Goal: Task Accomplishment & Management: Complete application form

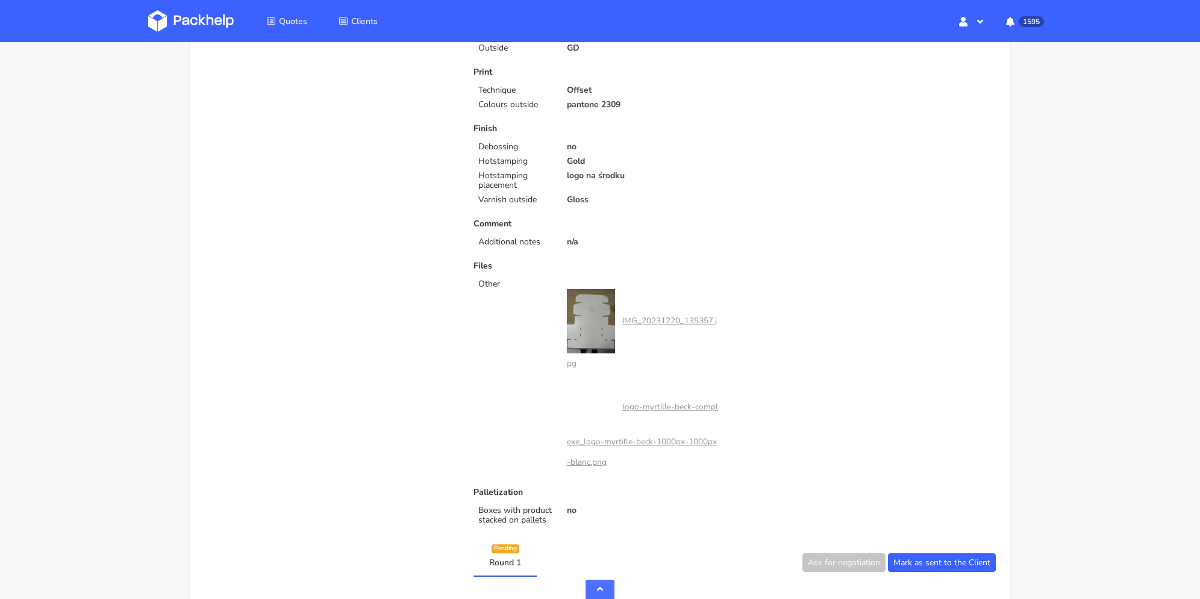
scroll to position [542, 0]
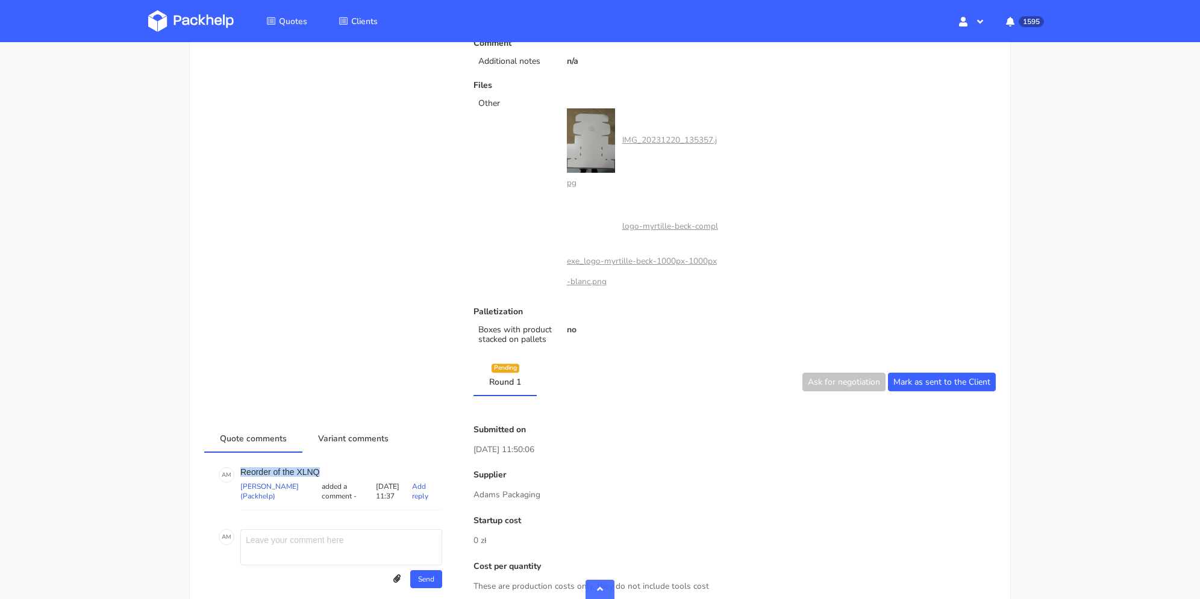
drag, startPoint x: 311, startPoint y: 467, endPoint x: 240, endPoint y: 468, distance: 71.1
click at [240, 468] on div "A M Reorder of the XLNQ [PERSON_NAME] (Packhelp) added a comment - [DATE] 11:37…" at bounding box center [330, 488] width 223 height 43
copy p "Reorder of the XLNQ"
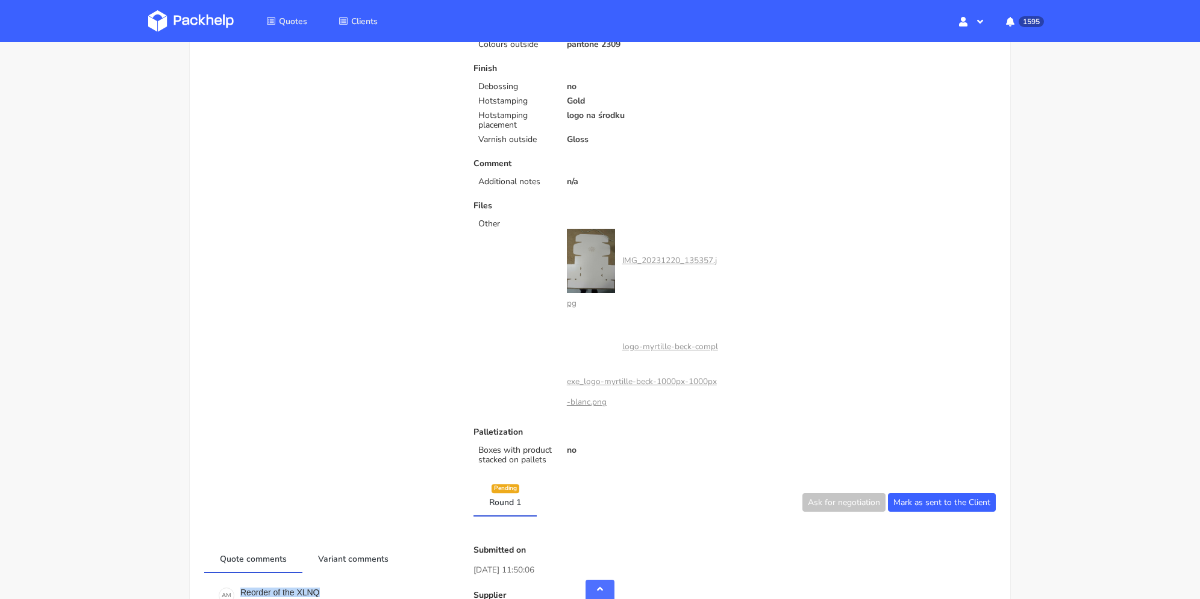
scroll to position [663, 0]
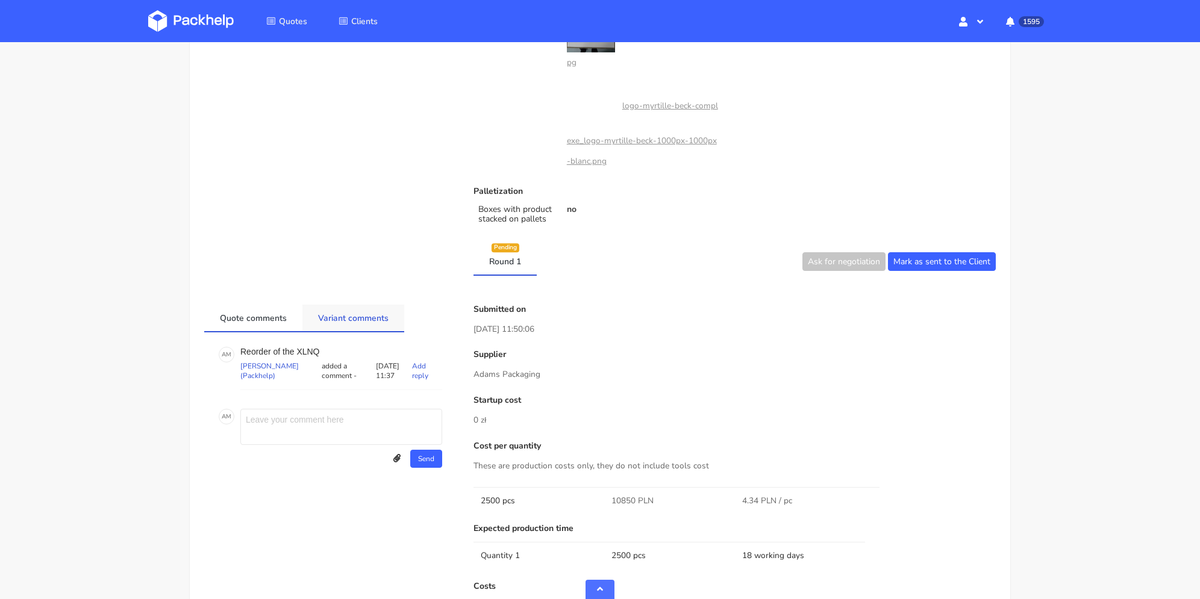
click at [368, 308] on link "Variant comments" at bounding box center [353, 318] width 102 height 27
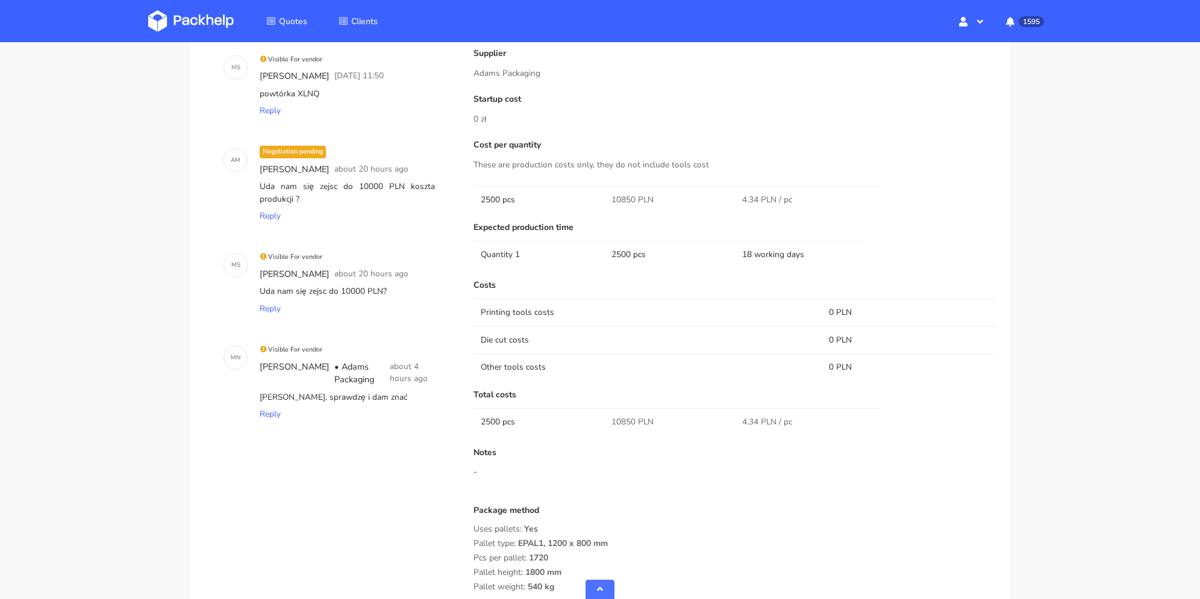
scroll to position [1024, 0]
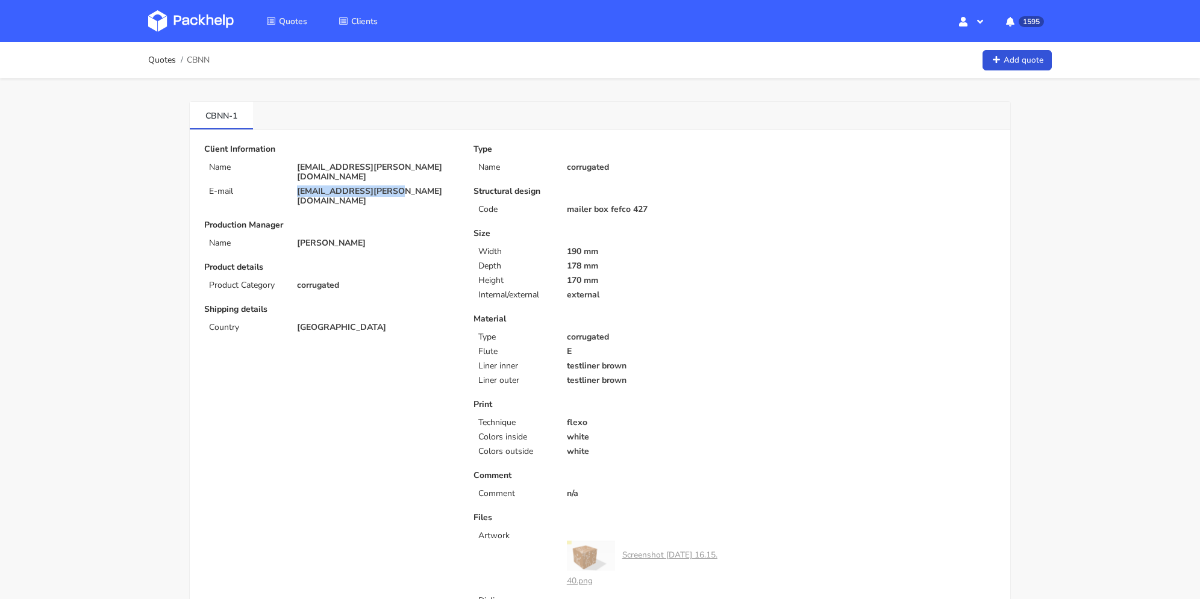
drag, startPoint x: 391, startPoint y: 184, endPoint x: 278, endPoint y: 182, distance: 113.3
click at [278, 187] on div "E-mail tiffen.faye@gmail.com" at bounding box center [330, 196] width 269 height 19
copy div "tiffen.faye@gmail.com"
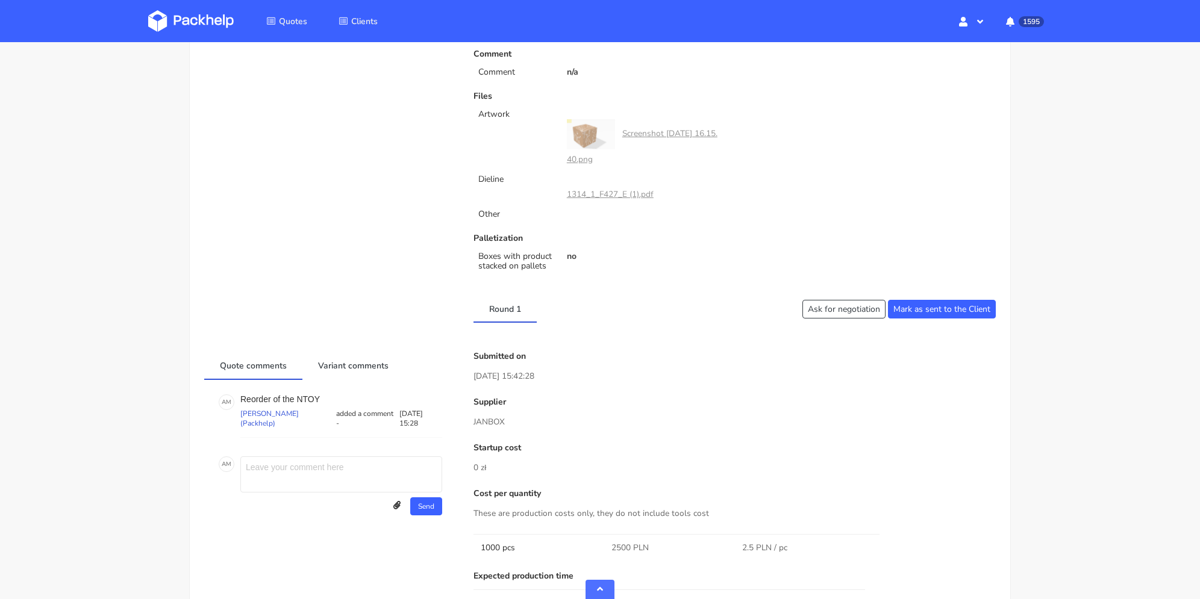
scroll to position [663, 0]
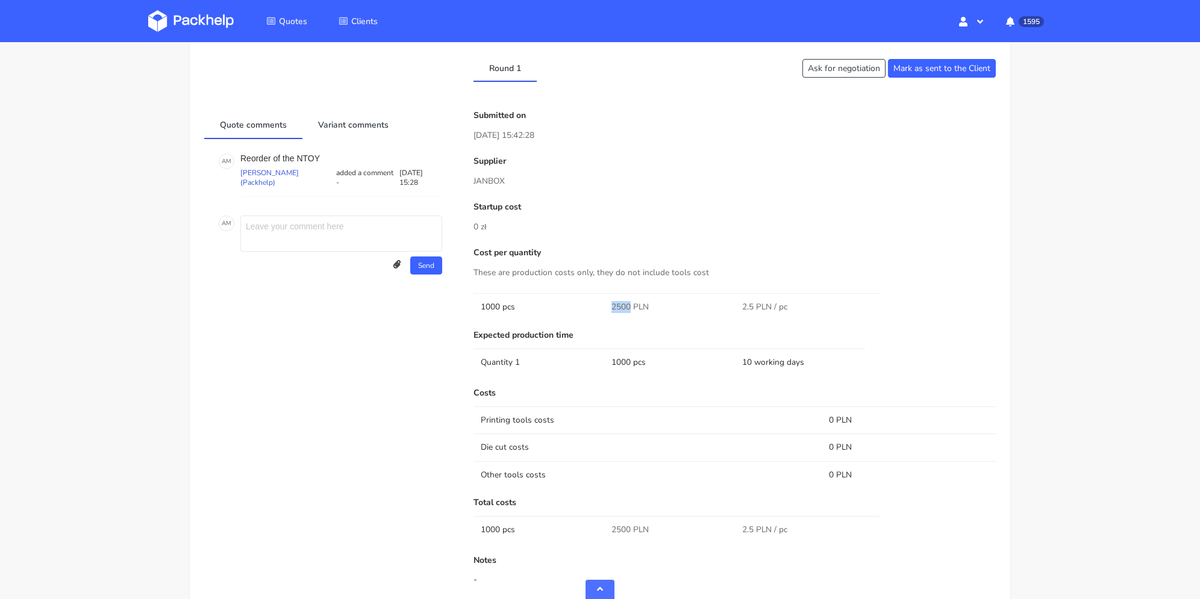
drag, startPoint x: 604, startPoint y: 303, endPoint x: 630, endPoint y: 305, distance: 26.0
click at [630, 305] on tr "1000 pcs 2500 PLN 2.5 PLN / pc" at bounding box center [734, 306] width 522 height 27
copy tr "2500"
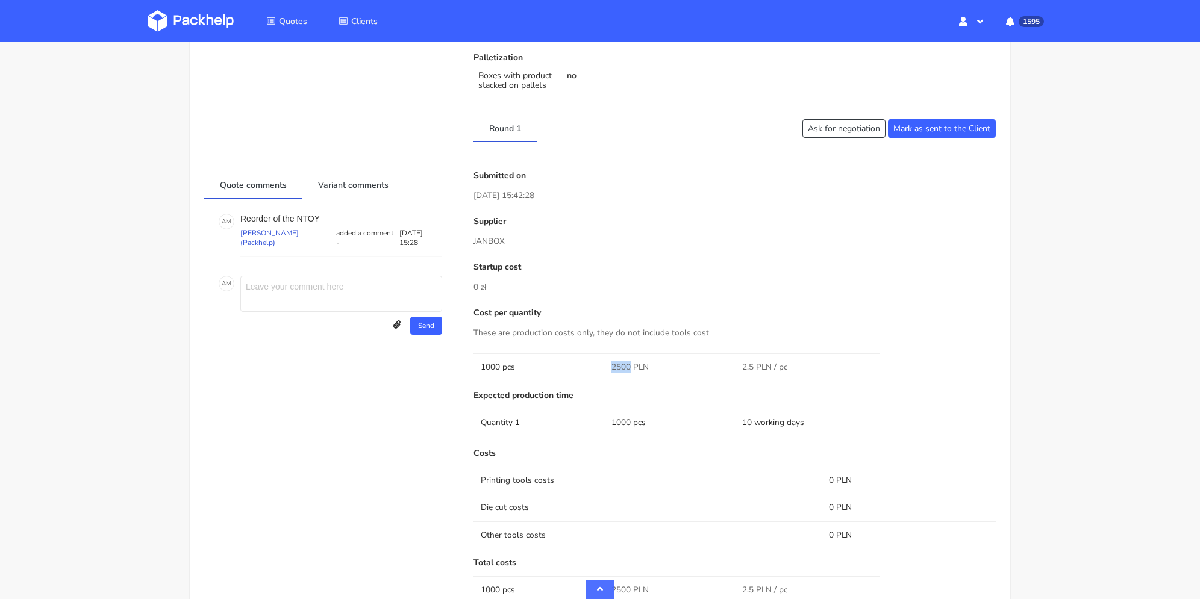
scroll to position [542, 0]
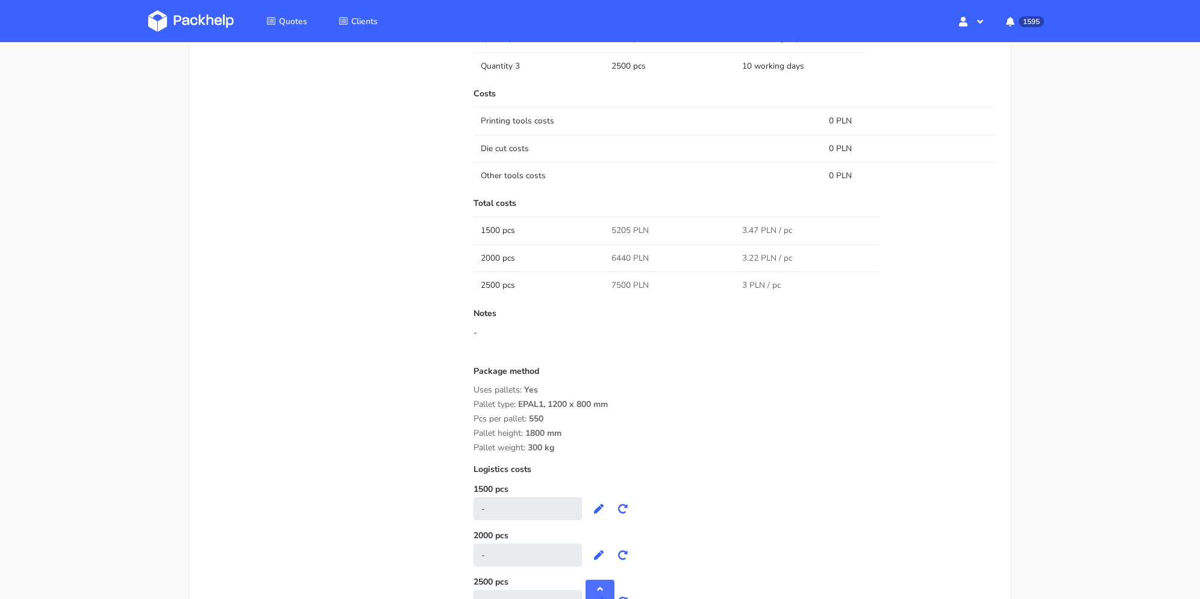
scroll to position [843, 0]
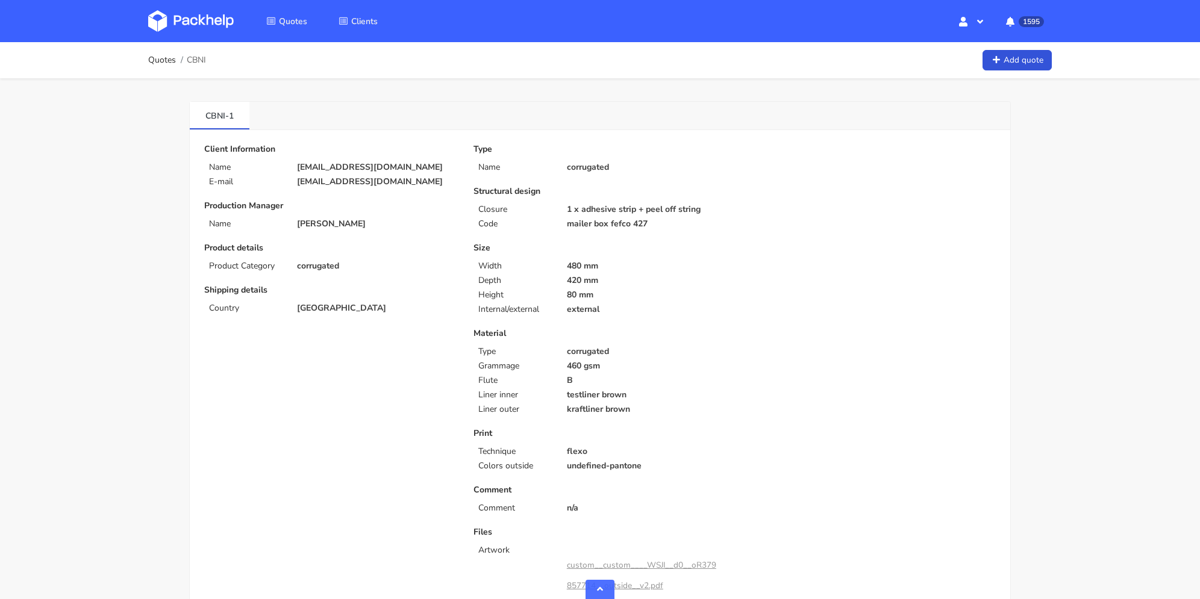
scroll to position [843, 0]
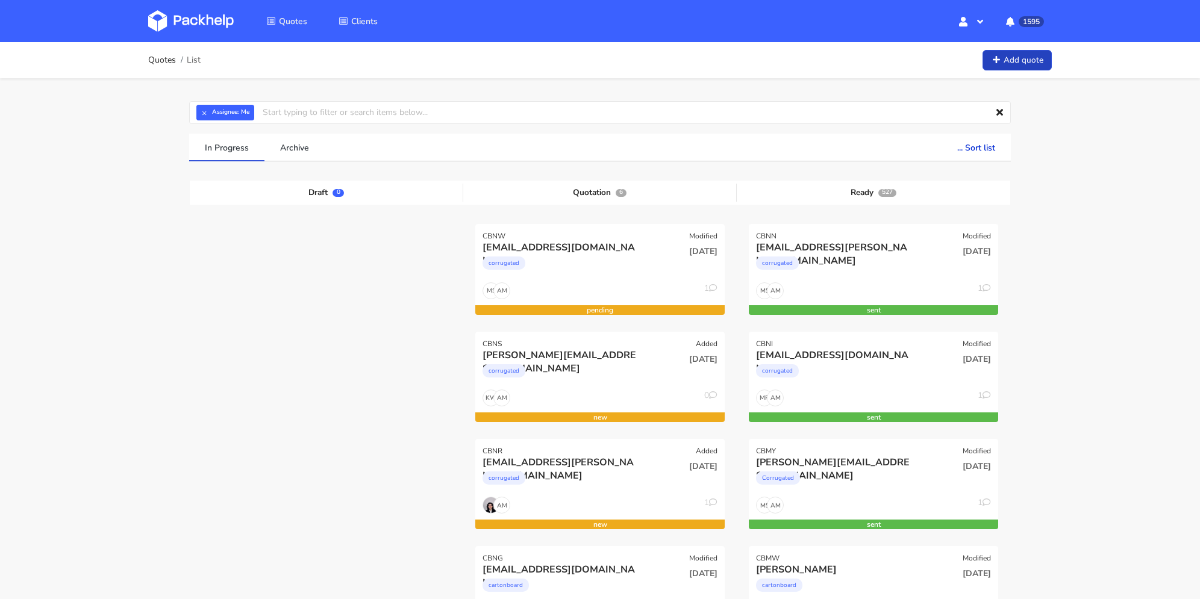
click at [999, 52] on link "Add quote" at bounding box center [1016, 60] width 69 height 21
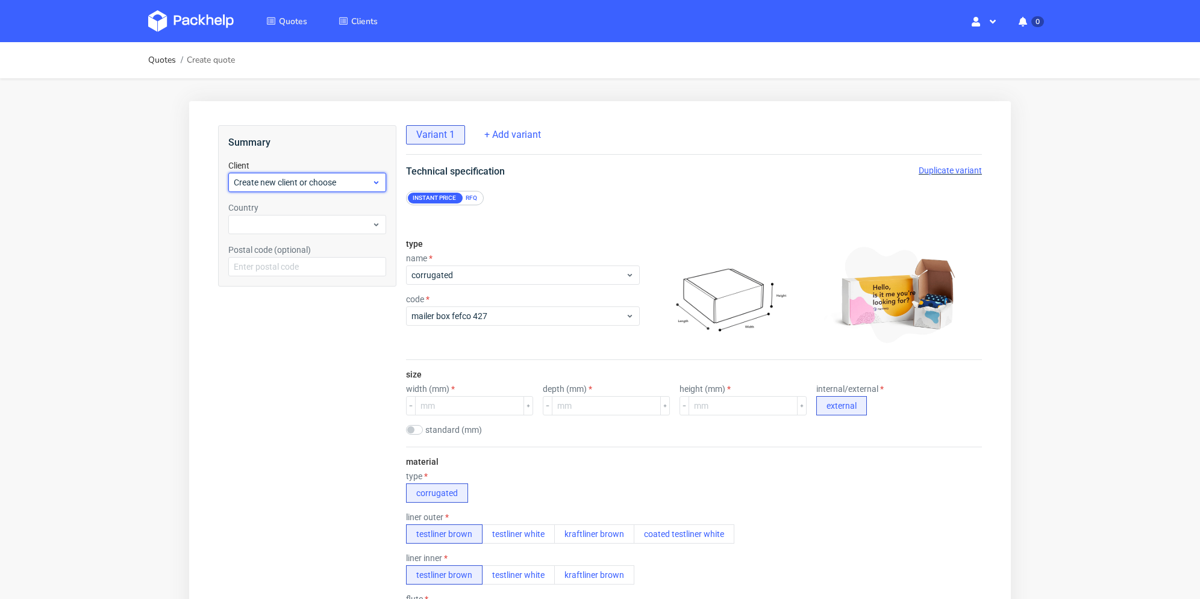
click at [348, 180] on span "Create new client or choose" at bounding box center [303, 182] width 138 height 12
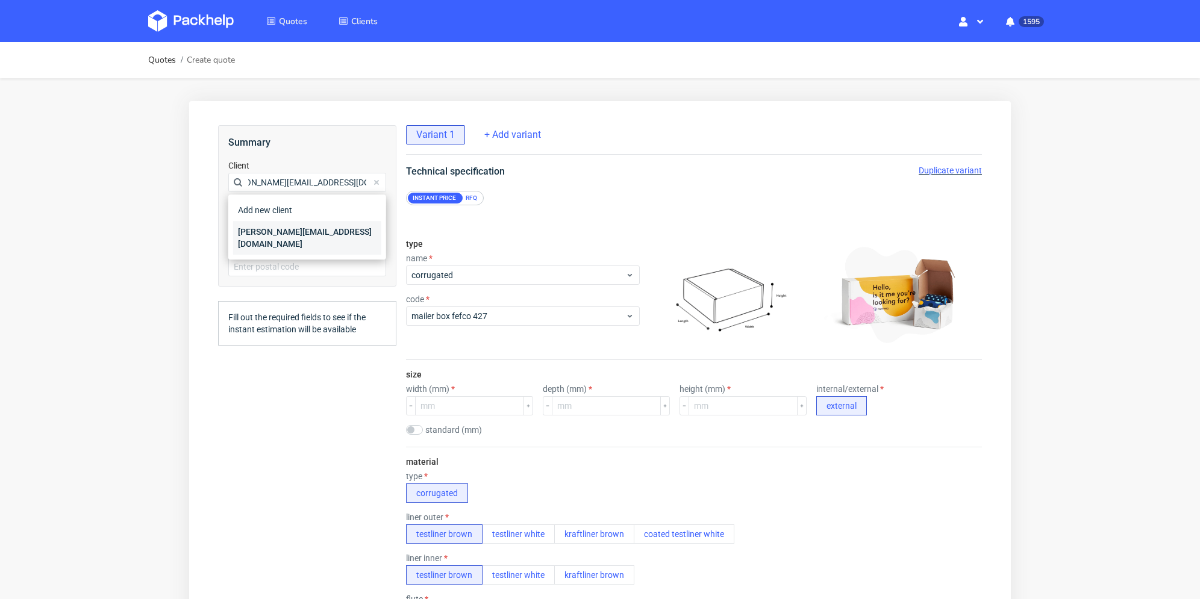
type input "[PERSON_NAME][EMAIL_ADDRESS][DOMAIN_NAME]"
click at [281, 230] on div "[PERSON_NAME][EMAIL_ADDRESS][DOMAIN_NAME]" at bounding box center [307, 238] width 148 height 34
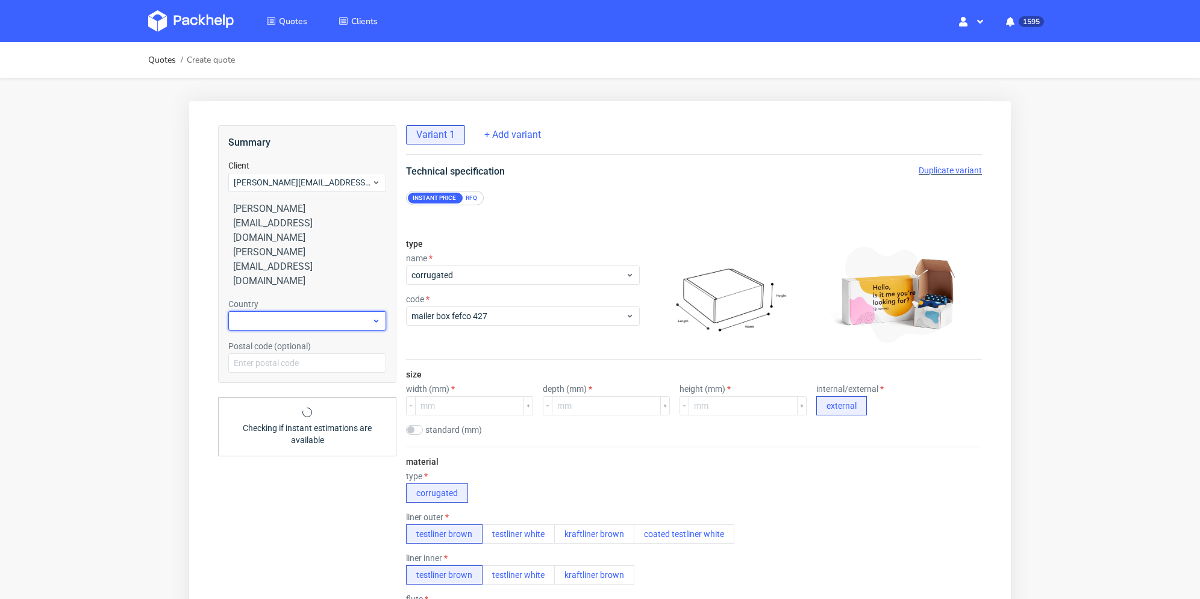
click at [281, 311] on div at bounding box center [307, 320] width 158 height 19
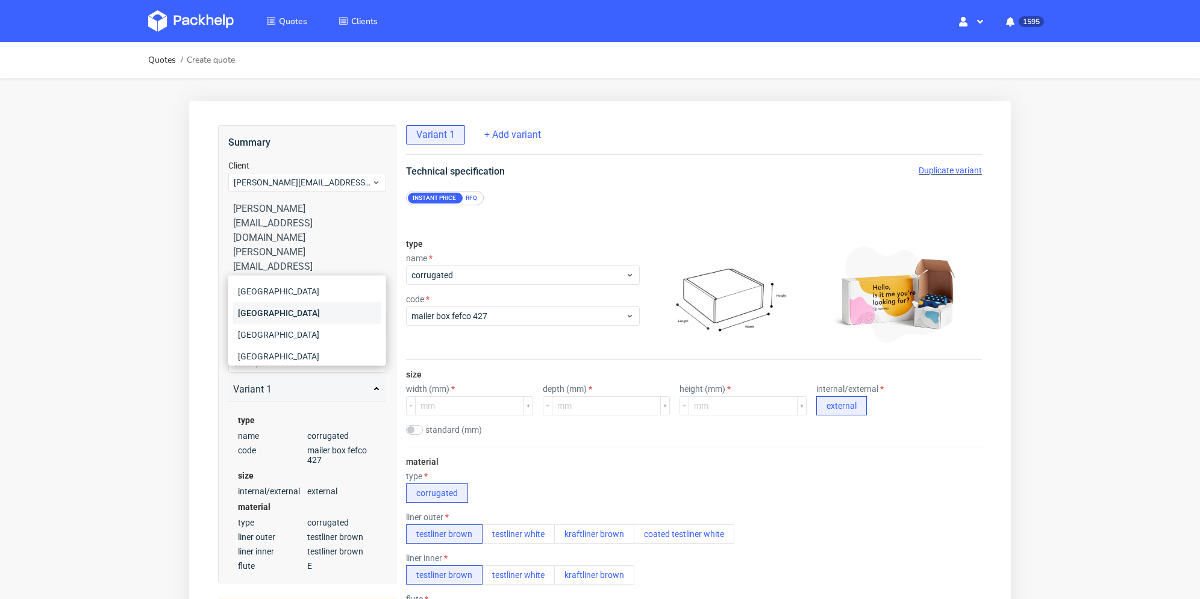
type input "fr"
click at [278, 316] on div "France" at bounding box center [307, 313] width 148 height 22
click at [470, 198] on div "RFQ" at bounding box center [471, 198] width 21 height 11
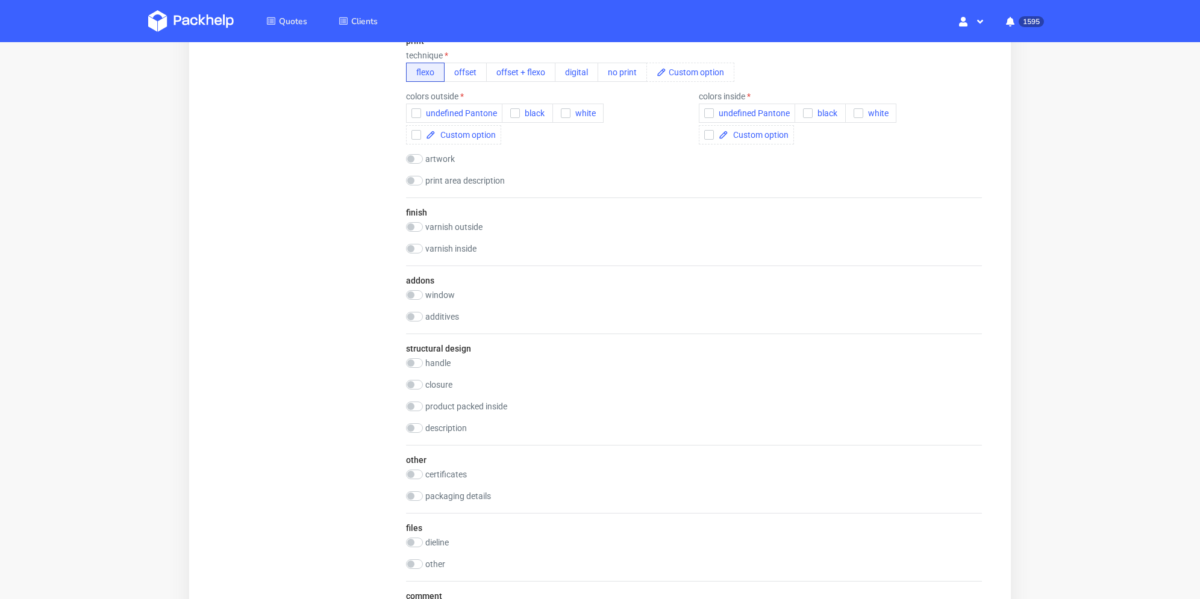
scroll to position [1144, 0]
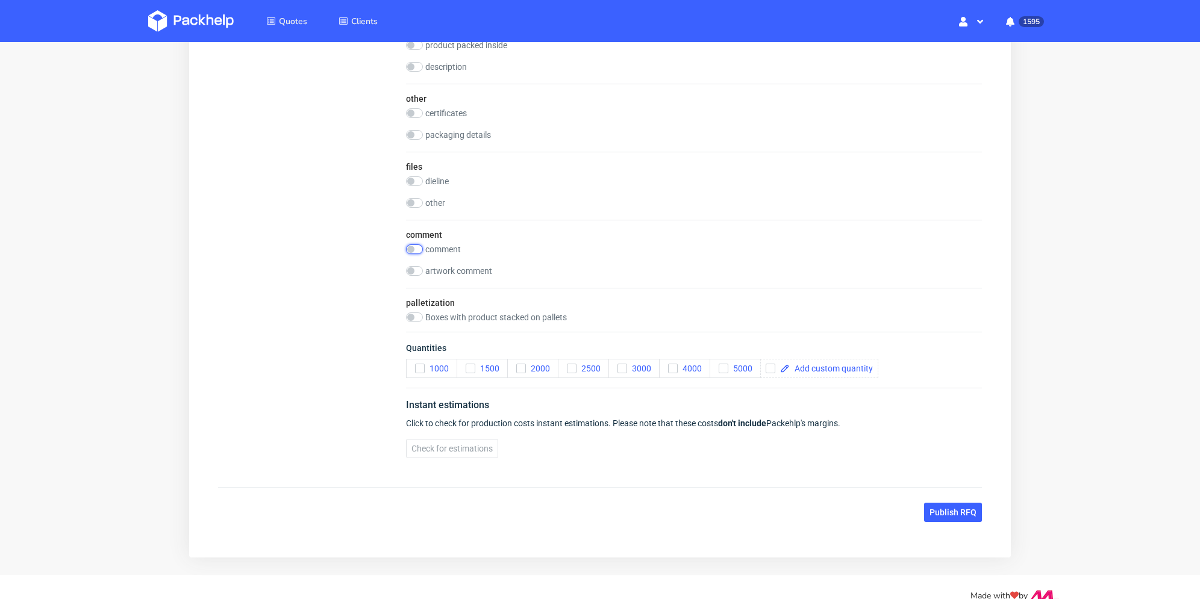
click at [416, 248] on input "checkbox" at bounding box center [414, 250] width 17 height 10
checkbox input "true"
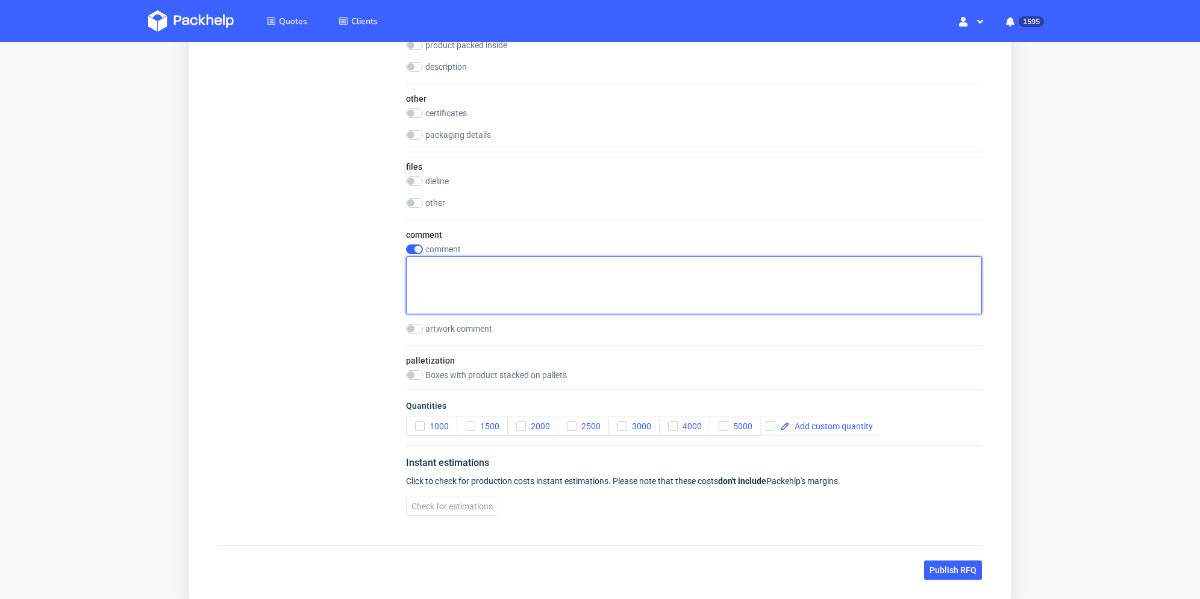
click at [477, 271] on textarea at bounding box center [694, 286] width 576 height 58
paste textarea "1746_1_F427 (BTE791055)"
type textarea "1746_1_F427 (BTE791055)"
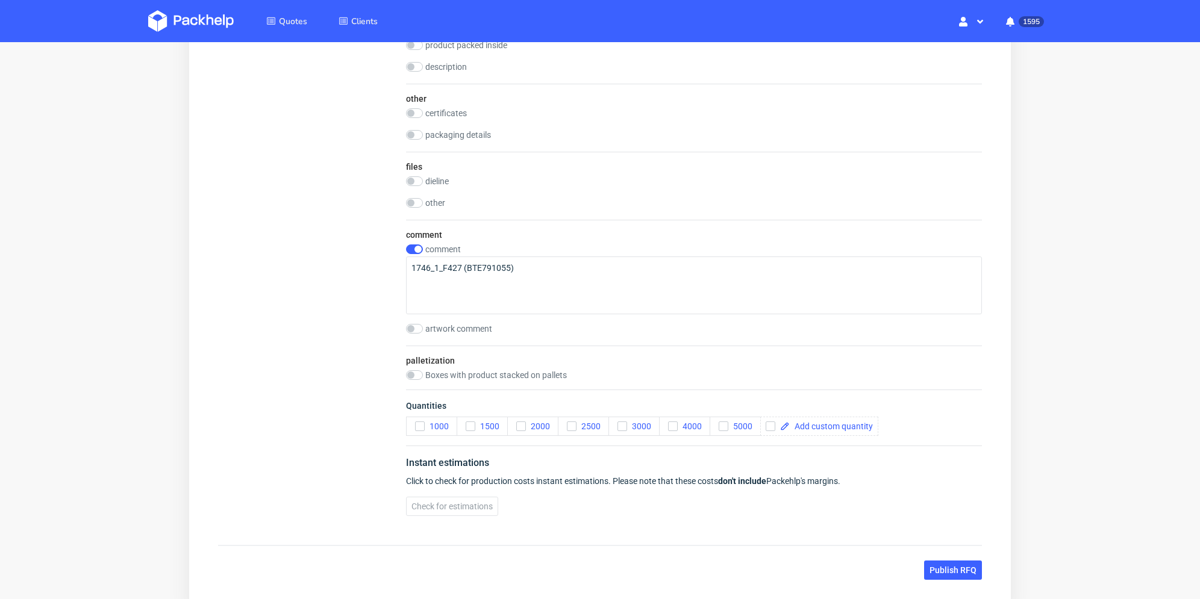
drag, startPoint x: 363, startPoint y: 301, endPoint x: 401, endPoint y: 293, distance: 38.7
click at [774, 425] on input "checkbox" at bounding box center [771, 427] width 10 height 10
checkbox input "true"
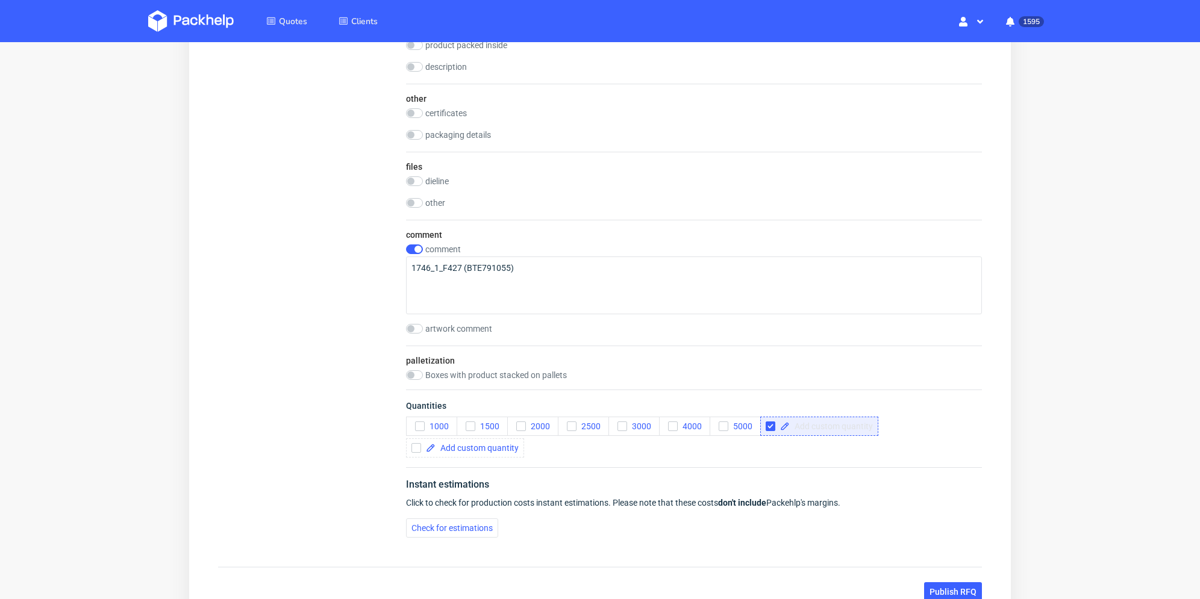
click at [800, 425] on span at bounding box center [831, 426] width 83 height 8
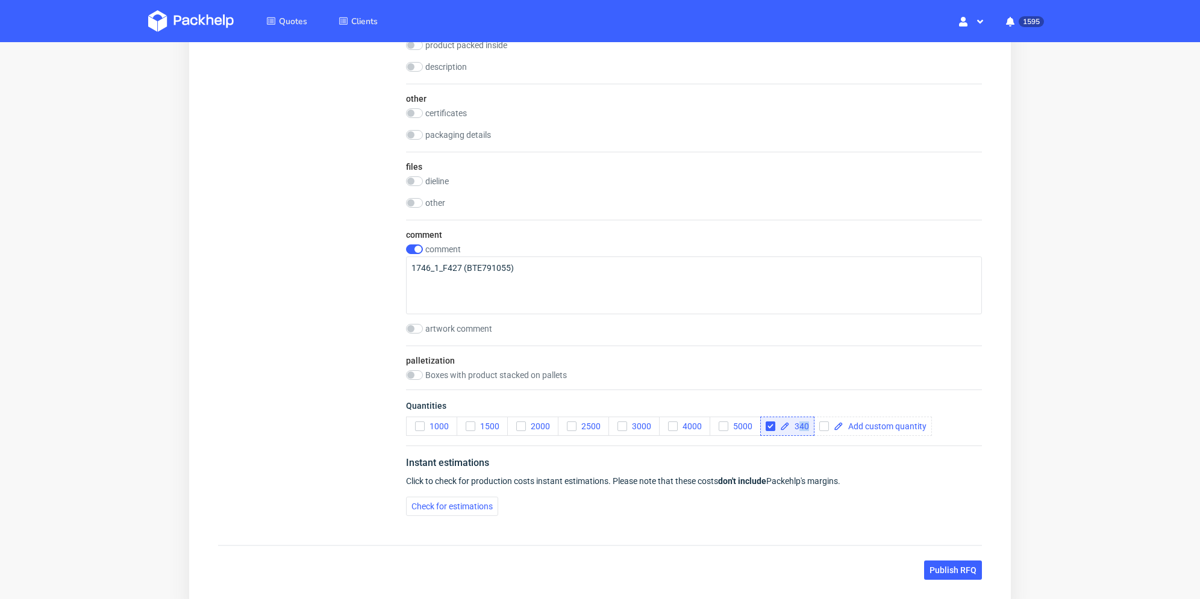
drag, startPoint x: 800, startPoint y: 426, endPoint x: 806, endPoint y: 426, distance: 6.6
click at [806, 426] on span "340" at bounding box center [799, 426] width 19 height 8
checkbox input "true"
click at [803, 446] on div "Instant estimations Click to check for production costs instant estimations. Pl…" at bounding box center [694, 486] width 576 height 80
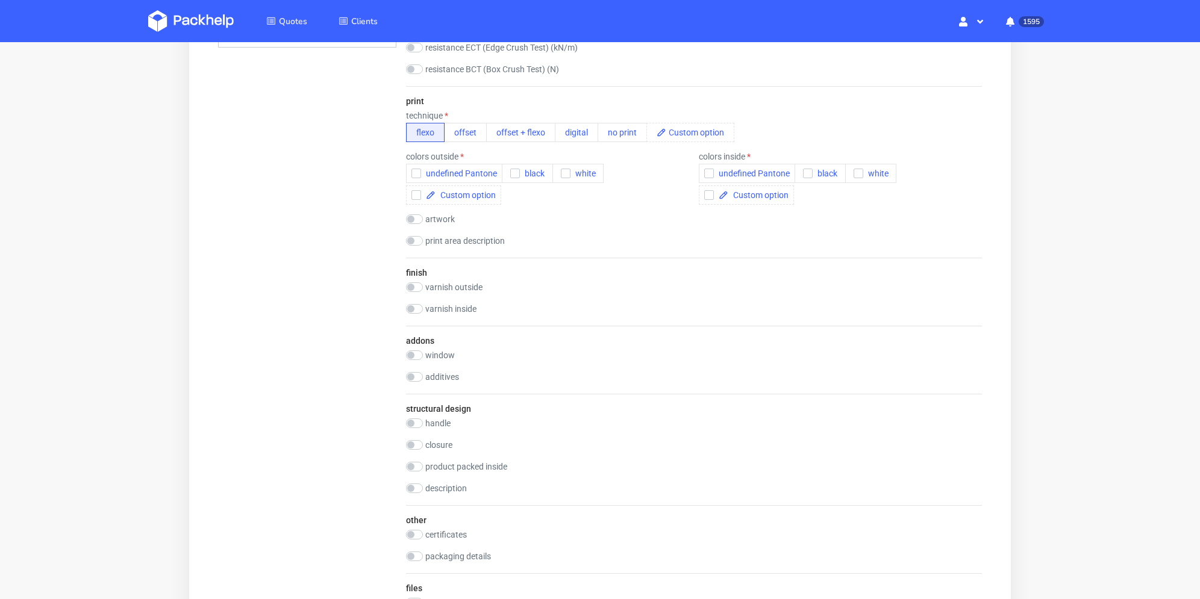
scroll to position [542, 0]
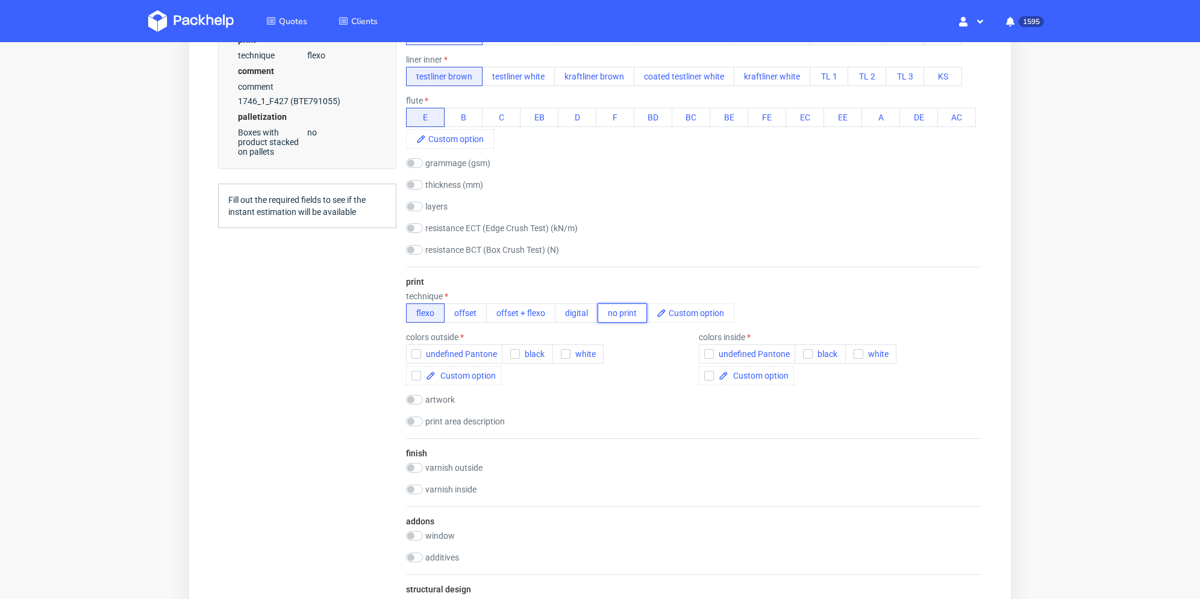
click at [630, 316] on button "no print" at bounding box center [621, 313] width 49 height 19
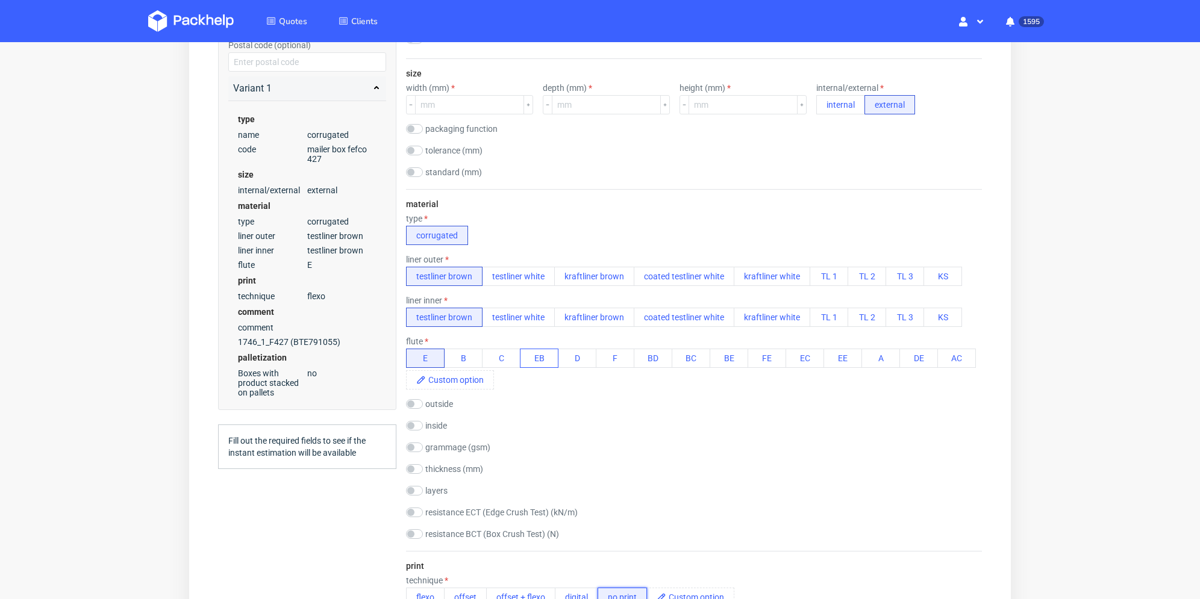
scroll to position [120, 0]
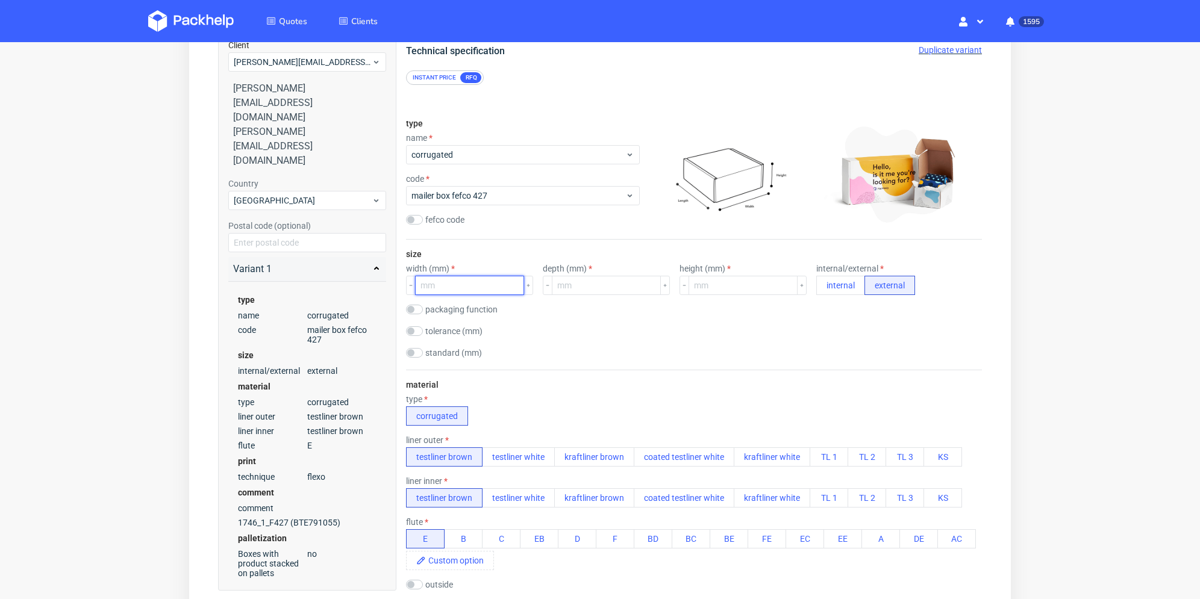
click at [499, 279] on input "number" at bounding box center [469, 285] width 109 height 19
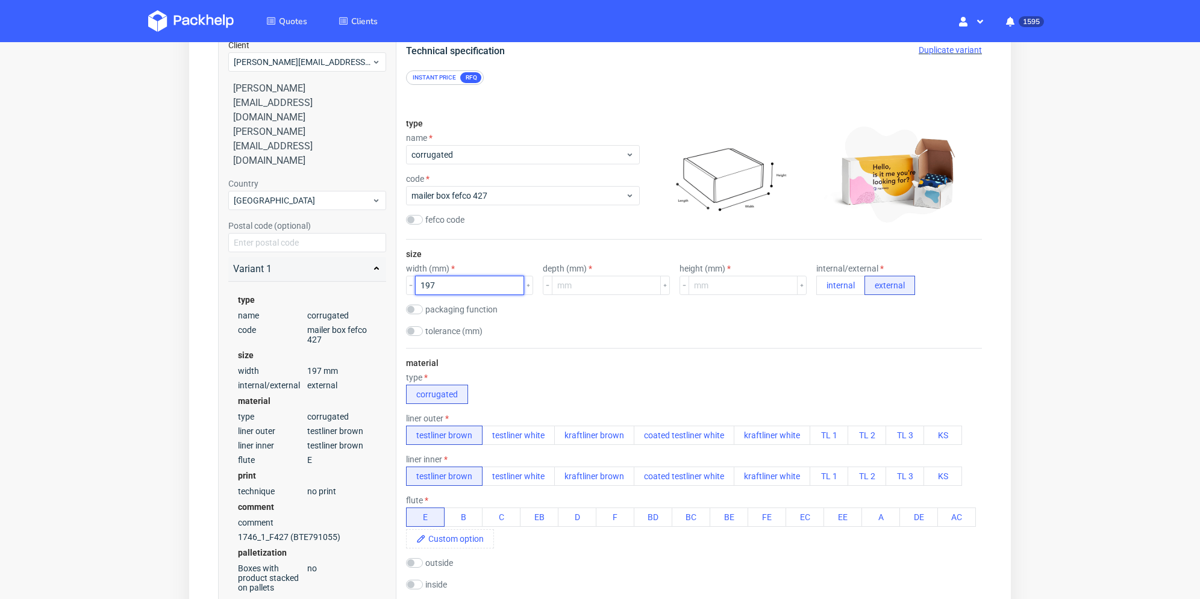
type input "197"
click at [608, 284] on input "number" at bounding box center [606, 285] width 109 height 19
type input "144"
click at [710, 287] on input "number" at bounding box center [742, 285] width 109 height 19
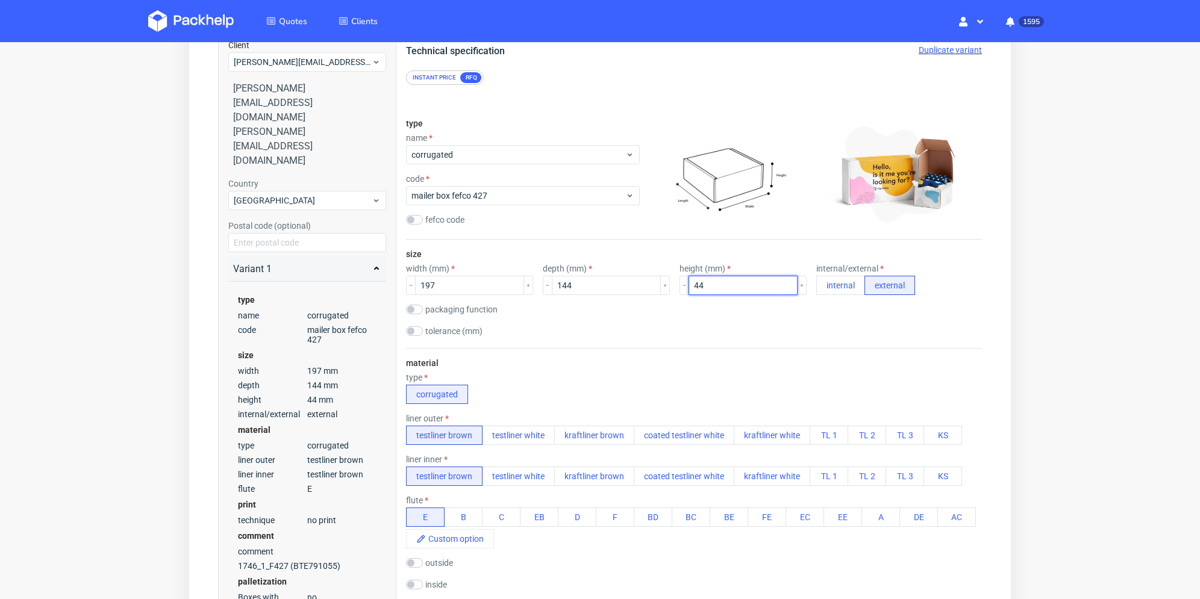
drag, startPoint x: 706, startPoint y: 284, endPoint x: 691, endPoint y: 287, distance: 14.8
click at [691, 287] on input "44" at bounding box center [742, 285] width 109 height 19
type input "47"
click at [786, 333] on div "tolerance (mm)" at bounding box center [694, 332] width 576 height 12
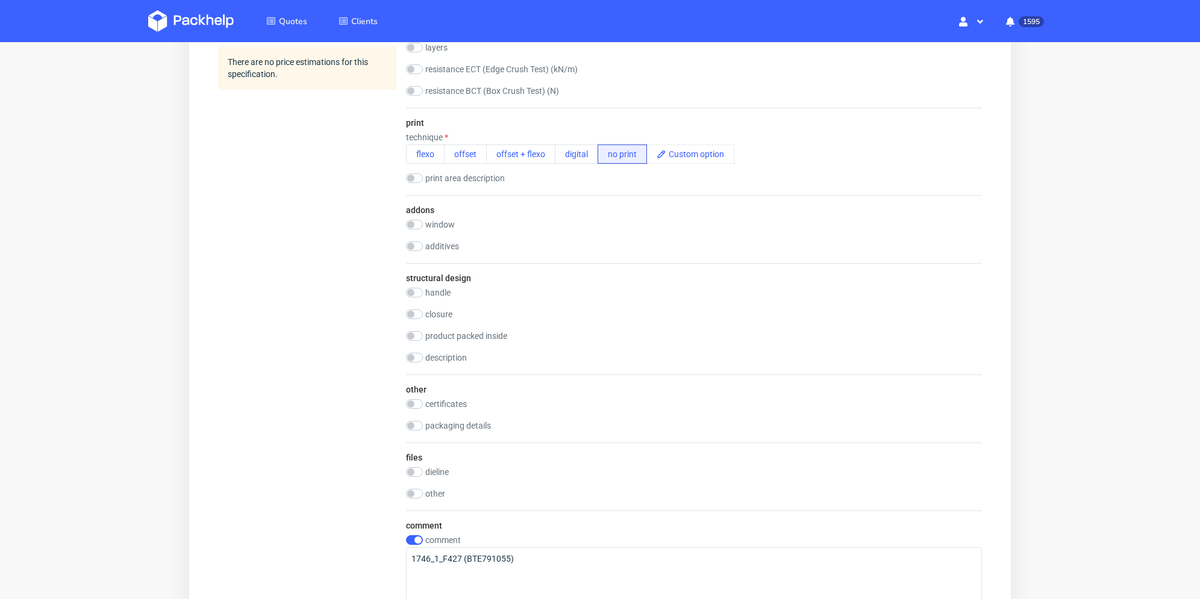
scroll to position [783, 0]
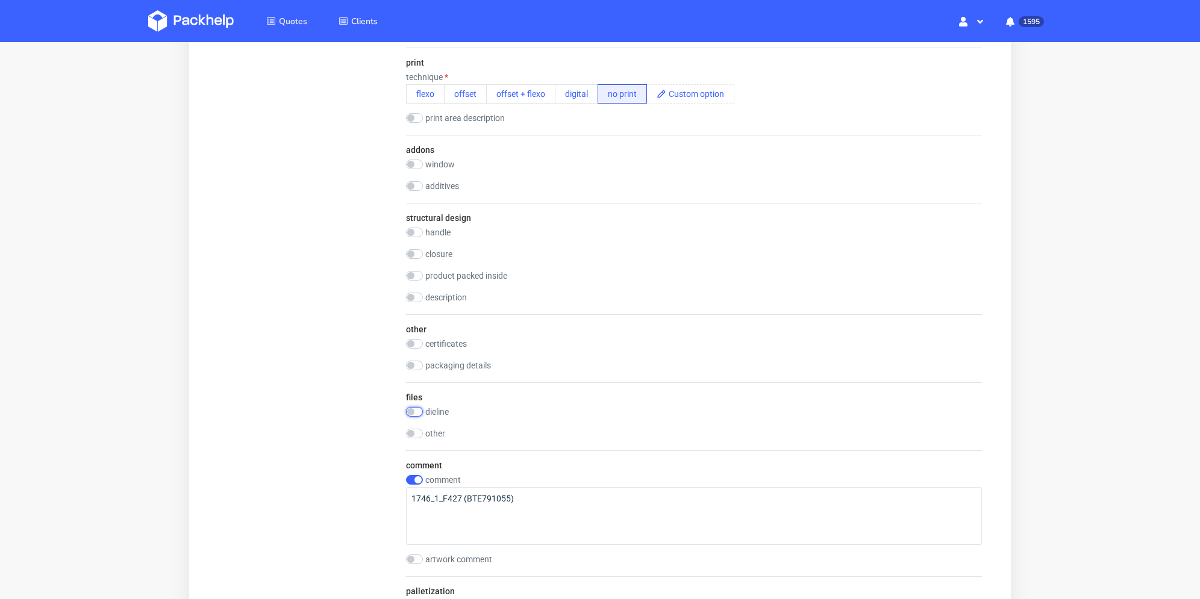
click at [418, 411] on input "checkbox" at bounding box center [414, 412] width 17 height 10
checkbox input "true"
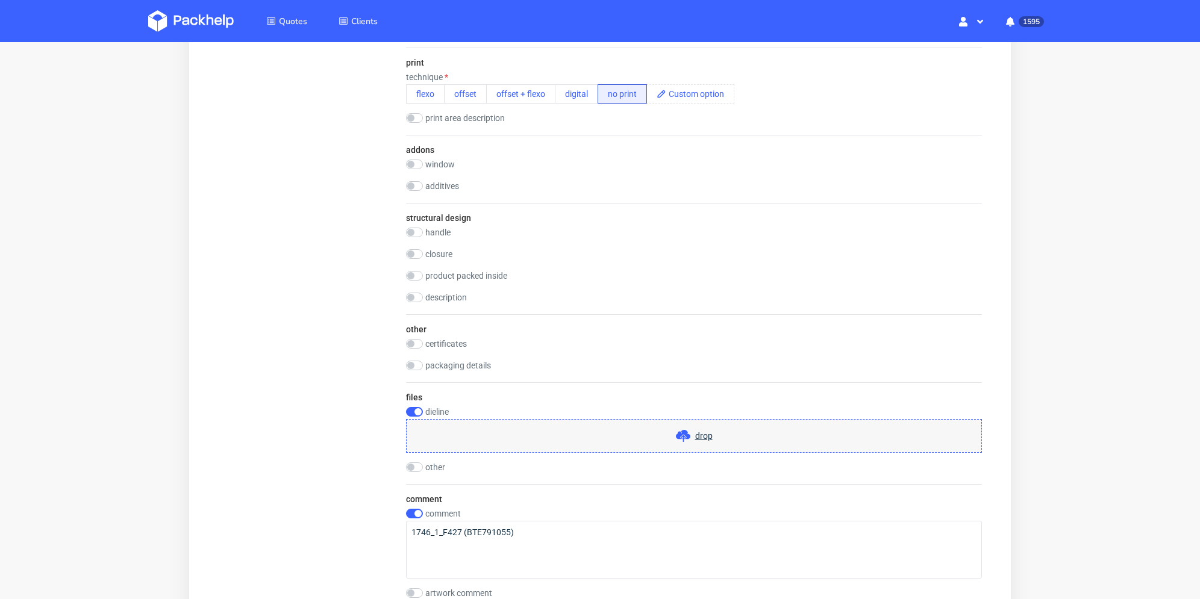
click at [489, 430] on div "drop" at bounding box center [694, 436] width 576 height 34
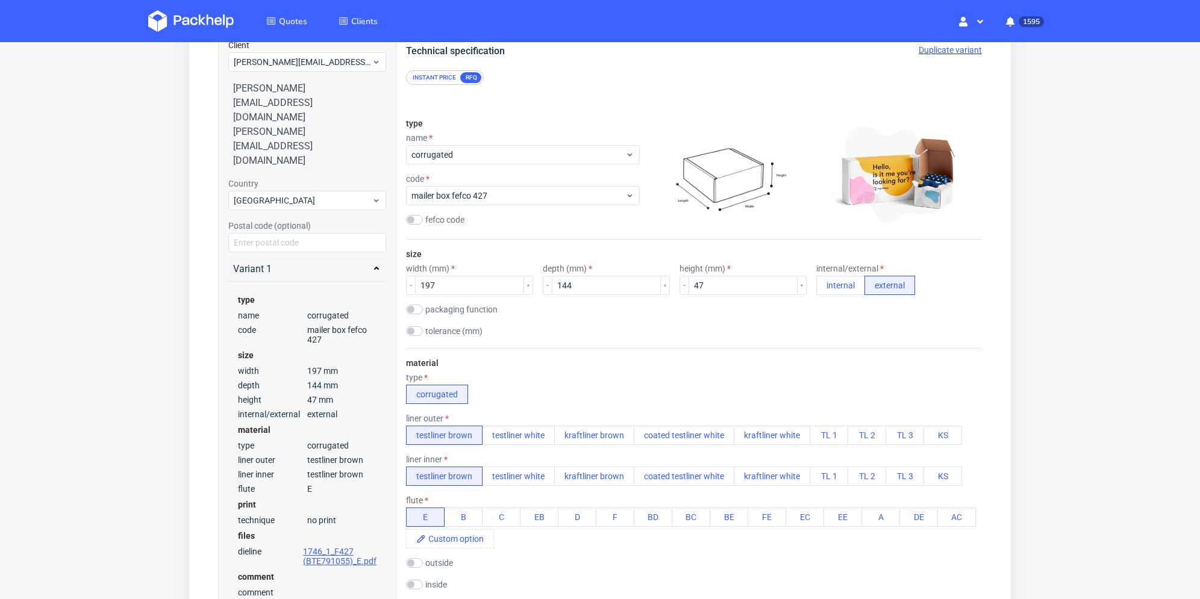
scroll to position [0, 0]
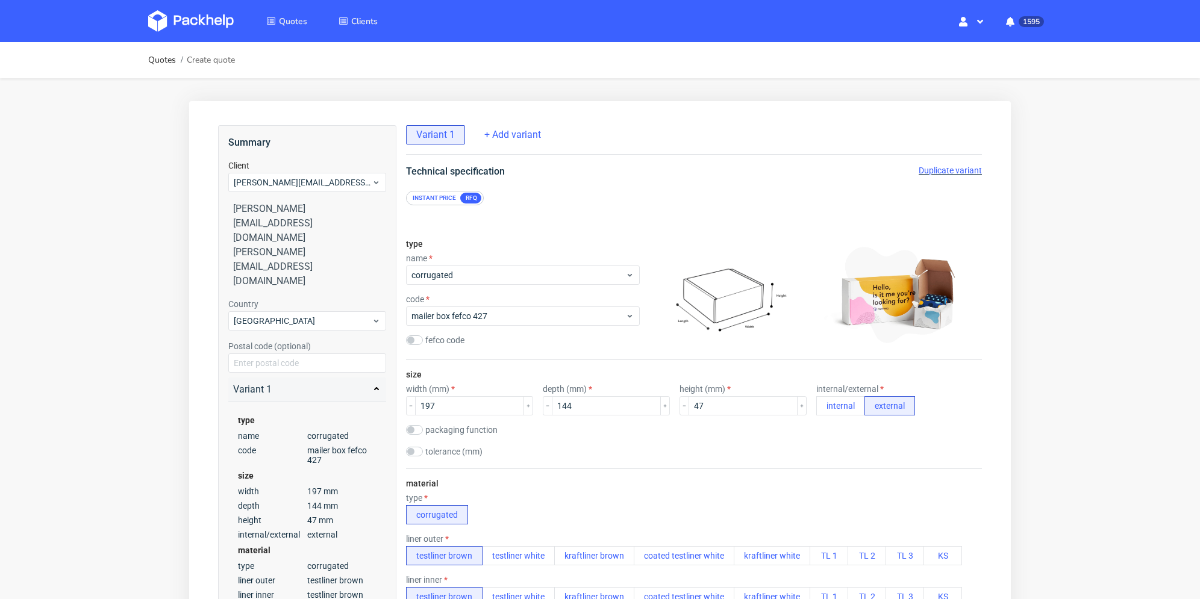
click at [936, 171] on span "Duplicate variant" at bounding box center [950, 171] width 63 height 10
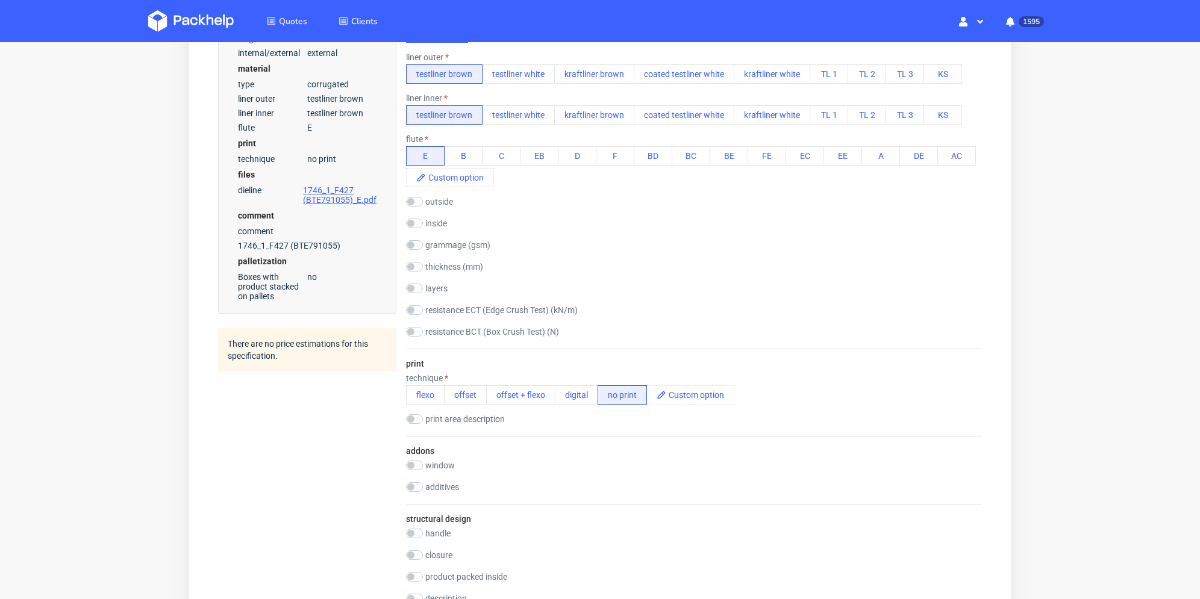
scroll to position [783, 0]
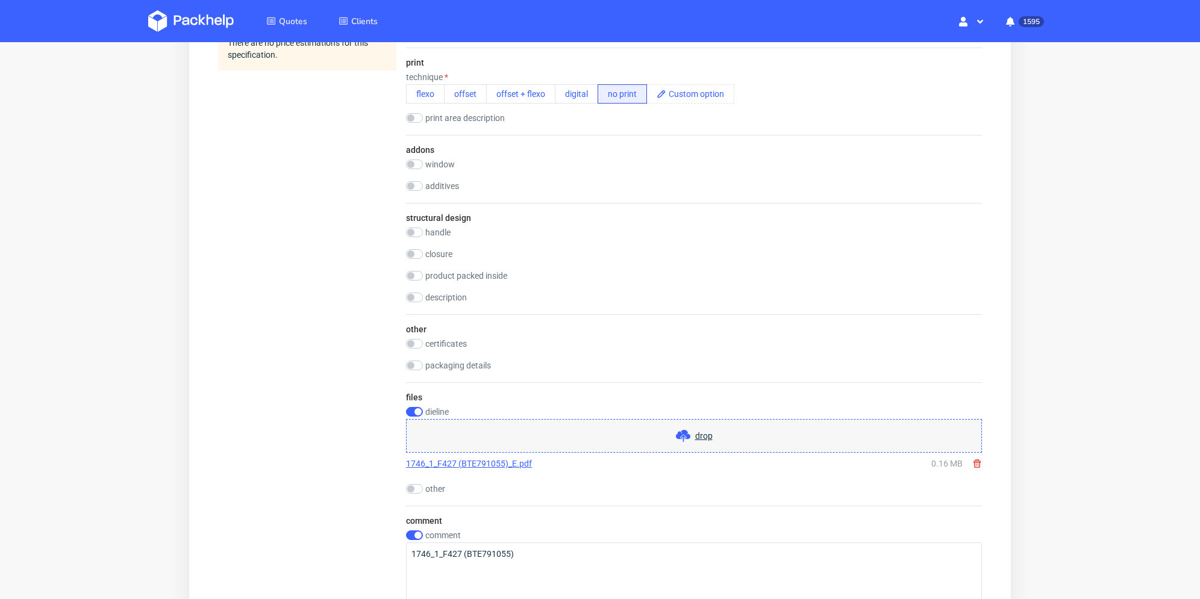
click at [976, 464] on use at bounding box center [976, 464] width 7 height 8
checkbox input "false"
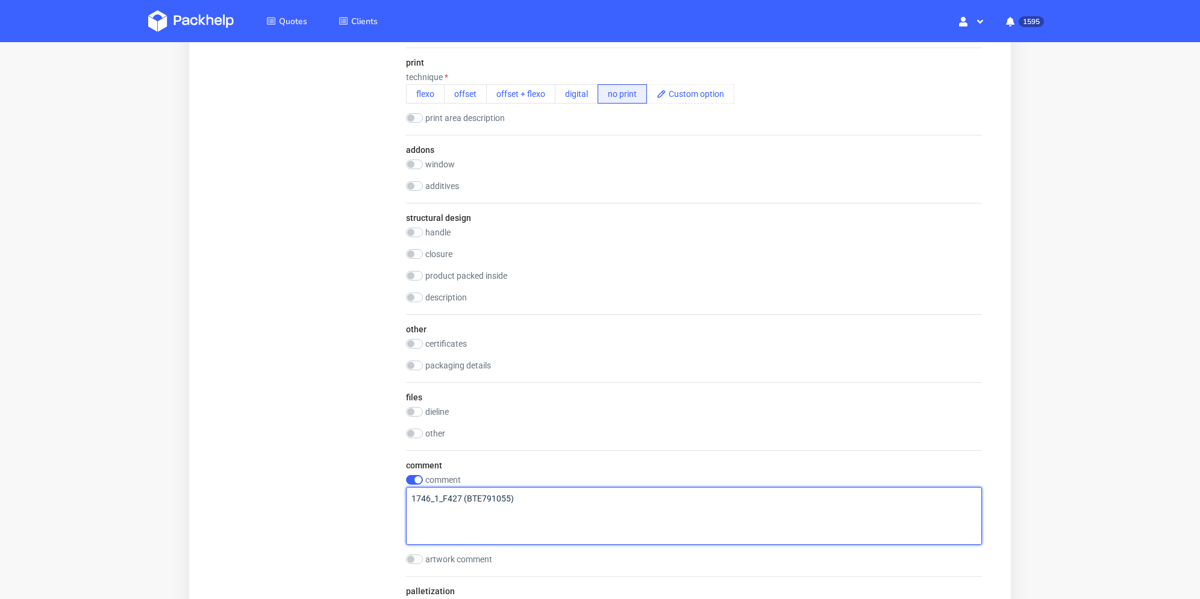
drag, startPoint x: 552, startPoint y: 510, endPoint x: 359, endPoint y: 506, distance: 192.8
click at [355, 508] on div "Summary Client emmanuelle.rehri@grainecreative.com emmanuelle.rehri@grainecreat…" at bounding box center [600, 49] width 764 height 1414
paste textarea "2_F427 (BTE200520"
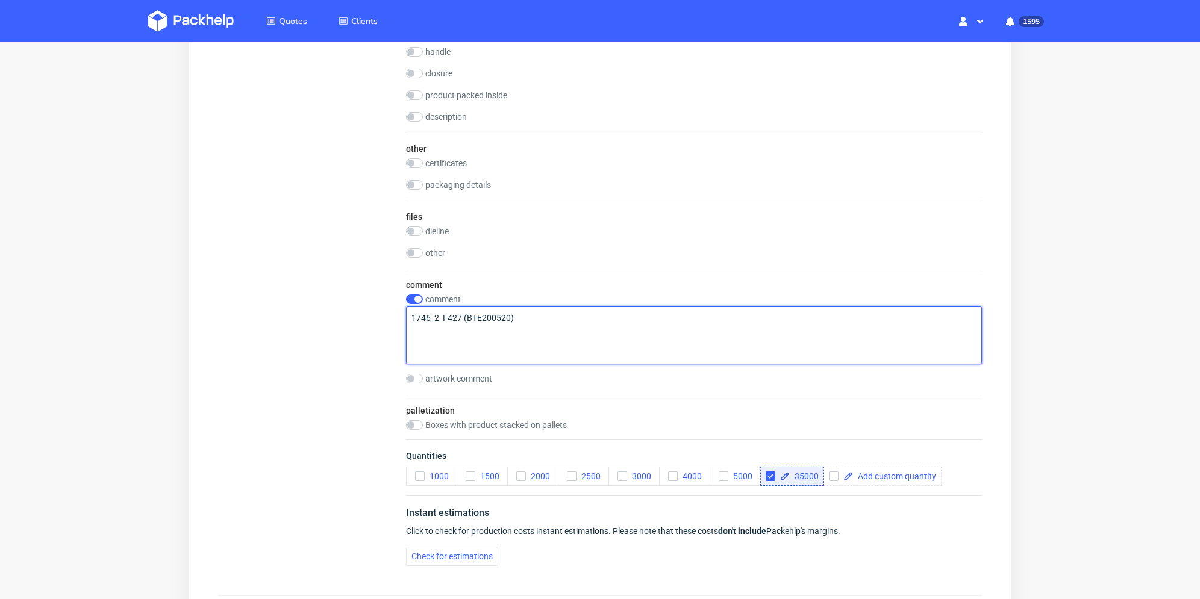
scroll to position [1084, 0]
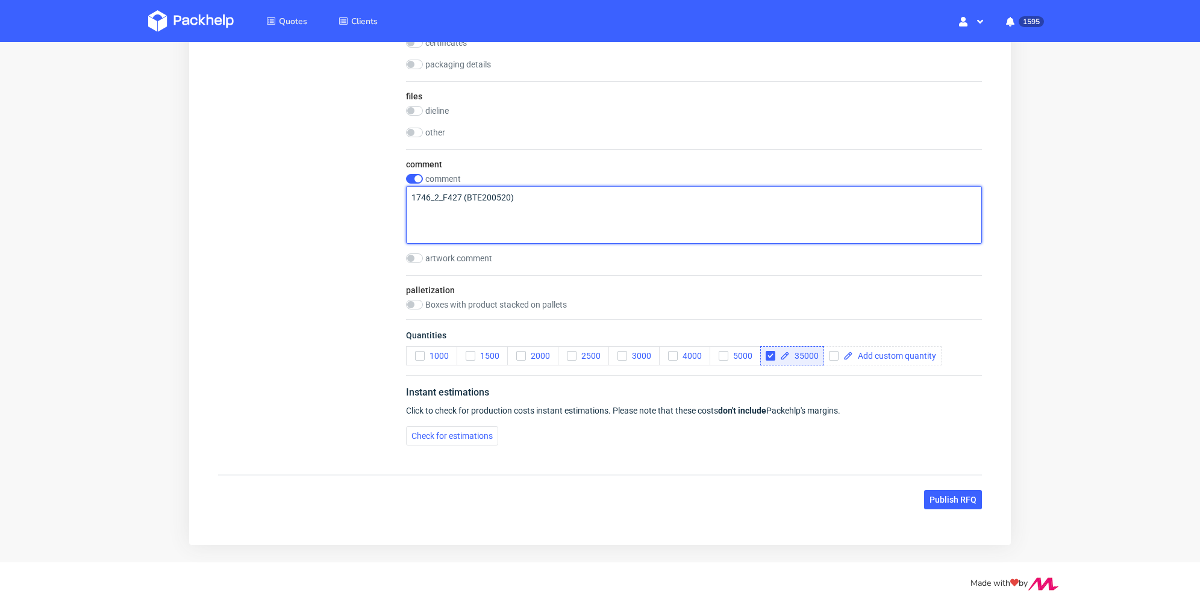
type textarea "1746_2_F427 (BTE200520)"
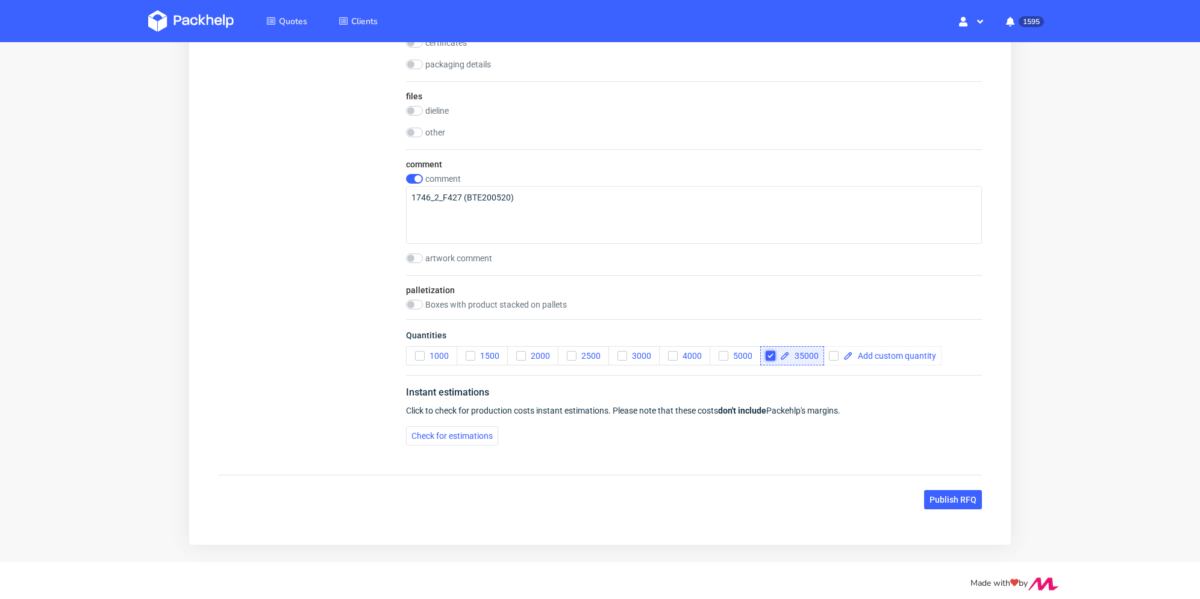
click at [766, 354] on input "checkbox" at bounding box center [771, 356] width 10 height 10
drag, startPoint x: 772, startPoint y: 355, endPoint x: 779, endPoint y: 355, distance: 7.2
click at [772, 355] on input "checkbox" at bounding box center [771, 356] width 10 height 10
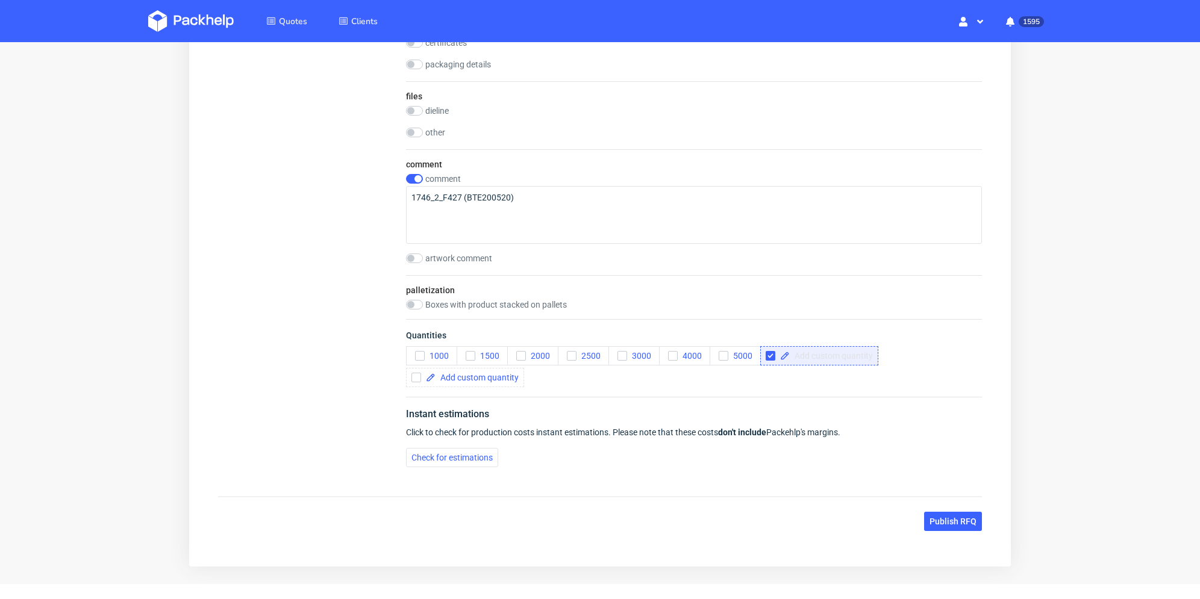
click at [808, 356] on span at bounding box center [831, 356] width 83 height 8
checkbox input "false"
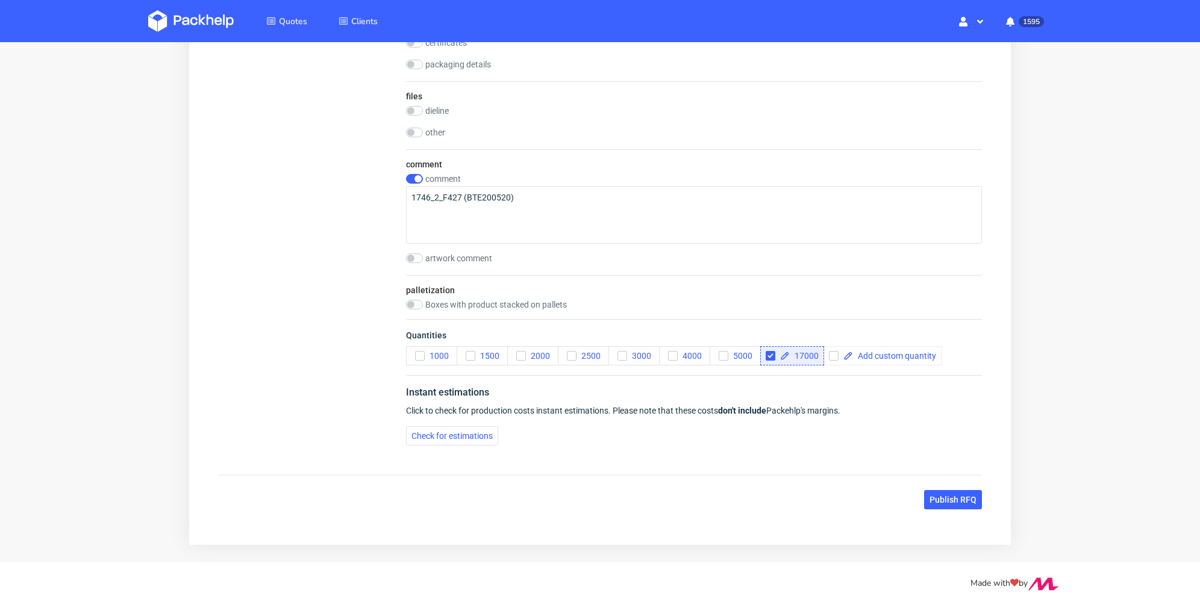
checkbox input "true"
click at [806, 375] on div "Instant estimations Click to check for production costs instant estimations. Pl…" at bounding box center [694, 415] width 576 height 80
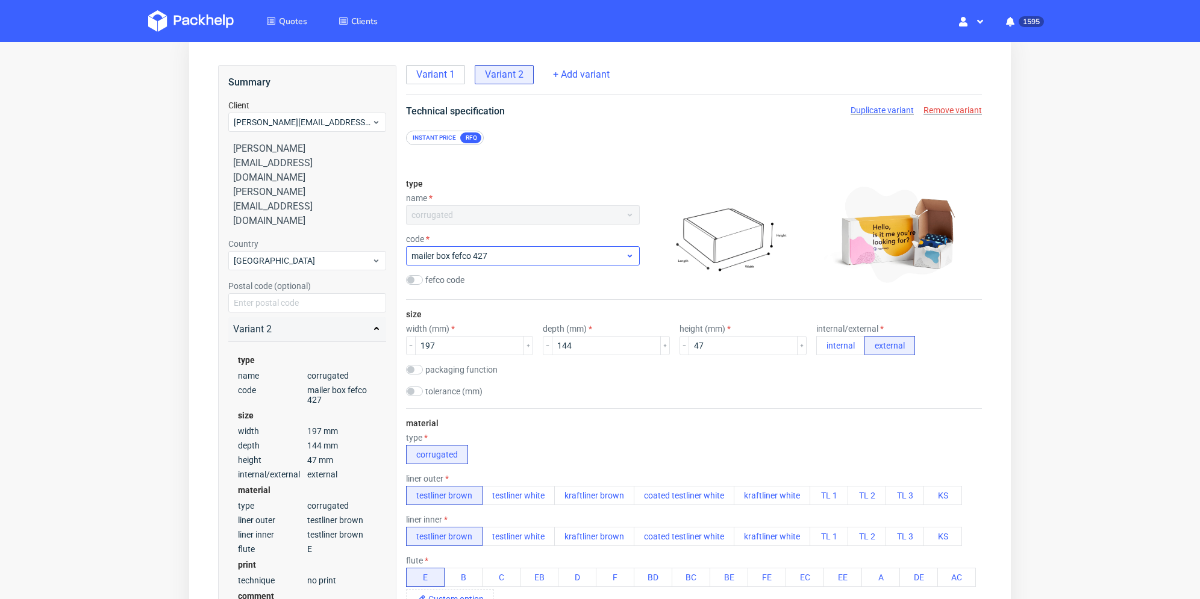
scroll to position [0, 0]
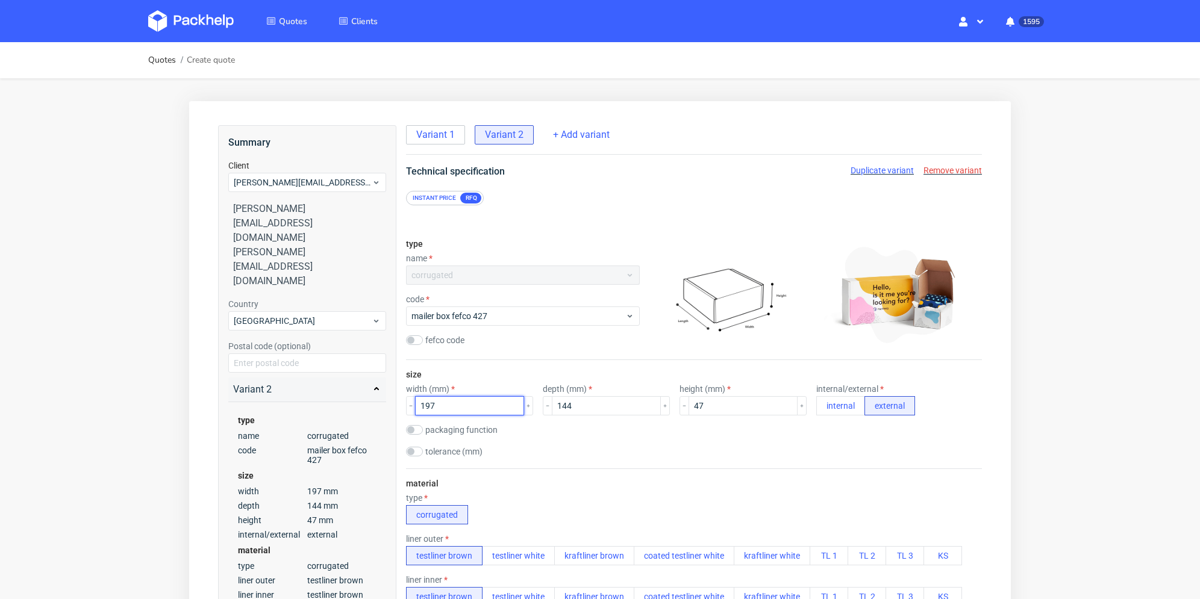
drag, startPoint x: 408, startPoint y: 407, endPoint x: 395, endPoint y: 407, distance: 13.9
type input "247"
drag, startPoint x: 580, startPoint y: 408, endPoint x: 519, endPoint y: 409, distance: 60.8
click at [519, 409] on div "width (mm) 247 depth (mm) 144 height (mm) 47 internal/external internal external" at bounding box center [694, 399] width 576 height 31
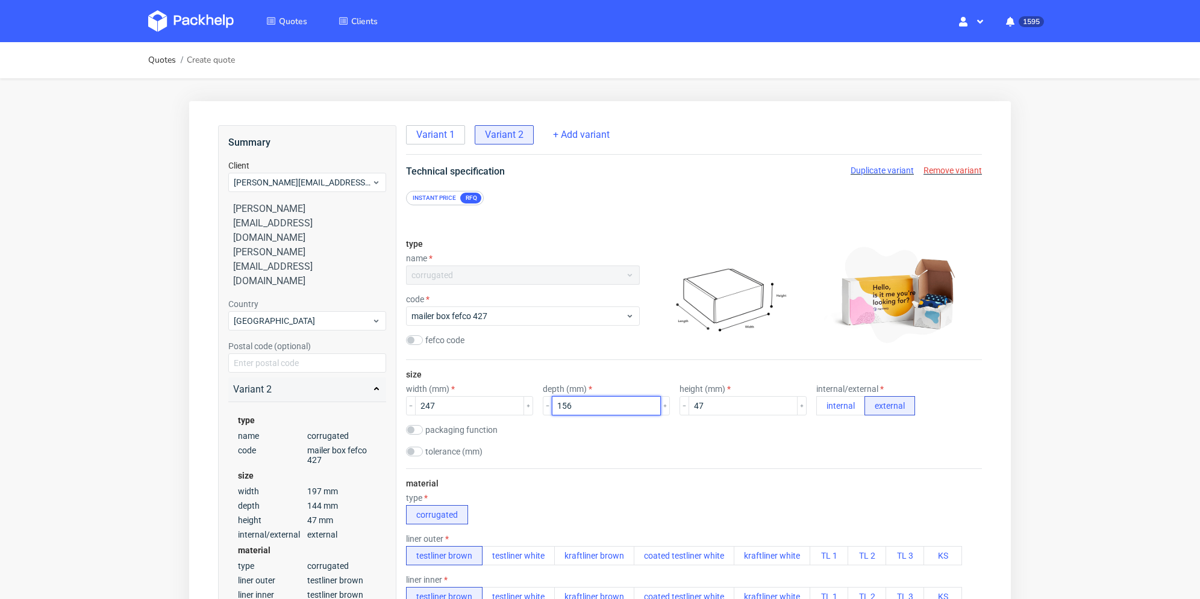
type input "156"
drag, startPoint x: 712, startPoint y: 404, endPoint x: 637, endPoint y: 406, distance: 75.3
click at [637, 407] on div "width (mm) 247 depth (mm) 156 height (mm) 47 internal/external internal external" at bounding box center [694, 399] width 576 height 31
type input "72"
click at [763, 449] on div "tolerance (mm)" at bounding box center [694, 453] width 576 height 12
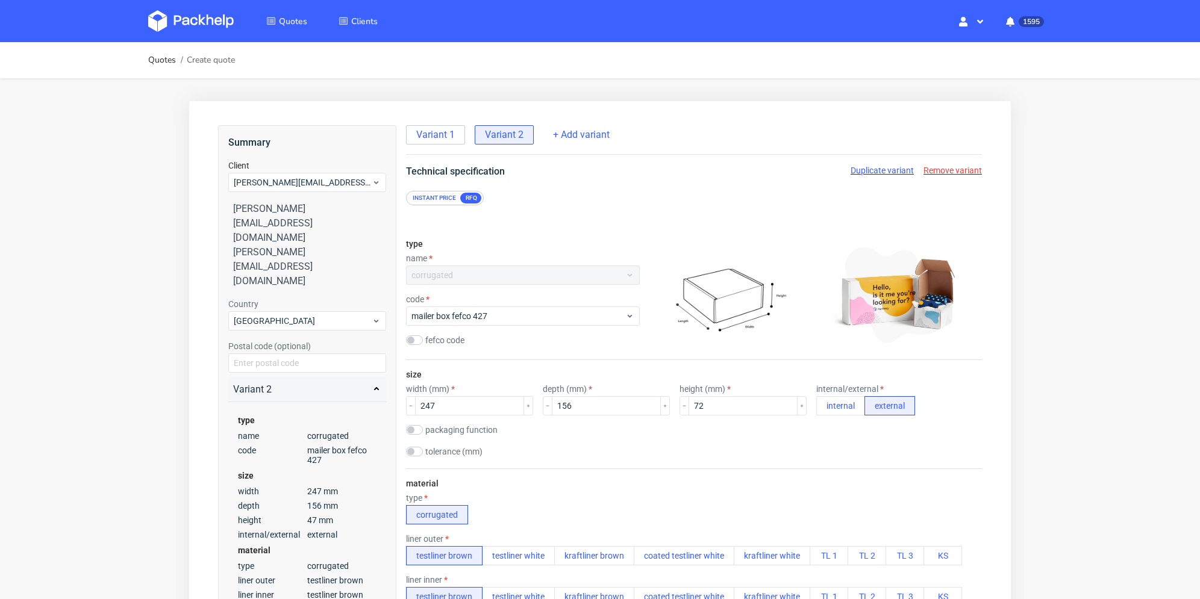
click at [890, 168] on span "Duplicate variant" at bounding box center [881, 171] width 63 height 10
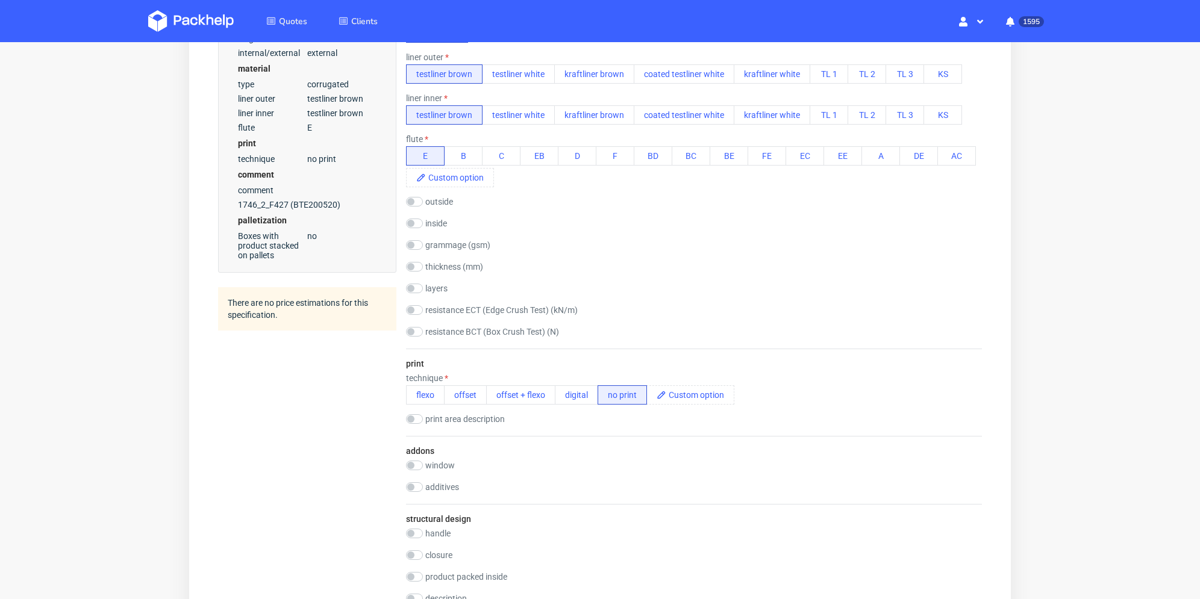
scroll to position [964, 0]
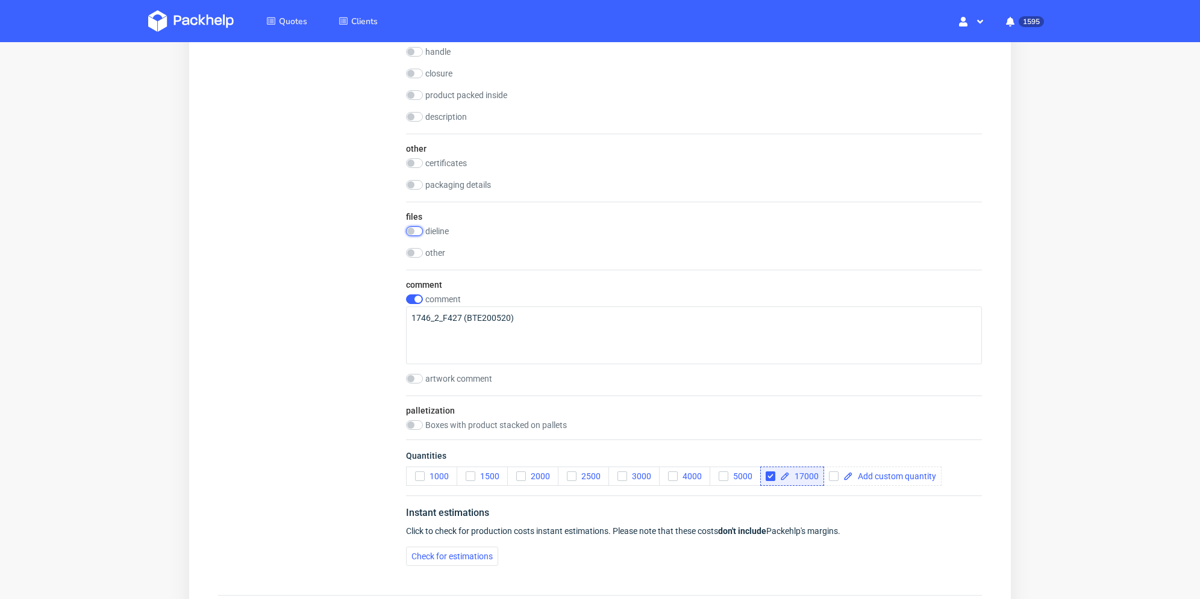
drag, startPoint x: 419, startPoint y: 228, endPoint x: 501, endPoint y: 251, distance: 85.1
click at [419, 228] on input "checkbox" at bounding box center [414, 231] width 17 height 10
checkbox input "true"
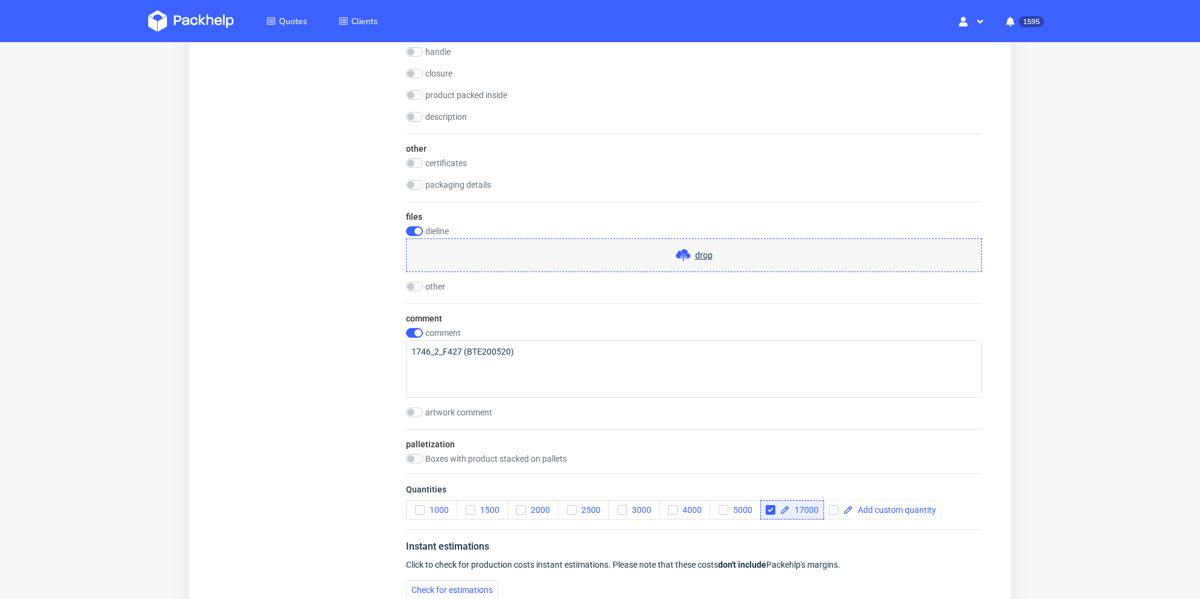
click at [522, 260] on div "drop" at bounding box center [694, 256] width 576 height 34
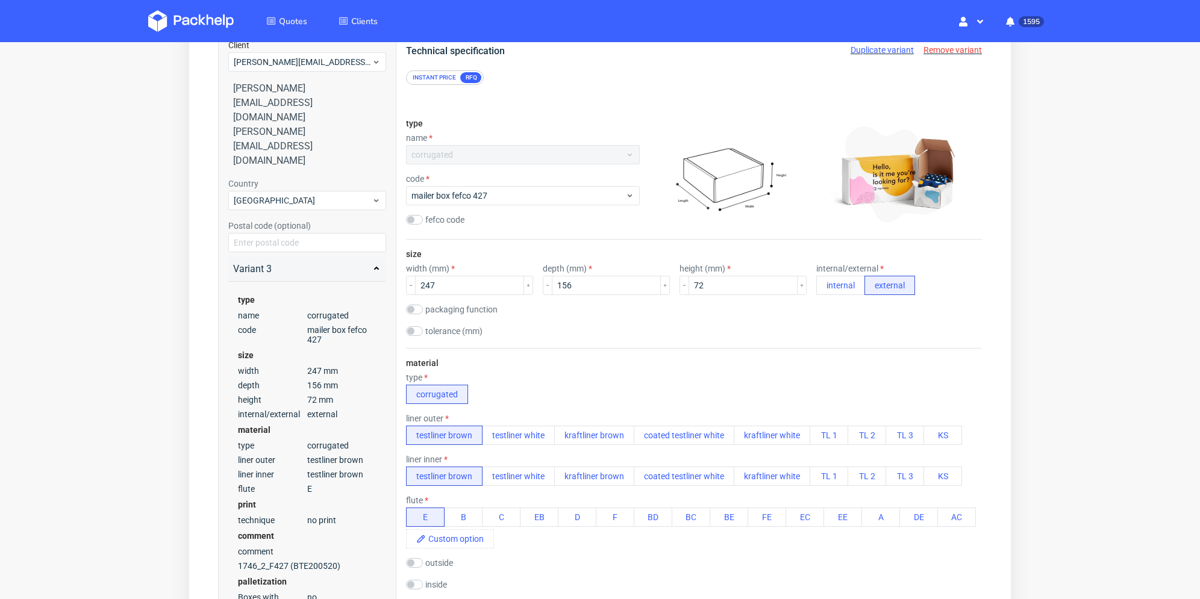
scroll to position [0, 0]
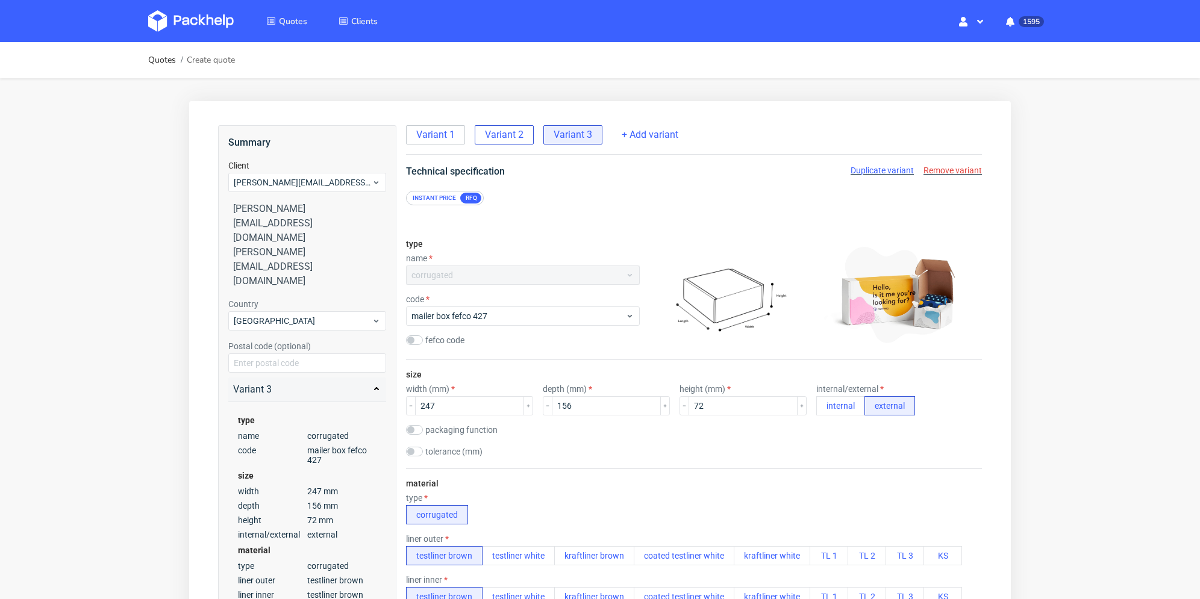
click at [524, 143] on div "Variant 2" at bounding box center [504, 134] width 59 height 19
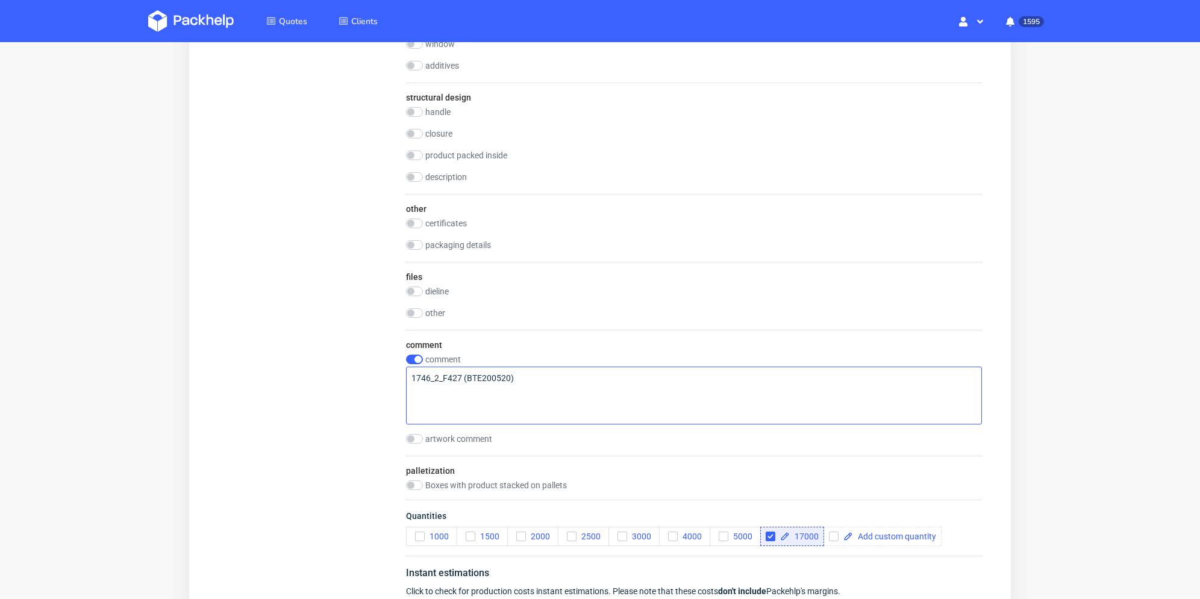
scroll to position [964, 0]
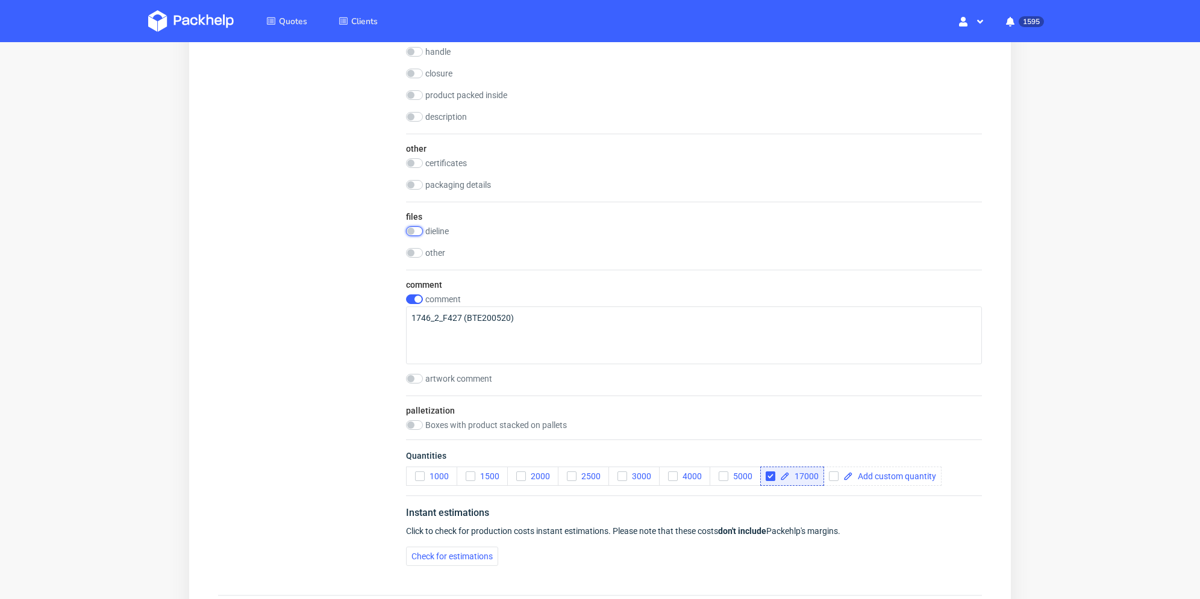
click at [419, 231] on input "checkbox" at bounding box center [414, 231] width 17 height 10
checkbox input "true"
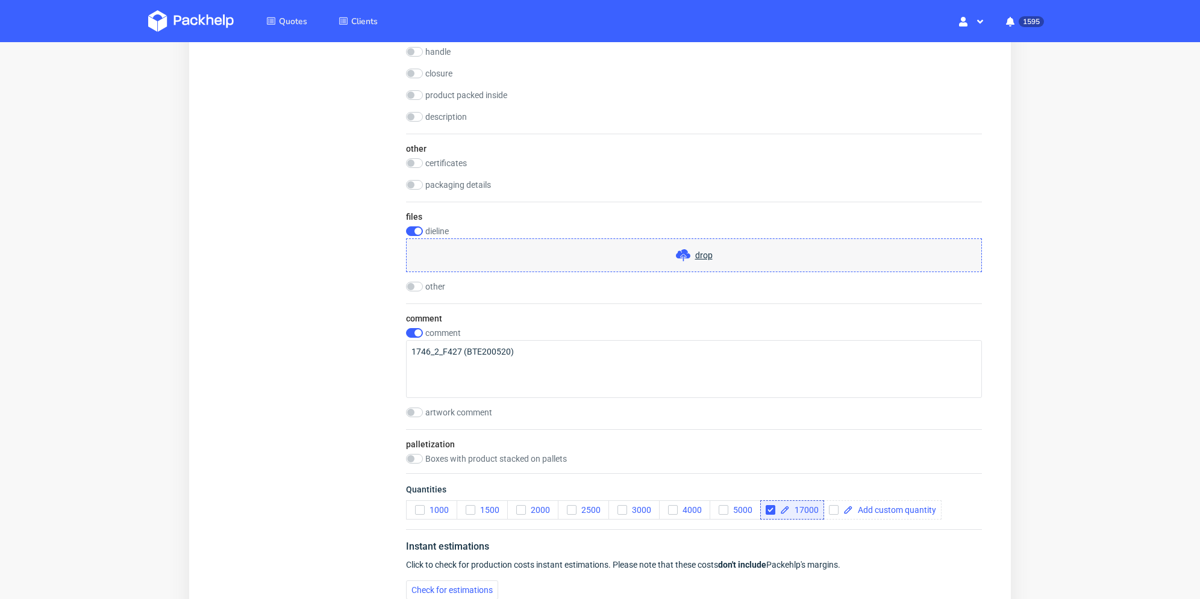
click at [499, 251] on div "drop" at bounding box center [694, 256] width 576 height 34
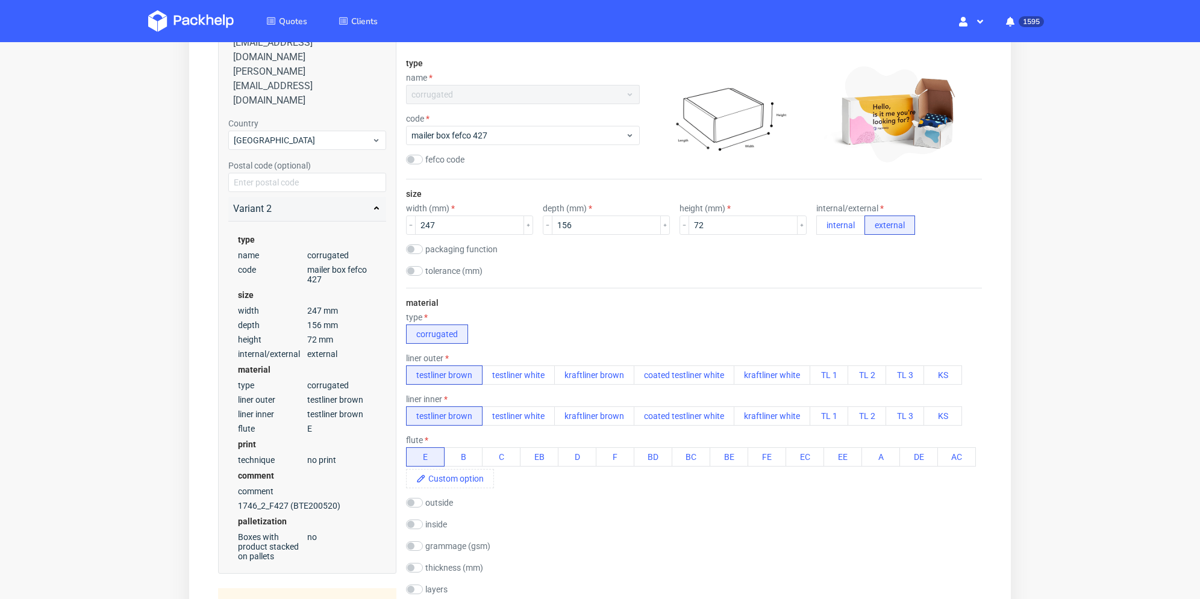
scroll to position [0, 0]
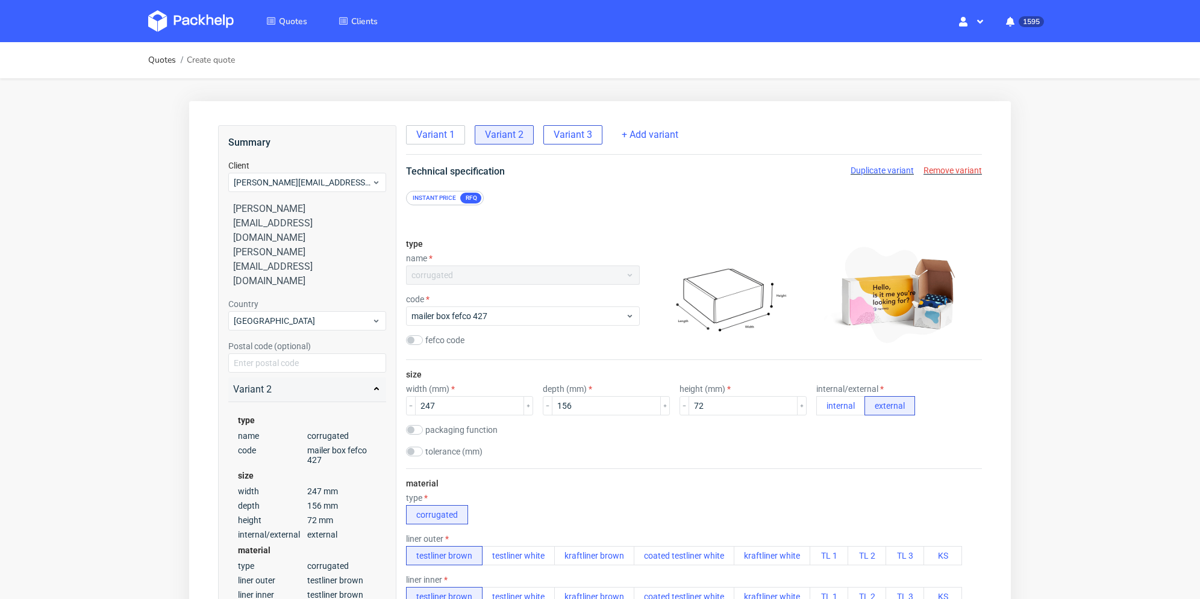
click at [561, 143] on div "Variant 3" at bounding box center [572, 134] width 59 height 19
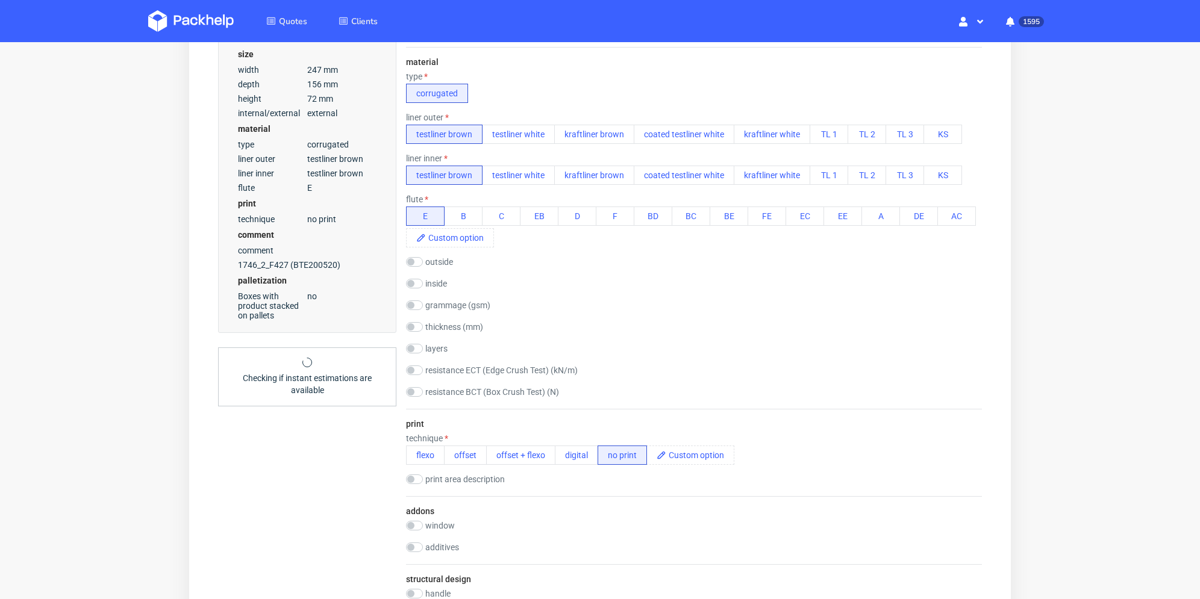
scroll to position [843, 0]
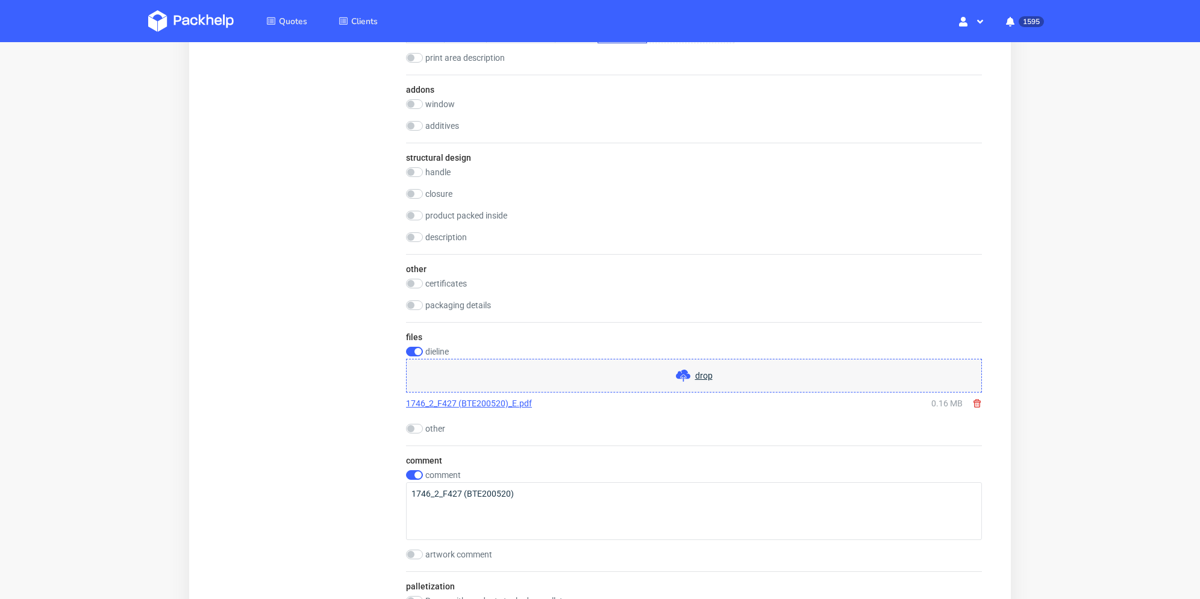
click at [976, 402] on icon at bounding box center [977, 404] width 10 height 10
checkbox input "false"
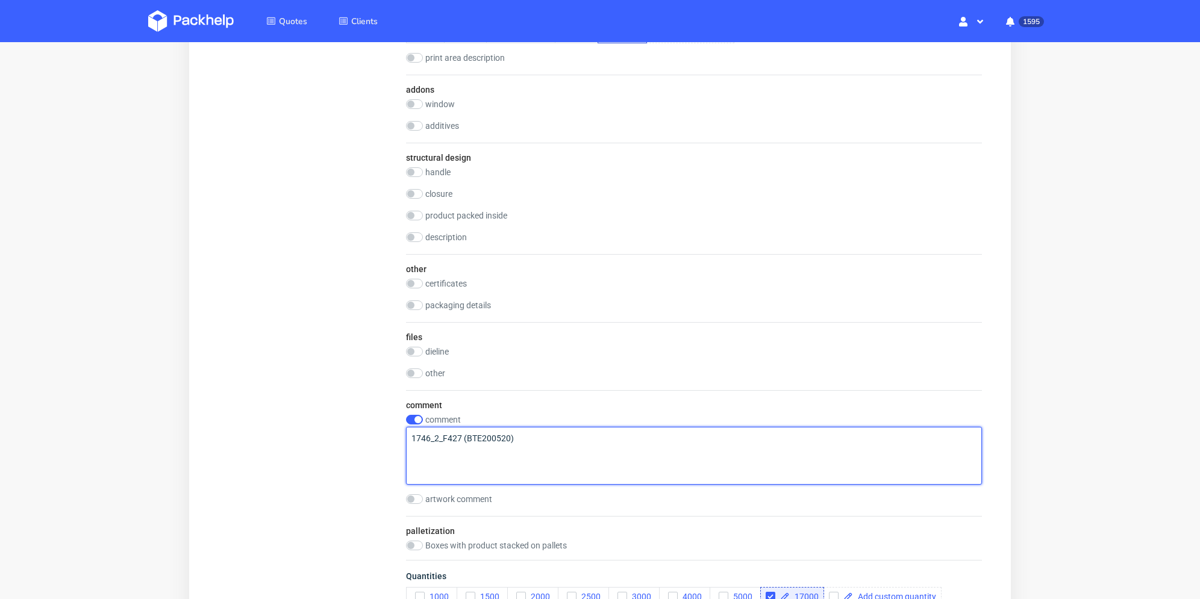
drag, startPoint x: 541, startPoint y: 441, endPoint x: 413, endPoint y: 433, distance: 128.5
paste textarea "3_F427 (BTE321809"
type textarea "1746_3_F427 (BTE321809)"
click at [417, 351] on input "checkbox" at bounding box center [414, 352] width 17 height 10
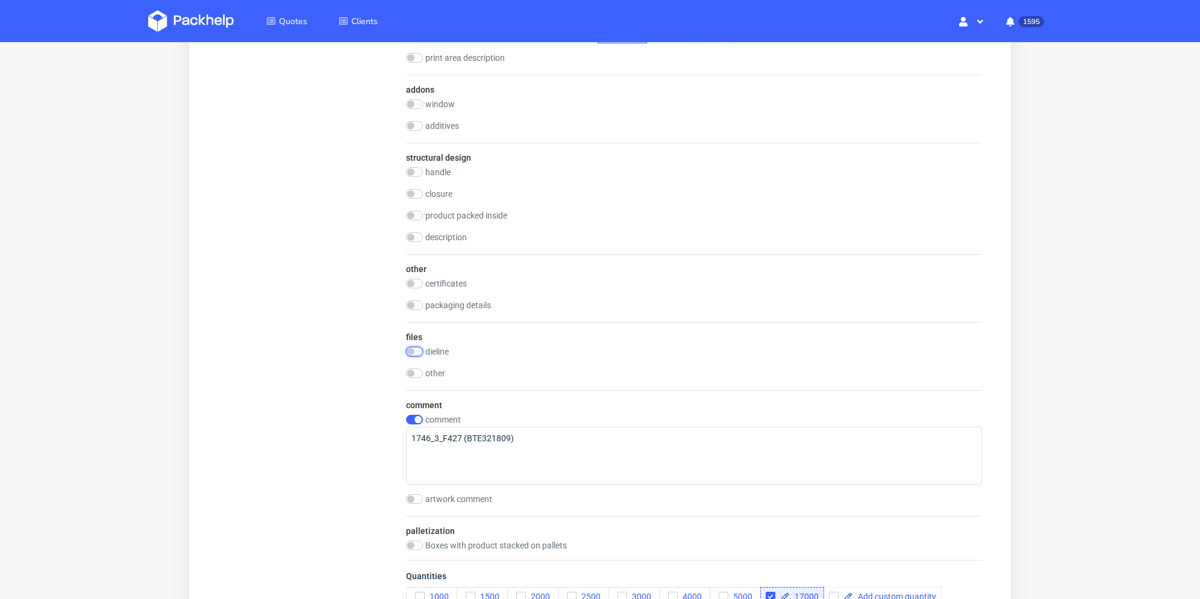
checkbox input "true"
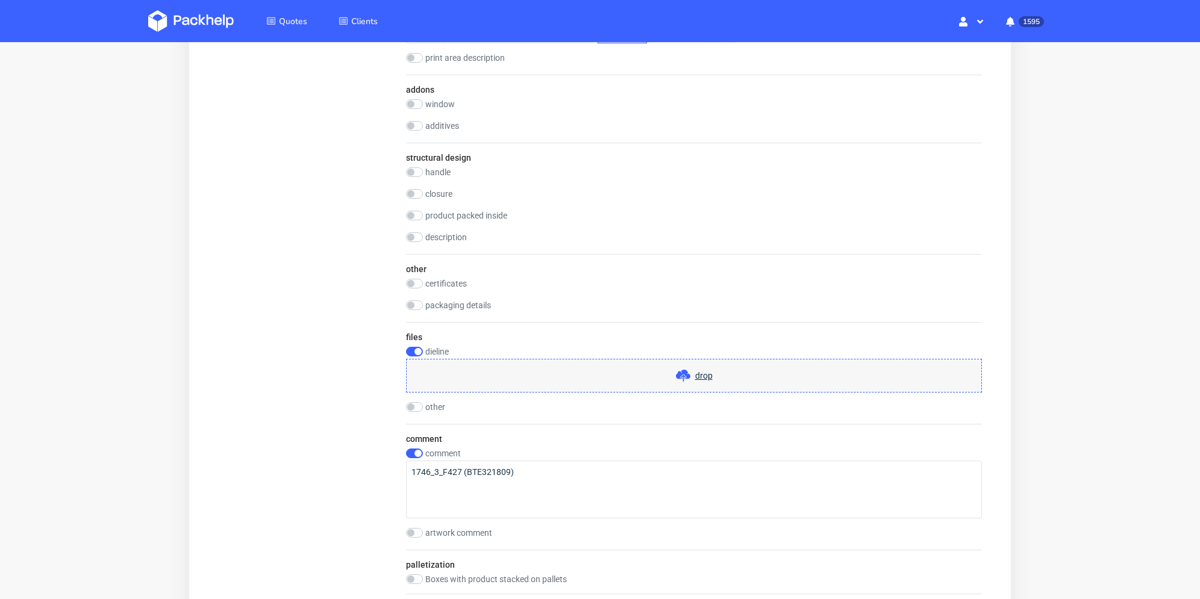
click at [556, 367] on div "drop" at bounding box center [694, 376] width 576 height 34
click at [543, 379] on div "drop" at bounding box center [694, 376] width 576 height 34
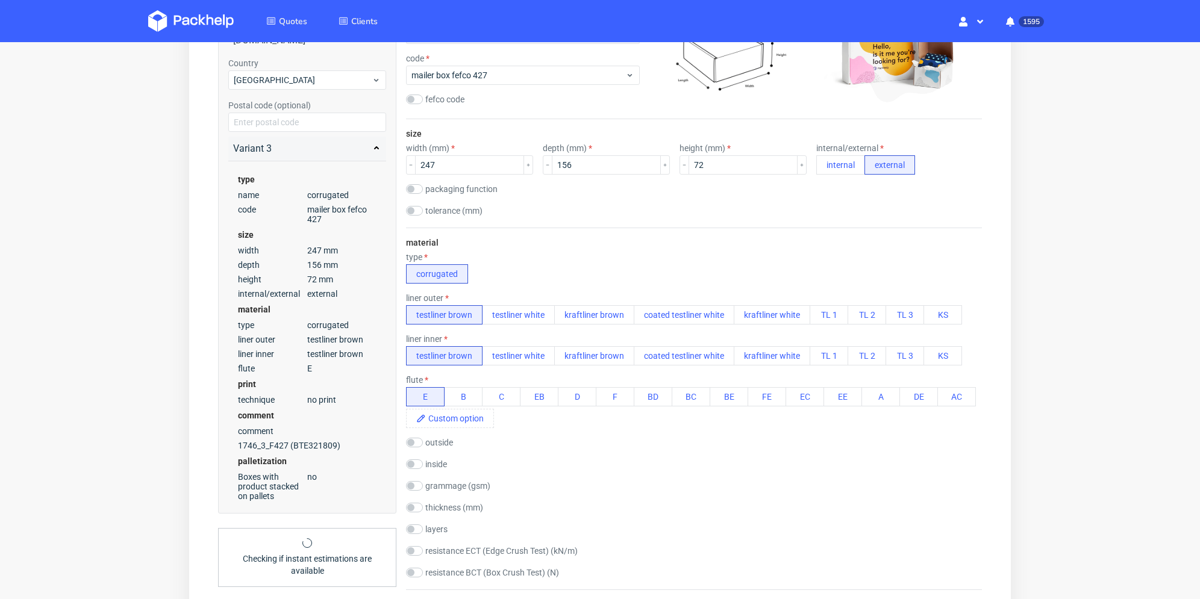
scroll to position [120, 0]
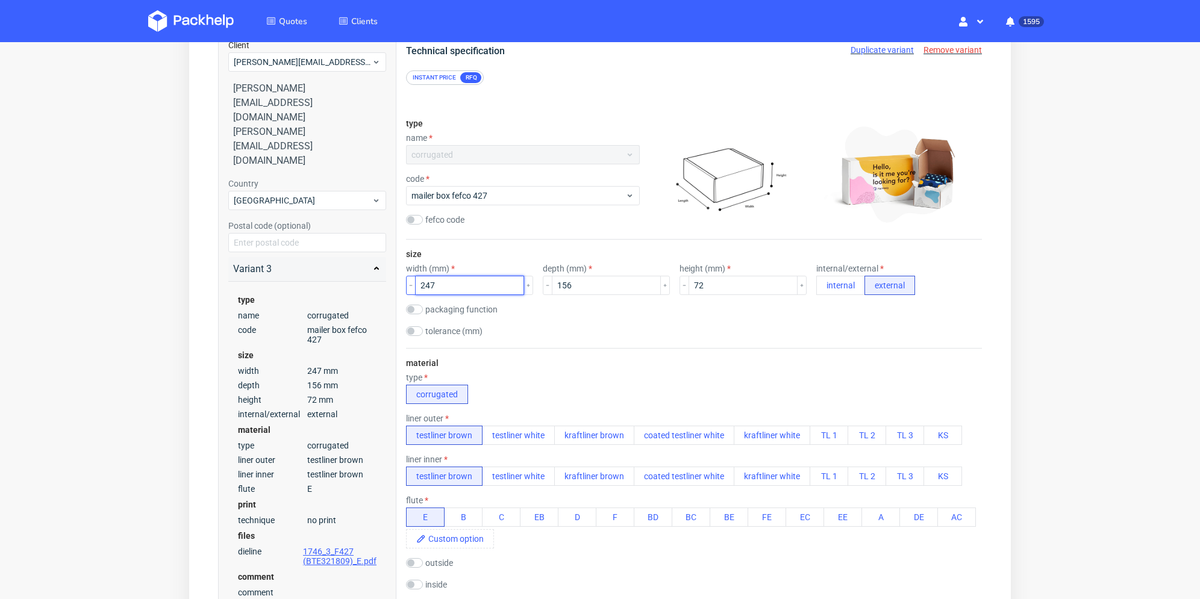
drag, startPoint x: 443, startPoint y: 290, endPoint x: 408, endPoint y: 284, distance: 36.0
type input "322"
drag, startPoint x: 524, startPoint y: 285, endPoint x: 513, endPoint y: 284, distance: 10.9
click at [511, 284] on div "width (mm) 322 depth (mm) 156 height (mm) 72 internal/external internal external" at bounding box center [694, 279] width 576 height 31
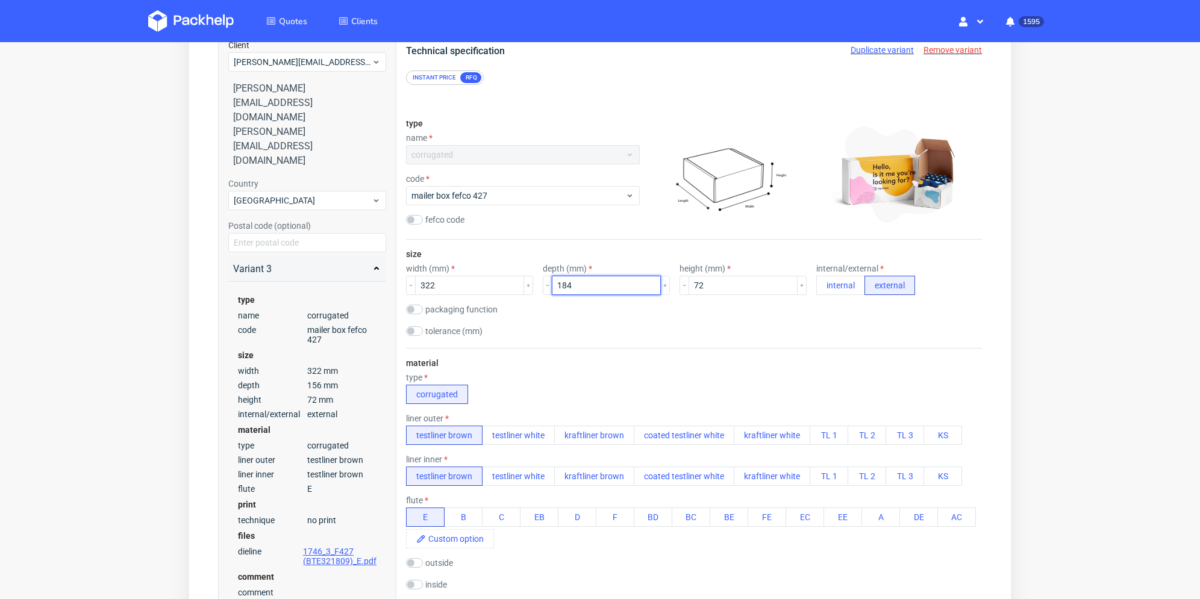
type input "184"
click at [637, 286] on div "width (mm) 322 depth (mm) 184 height (mm) 72 internal/external internal external" at bounding box center [694, 279] width 576 height 31
drag, startPoint x: 705, startPoint y: 285, endPoint x: 663, endPoint y: 285, distance: 41.6
click at [663, 285] on div "width (mm) 322 depth (mm) 184 height (mm) 29 internal/external internal external" at bounding box center [694, 279] width 576 height 31
type input "92"
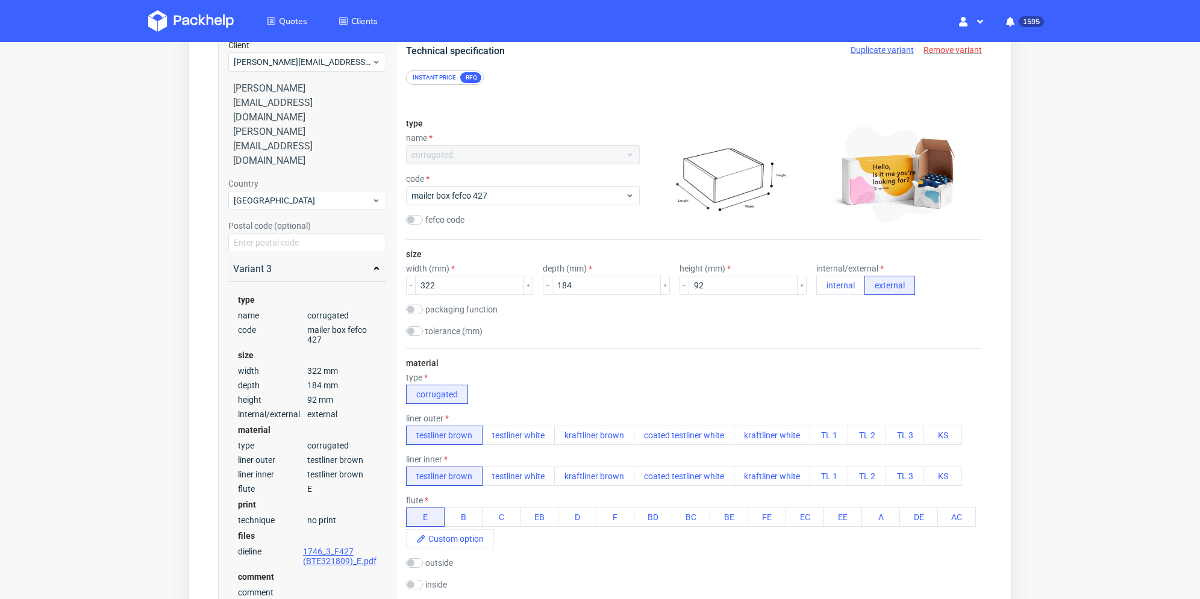
click at [731, 348] on div "material type corrugated liner outer testliner brown testliner white kraftliner…" at bounding box center [694, 529] width 576 height 362
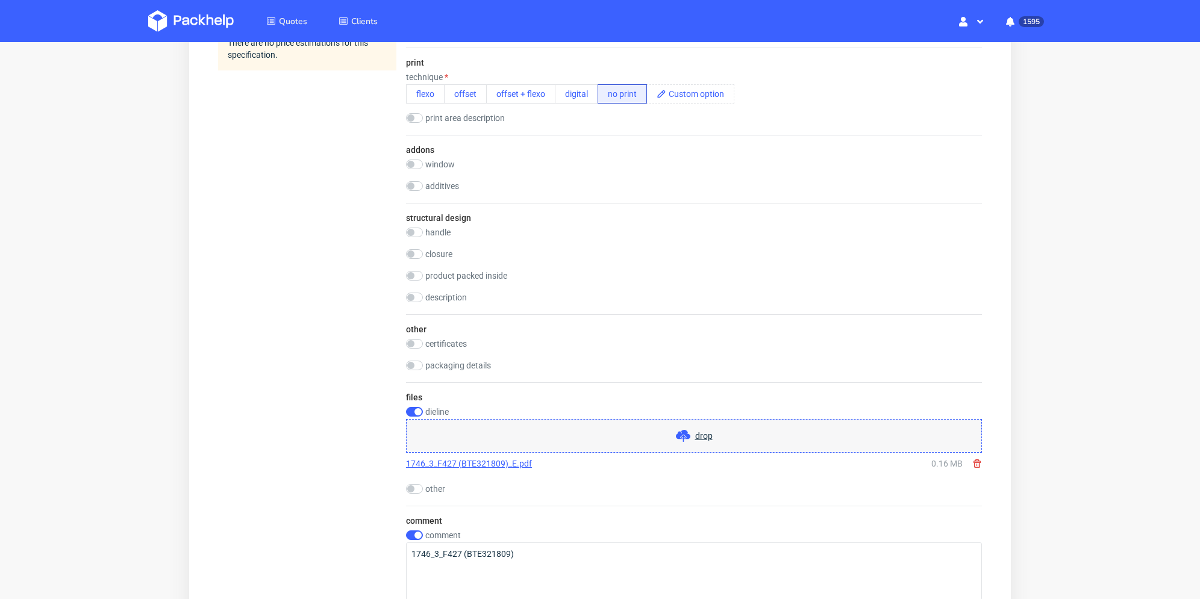
scroll to position [1084, 0]
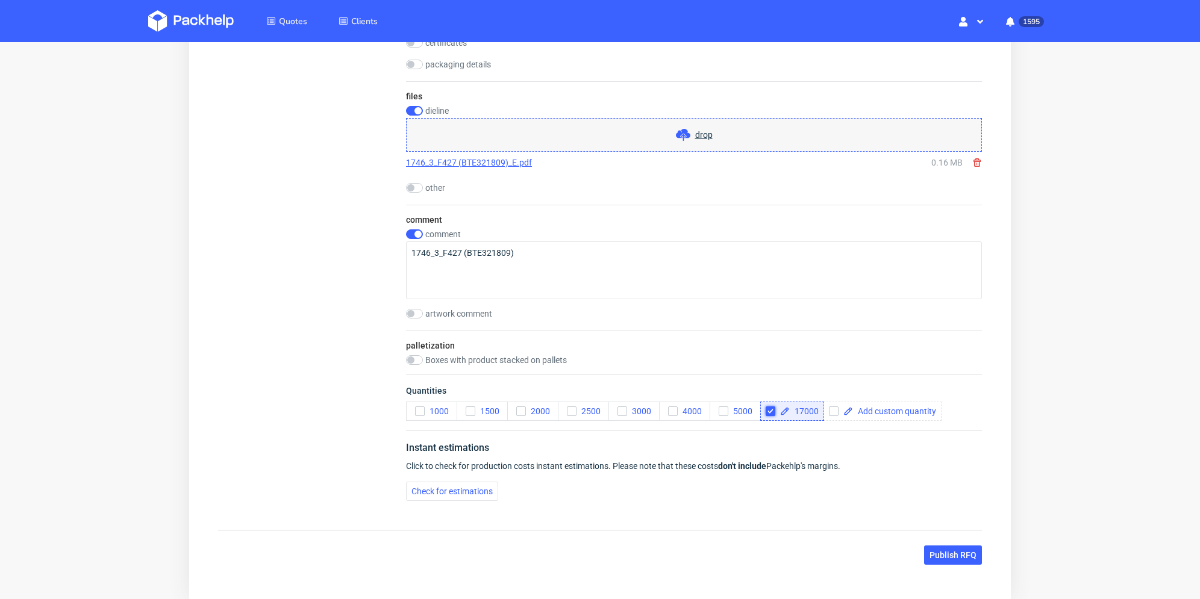
click at [769, 411] on input "checkbox" at bounding box center [771, 412] width 10 height 10
checkbox input "false"
click at [722, 409] on icon "button" at bounding box center [723, 411] width 8 height 8
click at [733, 441] on div "Instant estimations" at bounding box center [694, 450] width 576 height 19
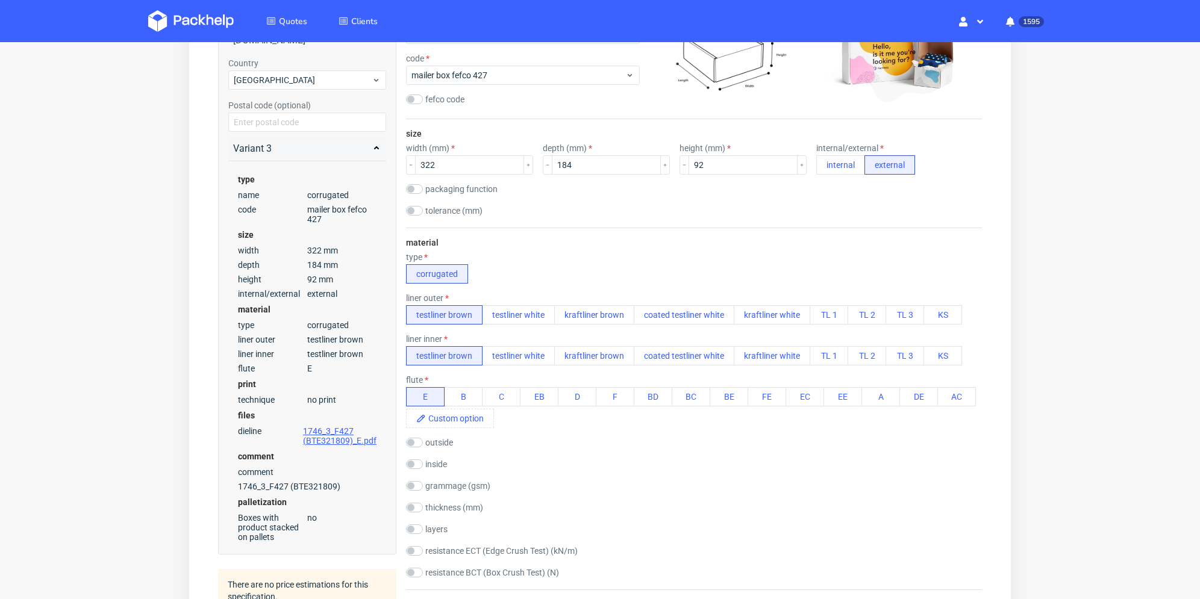
scroll to position [0, 0]
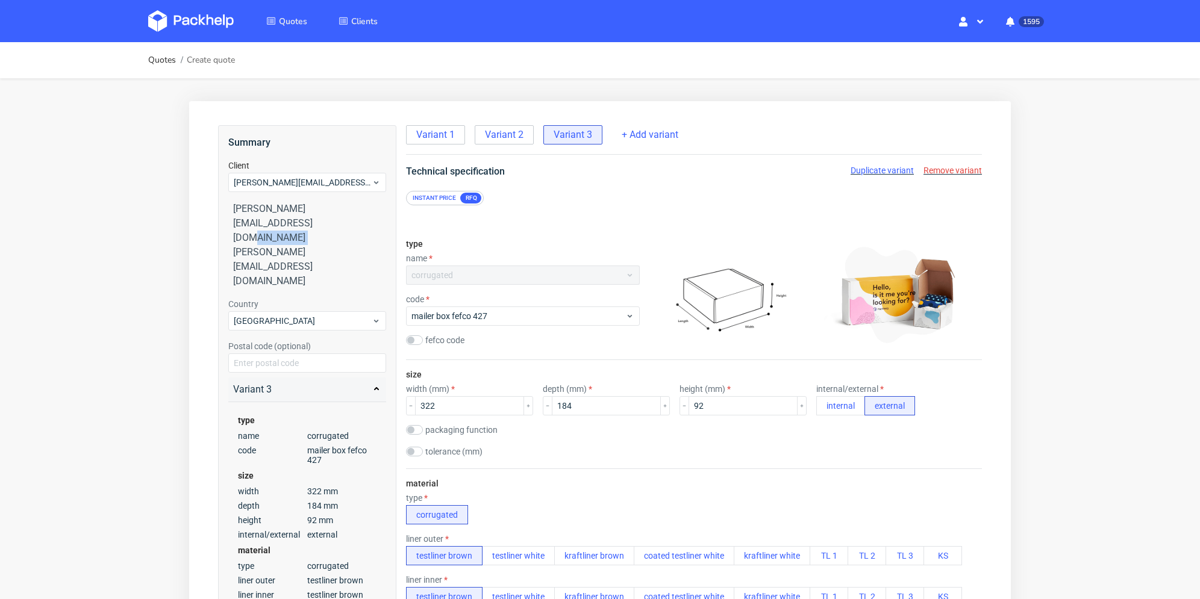
drag, startPoint x: 234, startPoint y: 223, endPoint x: 381, endPoint y: 211, distance: 146.9
click at [381, 211] on div "emmanuelle.rehri@grainecreative.com emmanuelle.rehri@grainecreative.com" at bounding box center [307, 240] width 158 height 96
click at [317, 208] on div "[PERSON_NAME][EMAIL_ADDRESS][DOMAIN_NAME]" at bounding box center [307, 223] width 148 height 43
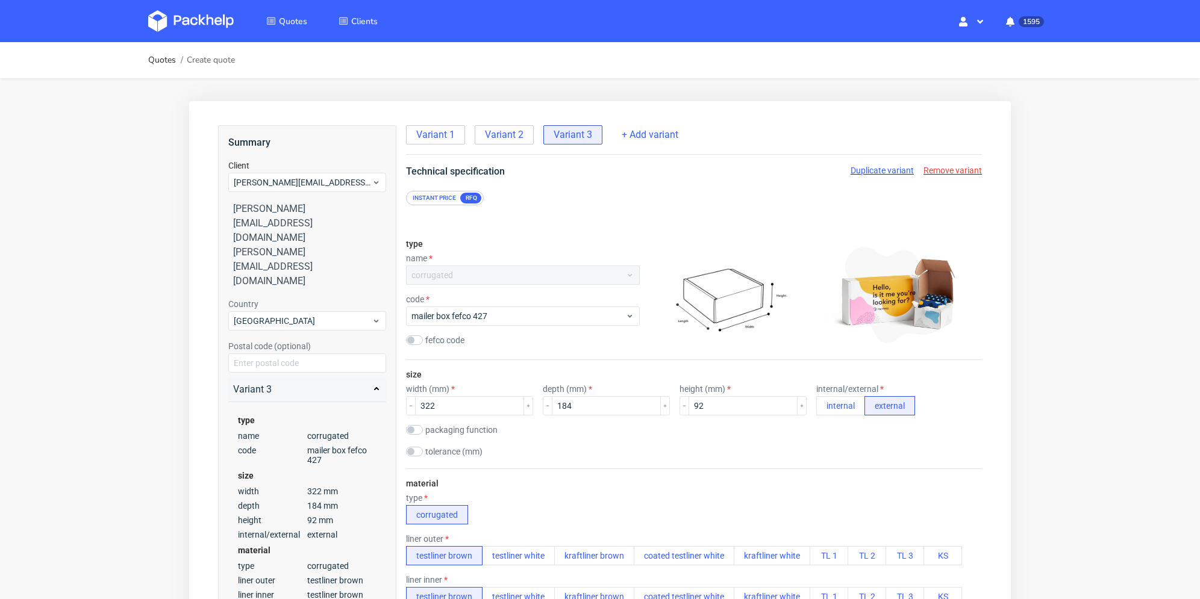
click at [607, 204] on div "Instant price RFQ" at bounding box center [694, 198] width 576 height 14
click at [881, 173] on span "Duplicate variant" at bounding box center [881, 171] width 63 height 10
drag, startPoint x: 471, startPoint y: 408, endPoint x: 379, endPoint y: 404, distance: 91.6
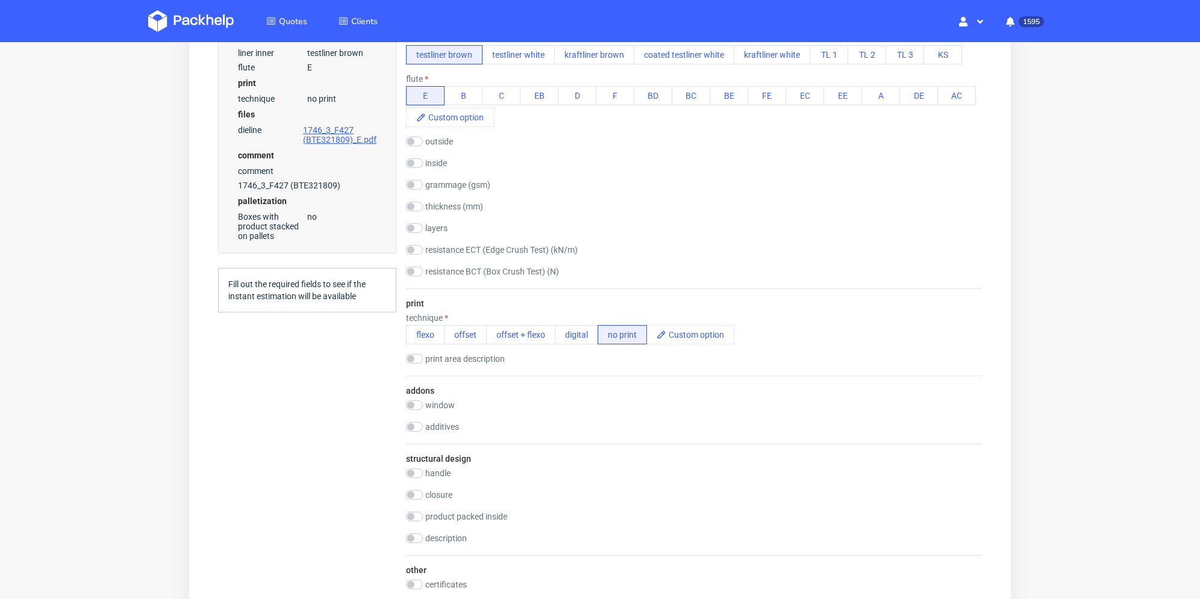
scroll to position [903, 0]
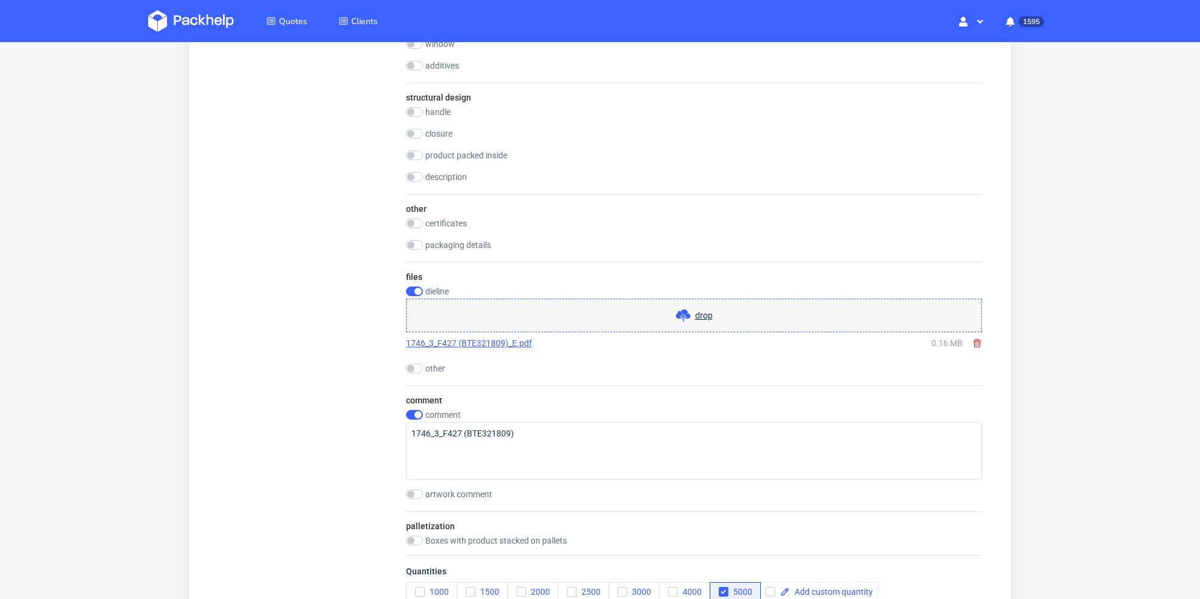
type input "250"
click at [978, 343] on use at bounding box center [976, 343] width 7 height 8
checkbox input "false"
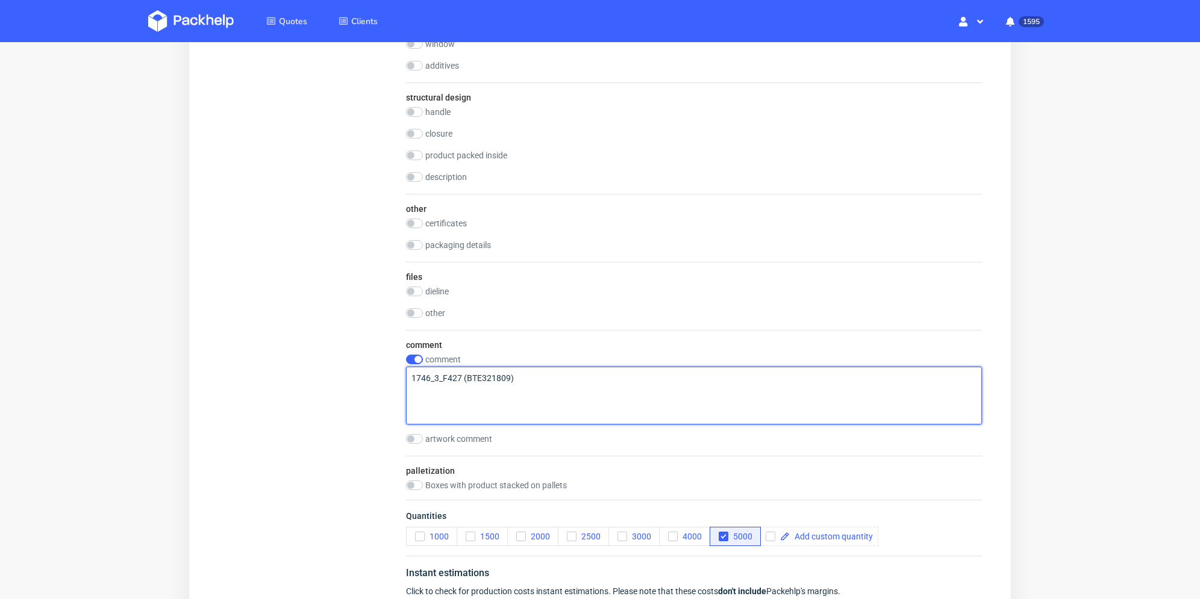
click at [521, 375] on textarea "1746_3_F427 (BTE321809)" at bounding box center [694, 396] width 576 height 58
type textarea "1746_3_F427 (BTE321809) v2"
click at [556, 434] on div "artwork comment" at bounding box center [694, 440] width 576 height 12
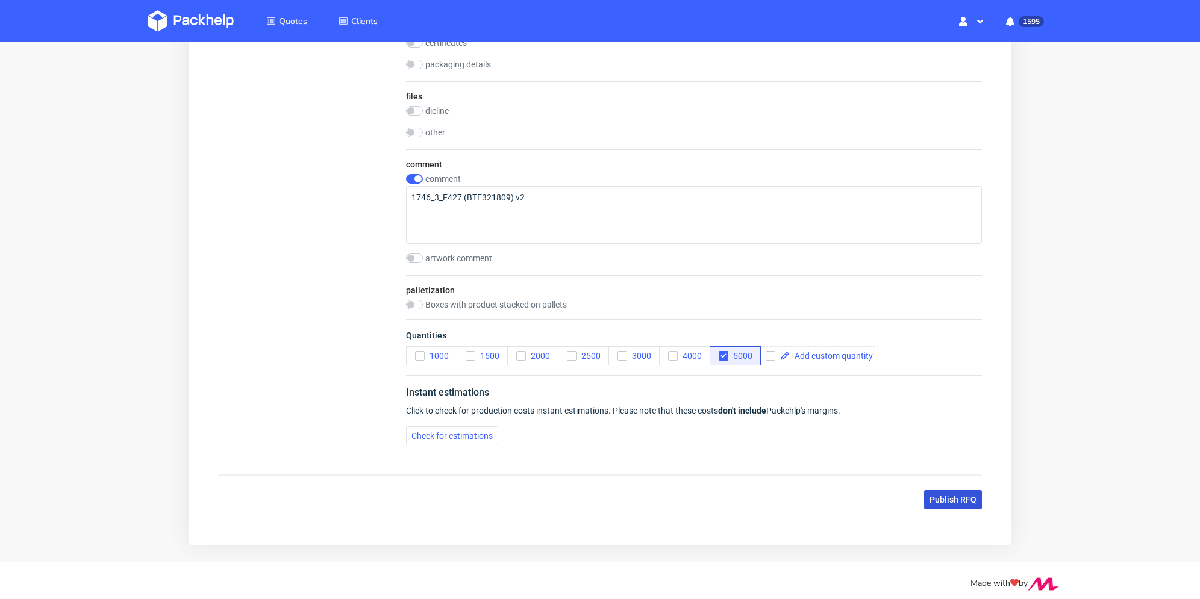
click at [954, 501] on span "Publish RFQ" at bounding box center [952, 500] width 47 height 8
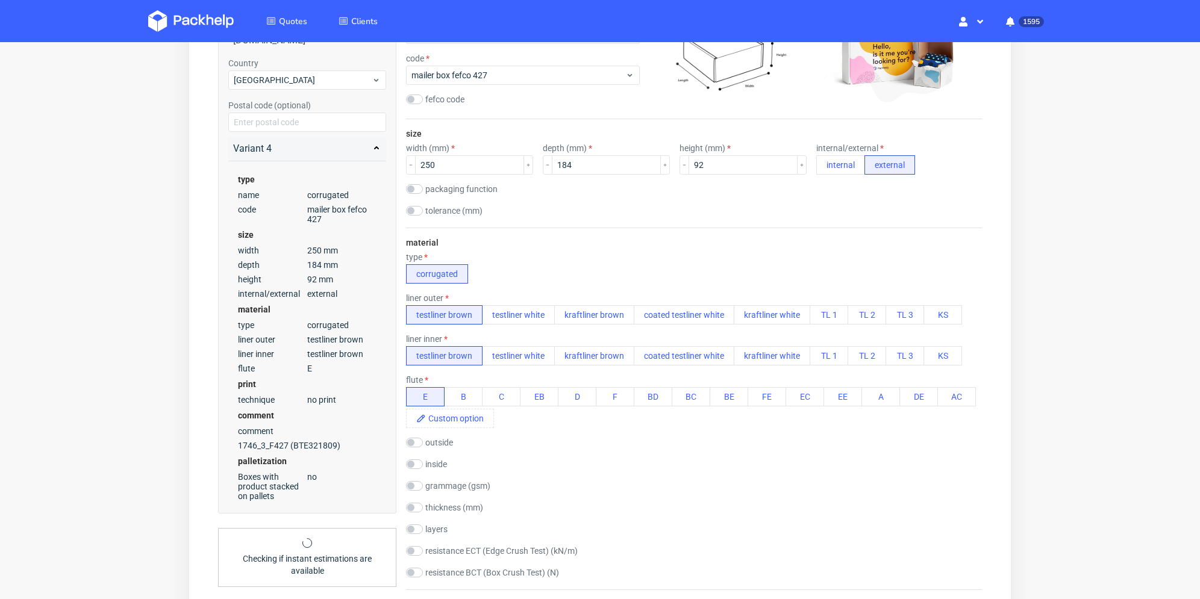
scroll to position [0, 0]
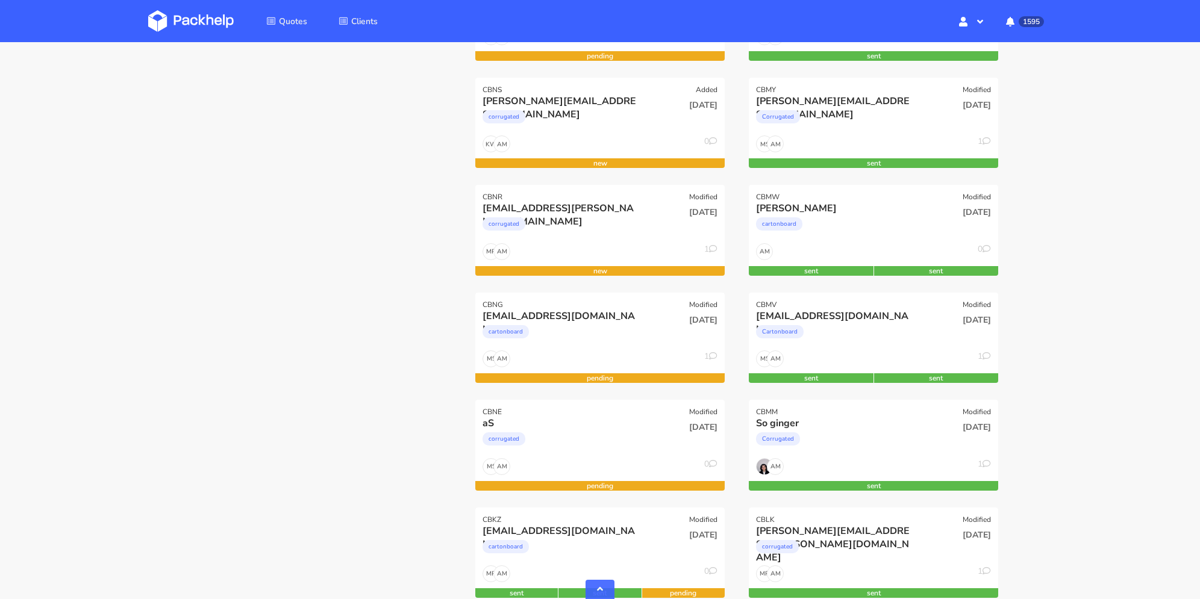
scroll to position [482, 0]
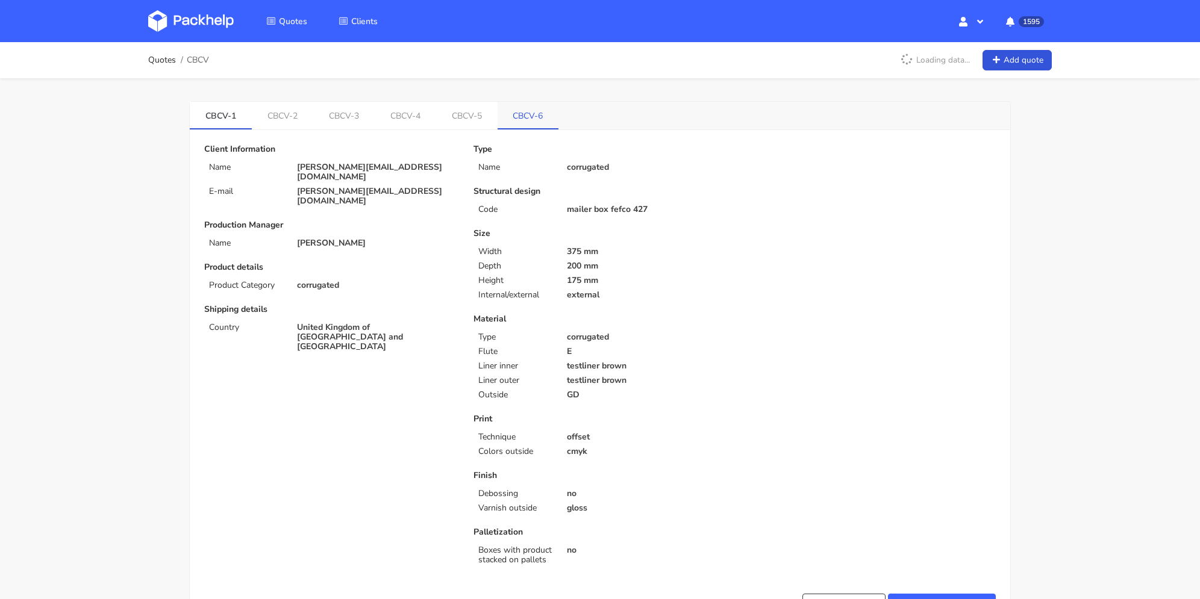
click at [538, 119] on link "CBCV-6" at bounding box center [527, 115] width 61 height 27
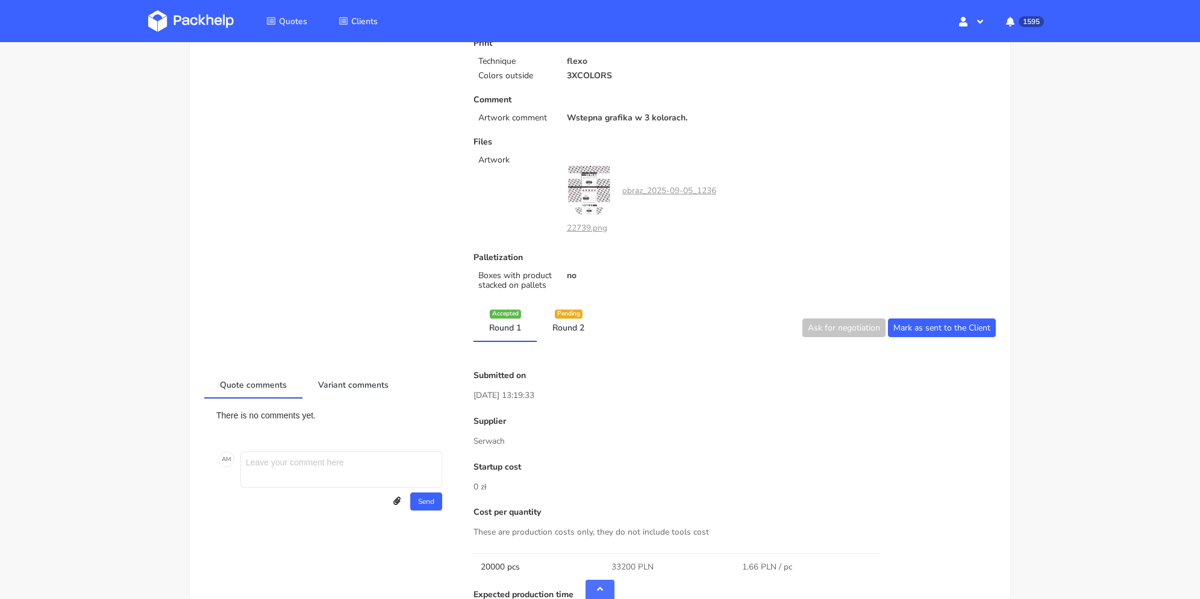
scroll to position [422, 0]
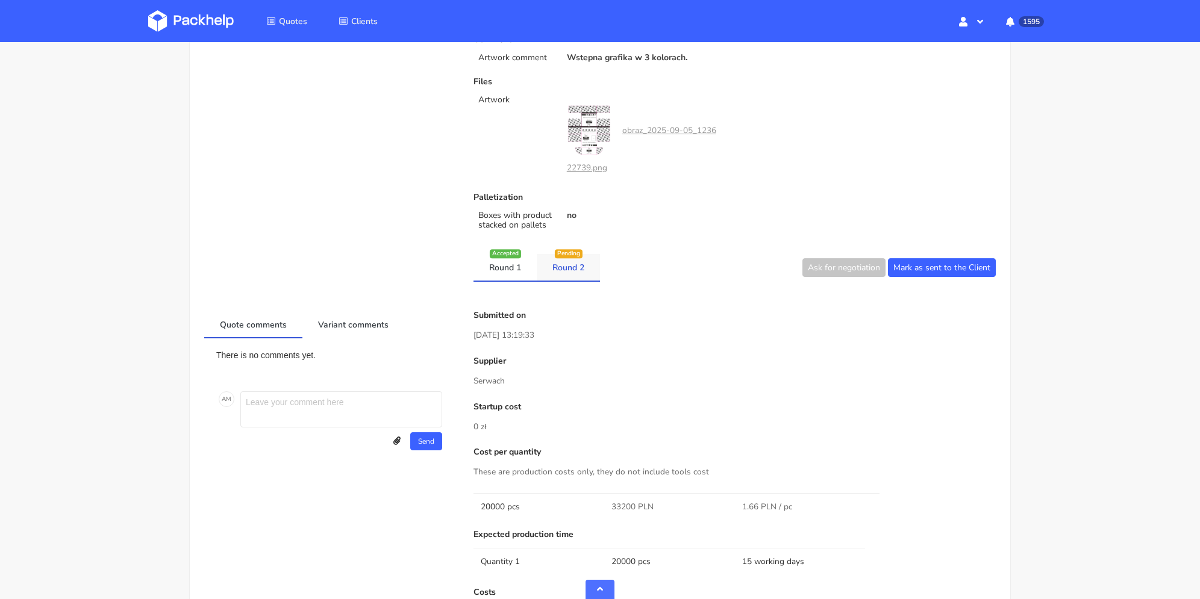
click at [566, 259] on link "Round 2" at bounding box center [568, 267] width 63 height 27
click at [508, 264] on link "Round 1" at bounding box center [504, 267] width 63 height 27
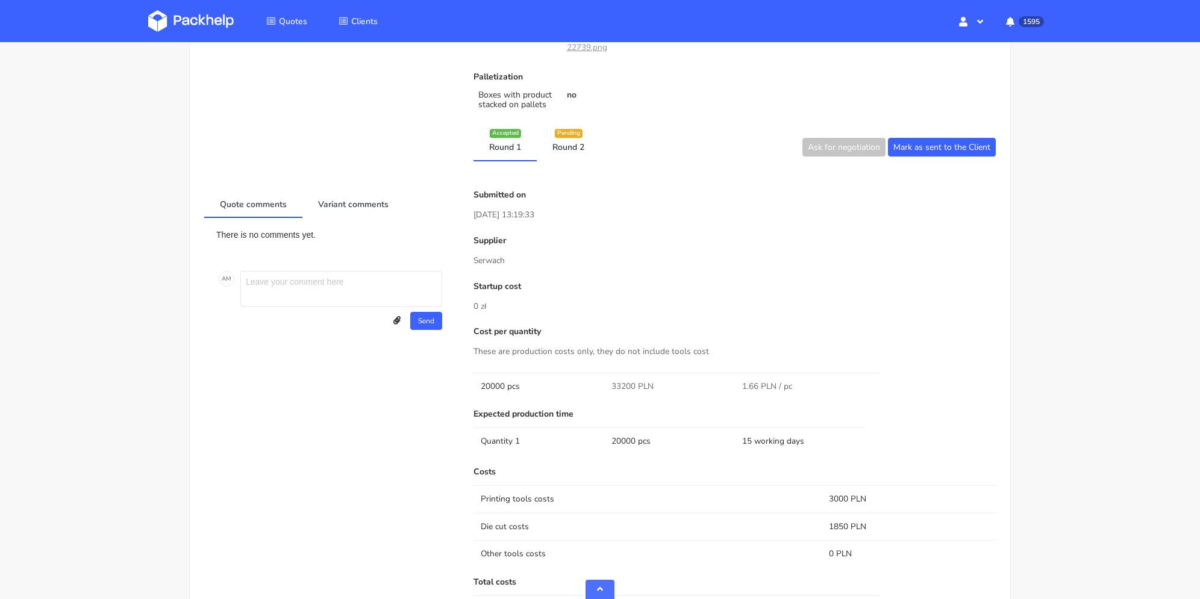
scroll to position [602, 0]
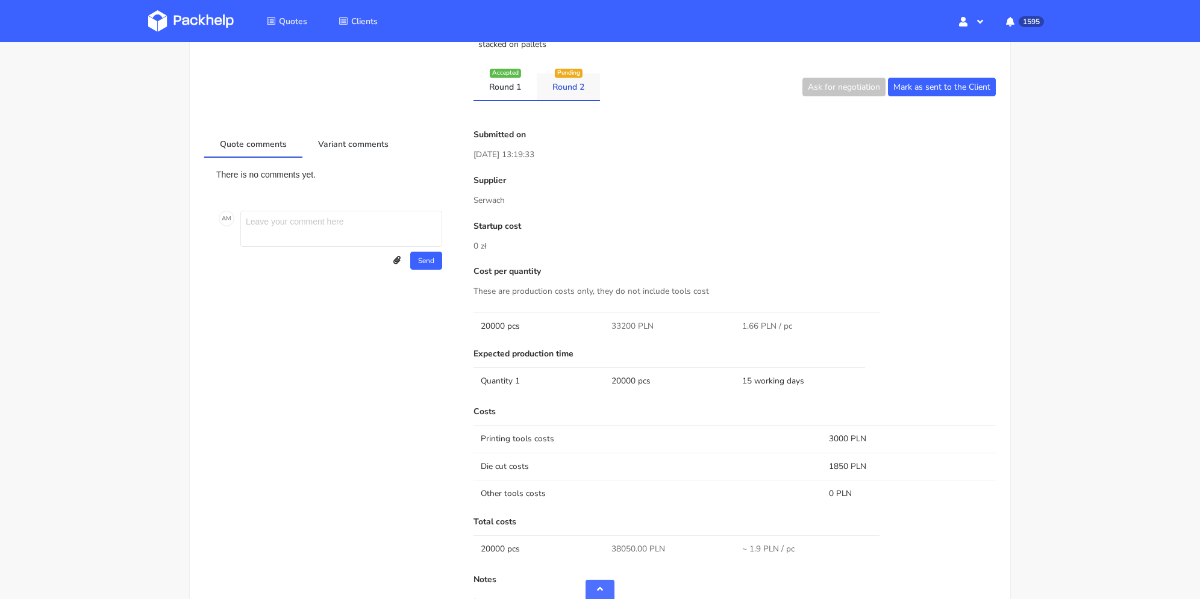
click at [566, 93] on link "Round 2" at bounding box center [568, 86] width 63 height 27
click at [510, 89] on link "Round 1" at bounding box center [504, 86] width 63 height 27
click at [586, 90] on link "Round 2" at bounding box center [568, 86] width 63 height 27
click at [510, 89] on link "Round 1" at bounding box center [504, 86] width 63 height 27
click at [564, 90] on link "Round 2" at bounding box center [568, 86] width 63 height 27
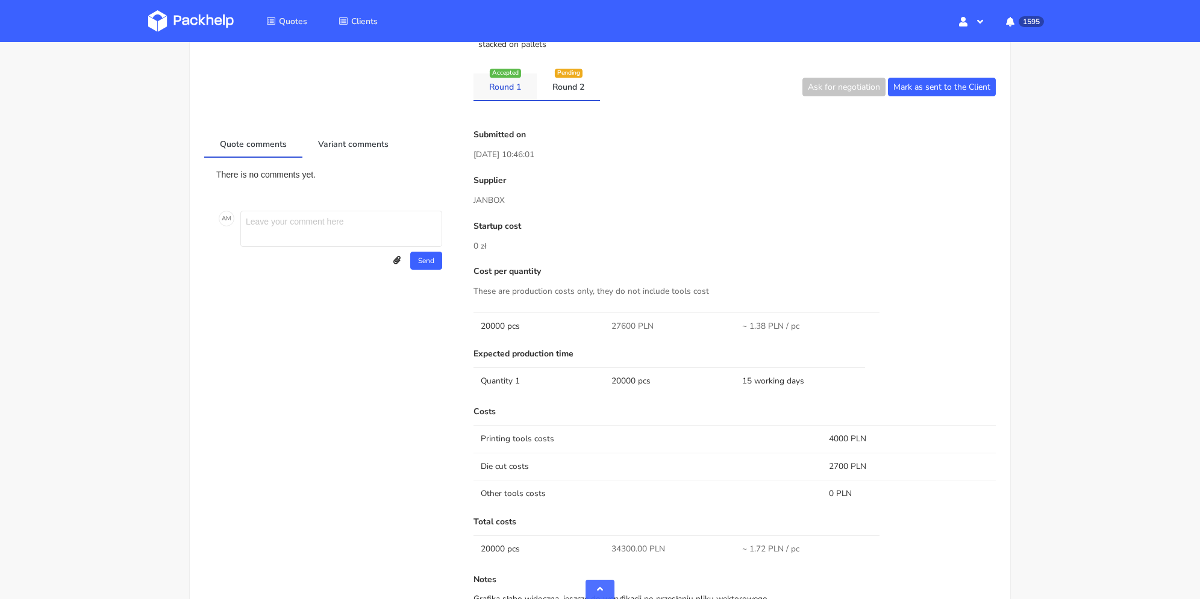
click at [497, 88] on link "Round 1" at bounding box center [504, 86] width 63 height 27
click at [560, 92] on link "Round 2" at bounding box center [568, 86] width 63 height 27
click at [499, 90] on link "Round 1" at bounding box center [504, 86] width 63 height 27
click at [555, 91] on link "Round 2" at bounding box center [568, 86] width 63 height 27
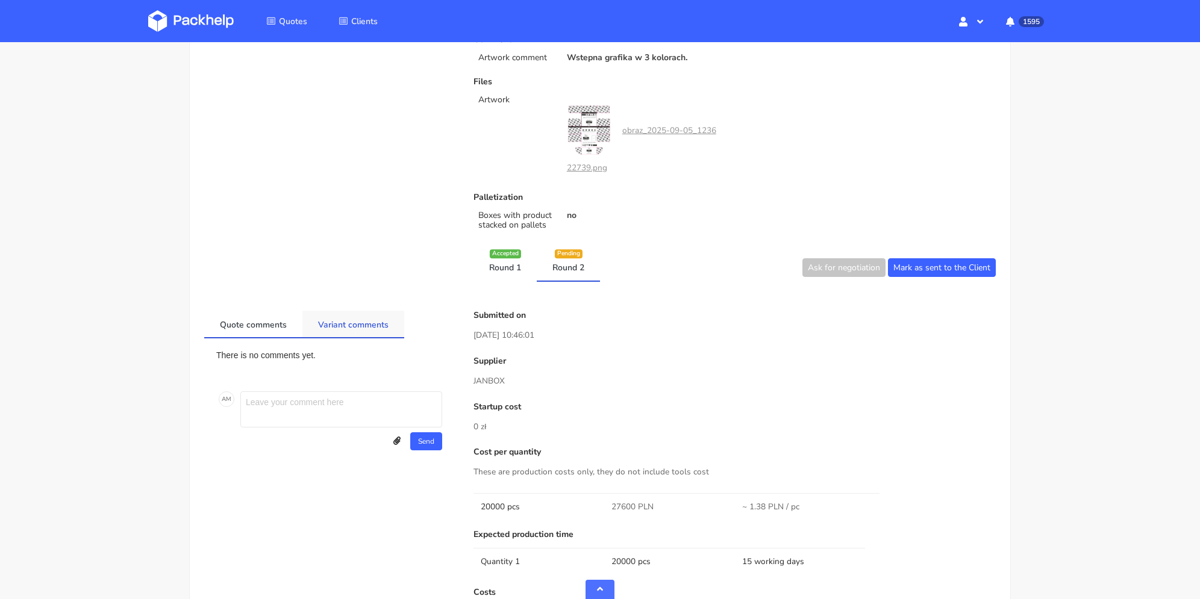
click at [353, 320] on link "Variant comments" at bounding box center [353, 324] width 102 height 27
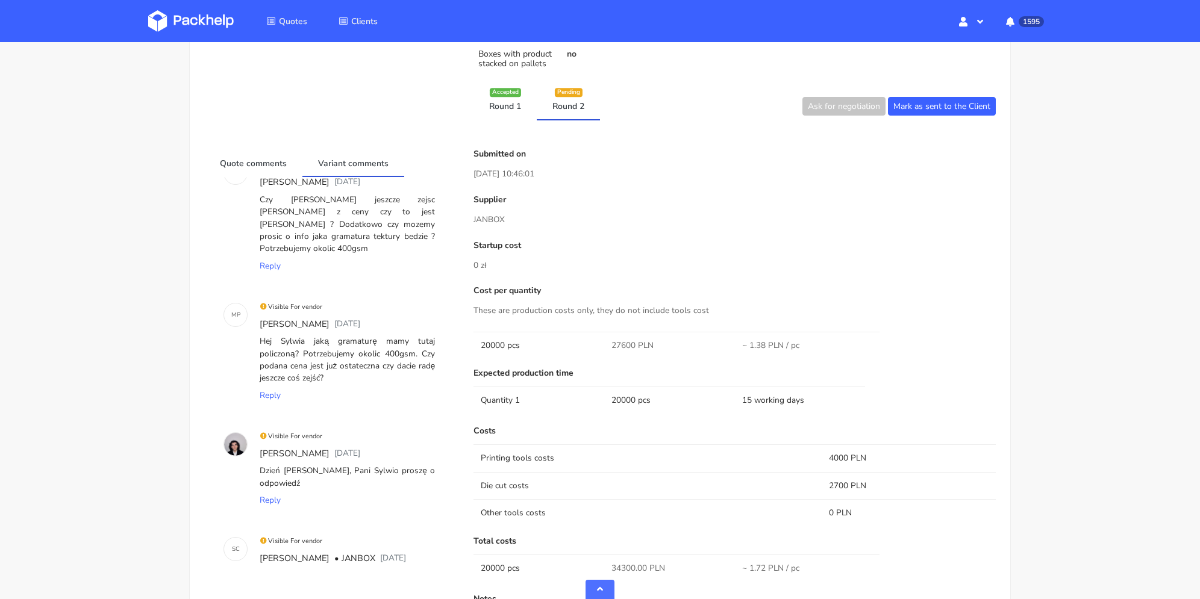
scroll to position [326, 0]
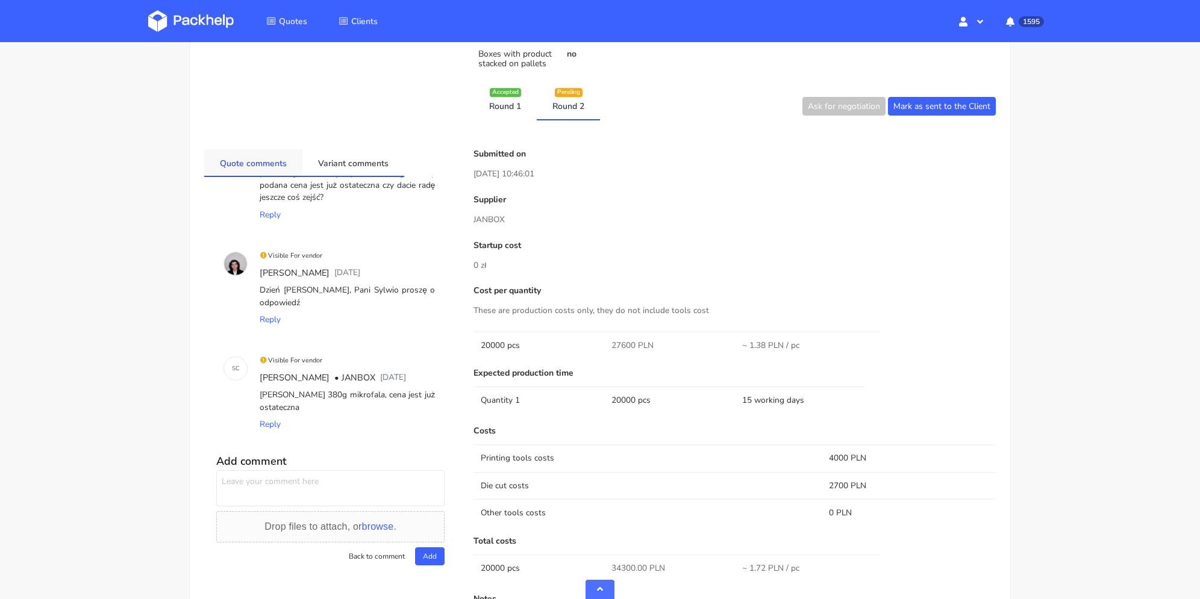
drag, startPoint x: 255, startPoint y: 153, endPoint x: 285, endPoint y: 169, distance: 34.5
click at [255, 154] on link "Quote comments" at bounding box center [253, 162] width 98 height 27
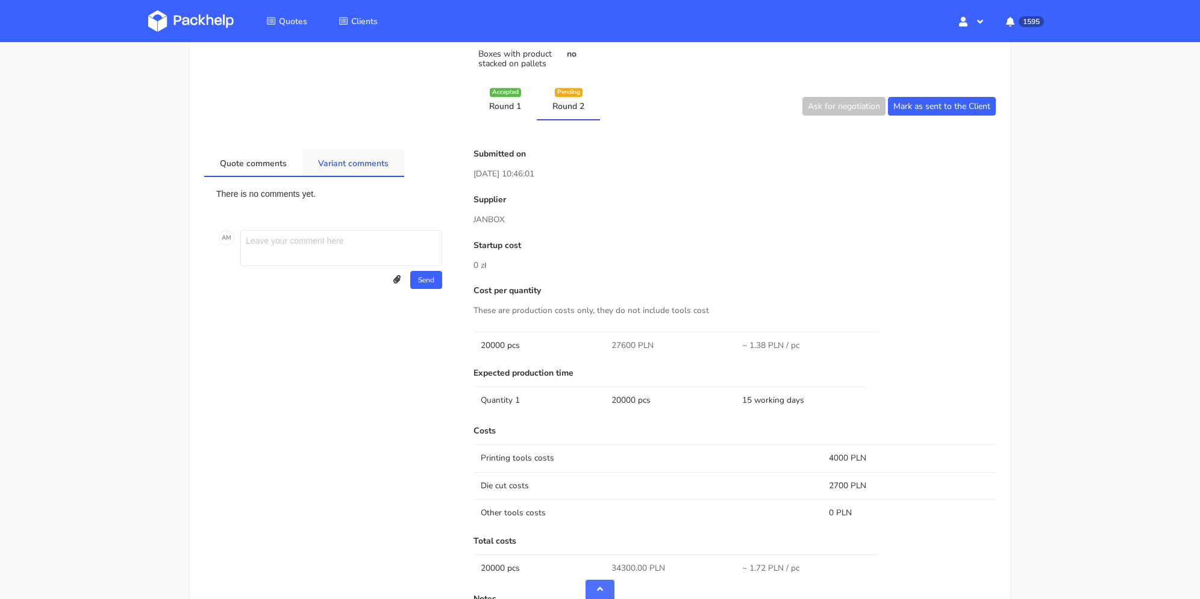
click at [359, 173] on link "Variant comments" at bounding box center [353, 162] width 102 height 27
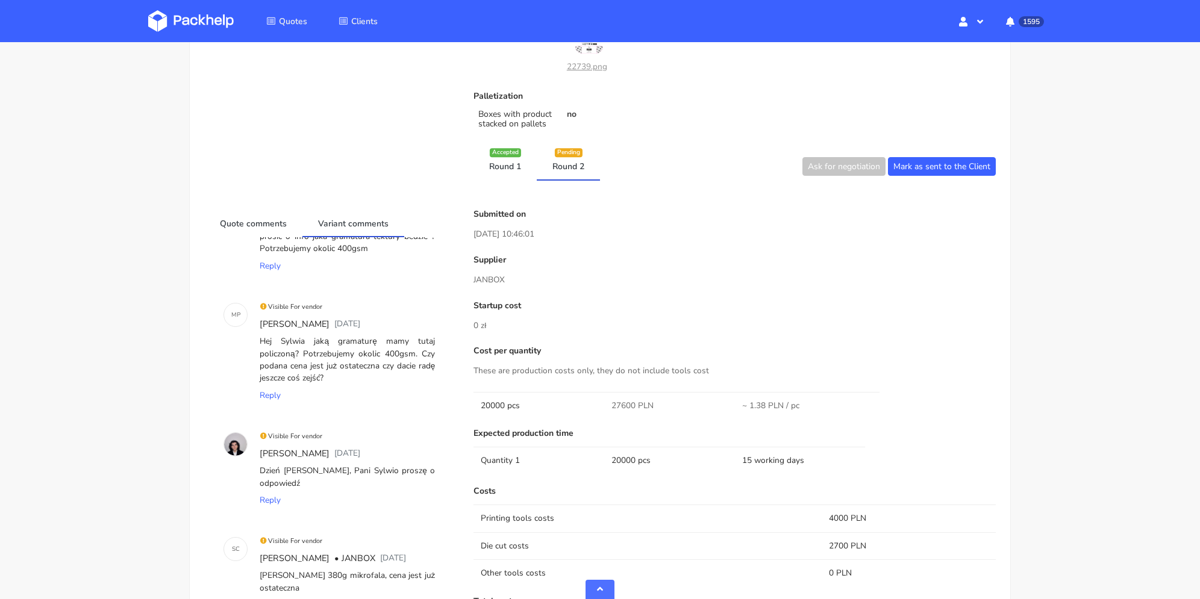
scroll to position [326, 0]
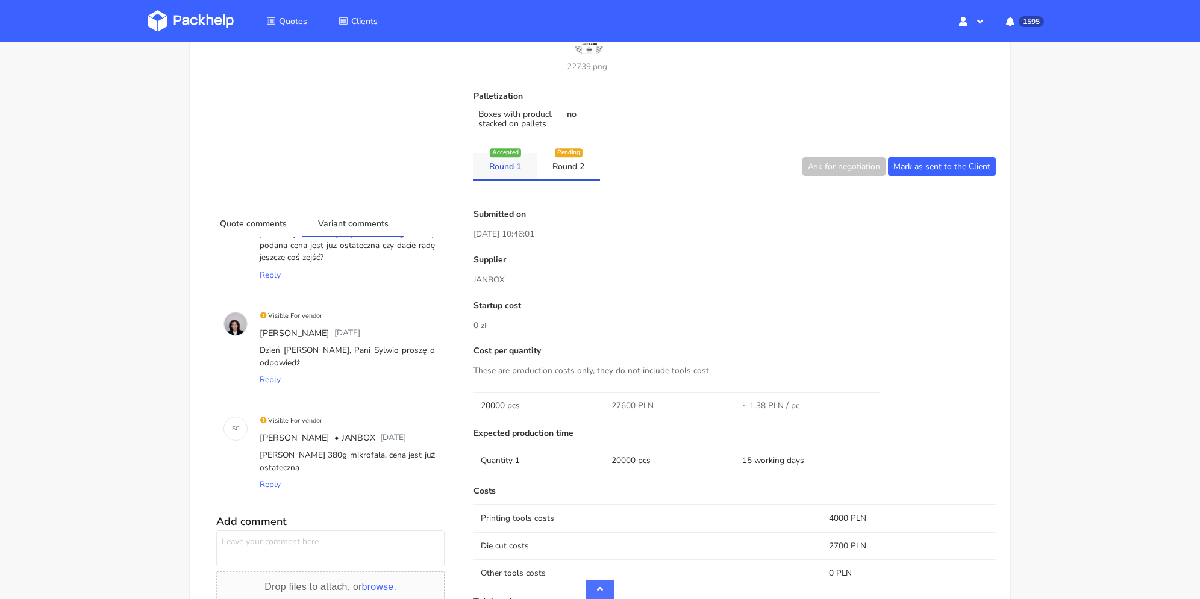
click at [516, 165] on link "Round 1" at bounding box center [504, 166] width 63 height 27
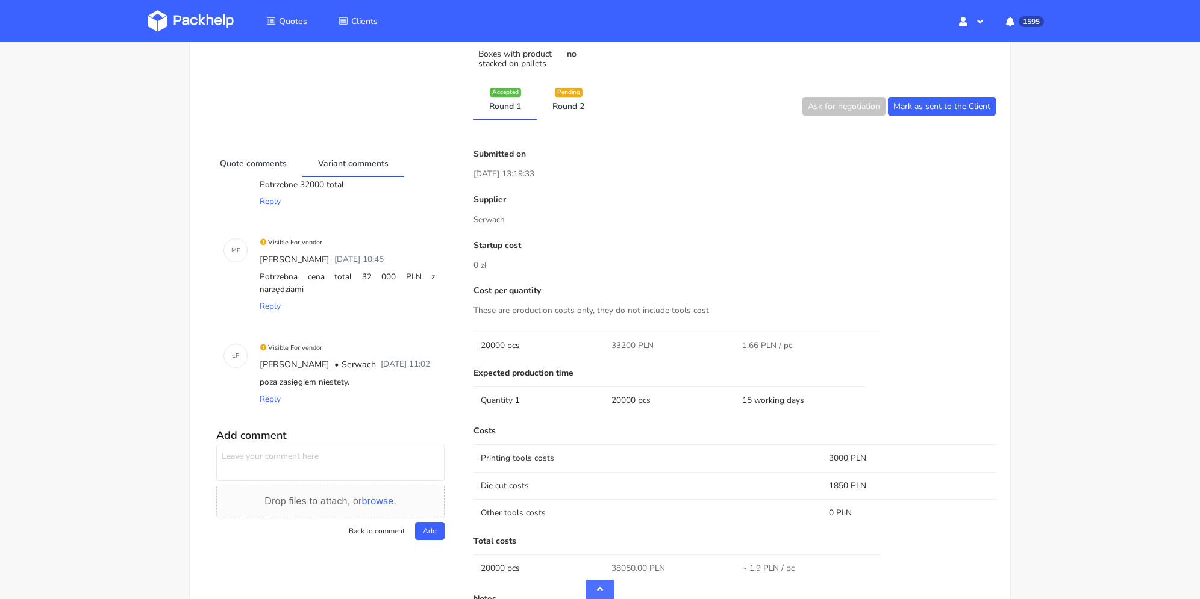
scroll to position [7, 0]
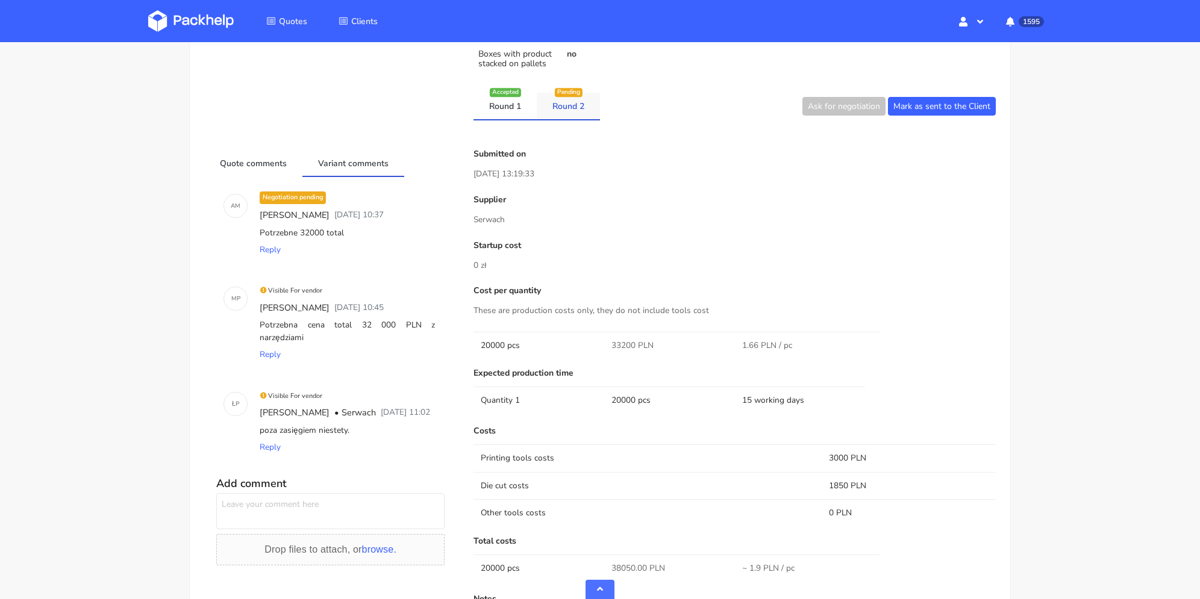
click at [588, 98] on link "Round 2" at bounding box center [568, 106] width 63 height 27
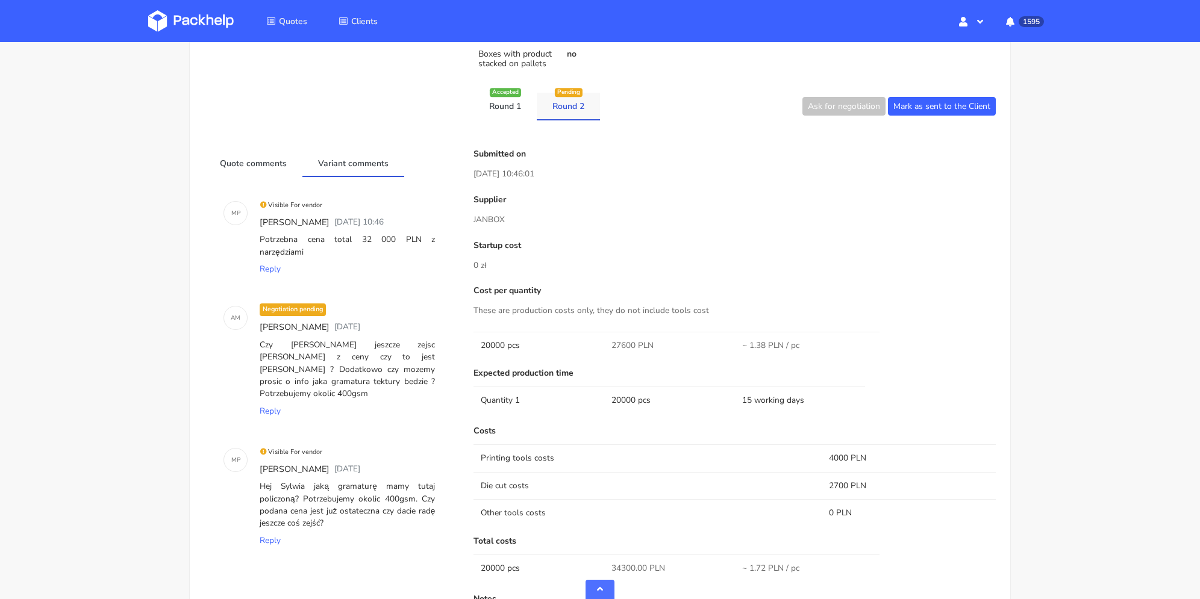
click at [575, 117] on link "Round 2" at bounding box center [568, 106] width 63 height 27
click at [515, 109] on link "Round 1" at bounding box center [504, 106] width 63 height 27
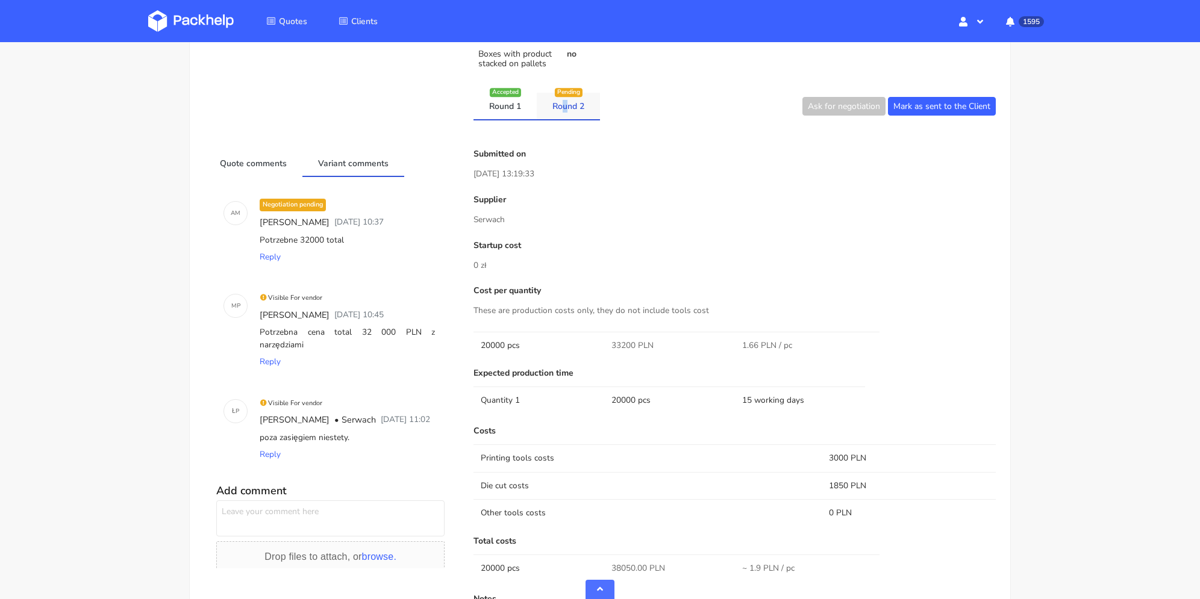
click at [567, 105] on link "Round 2" at bounding box center [568, 106] width 63 height 27
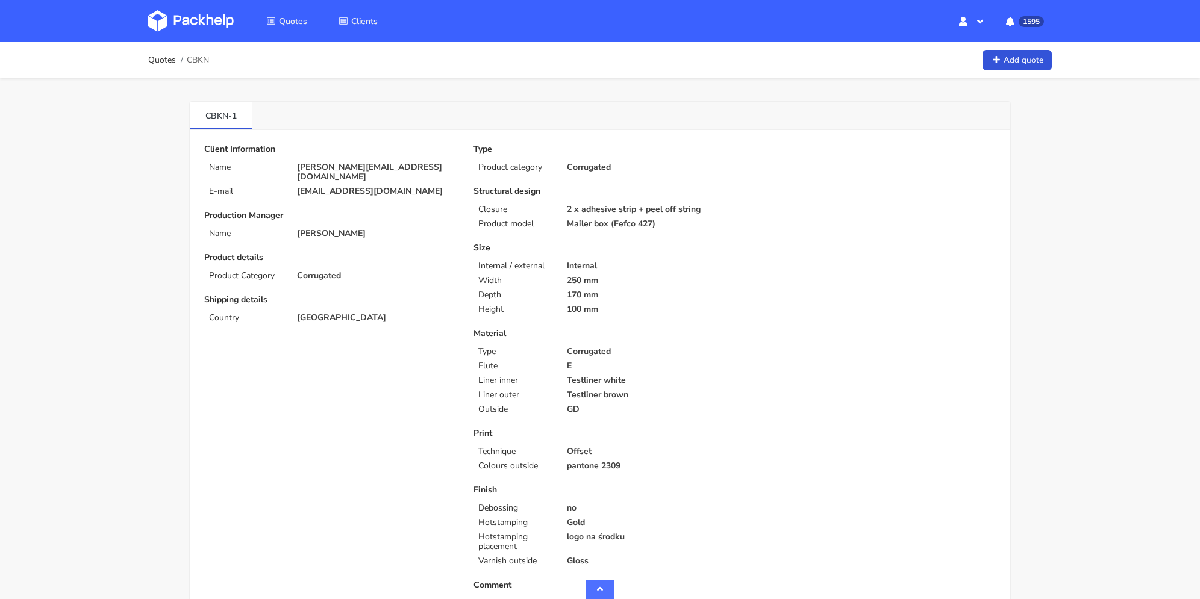
scroll to position [723, 0]
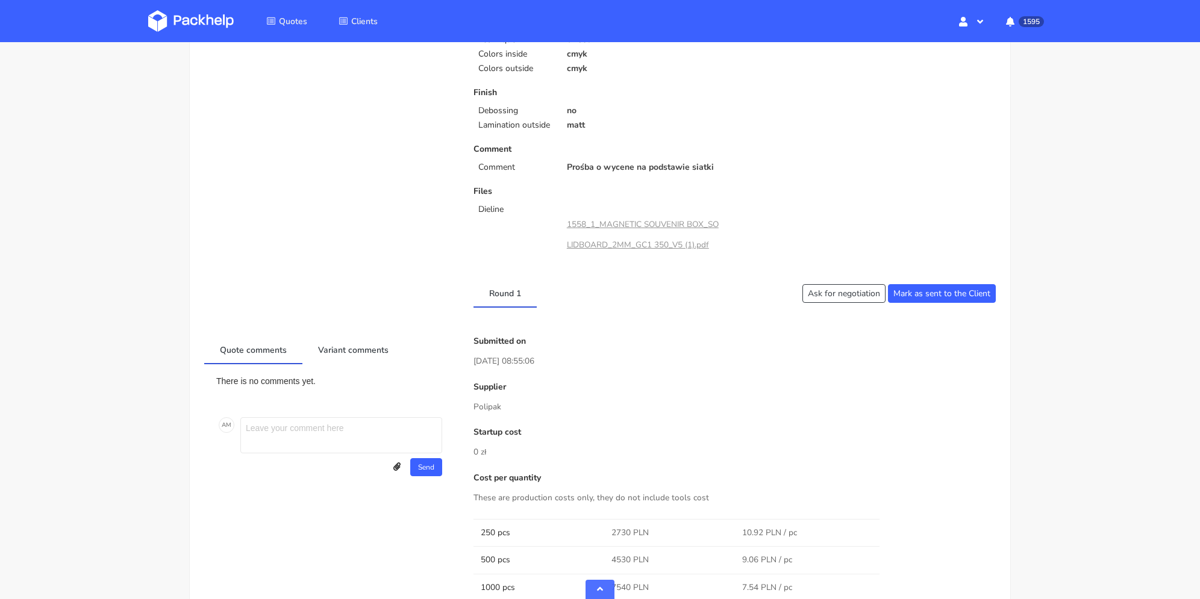
scroll to position [602, 0]
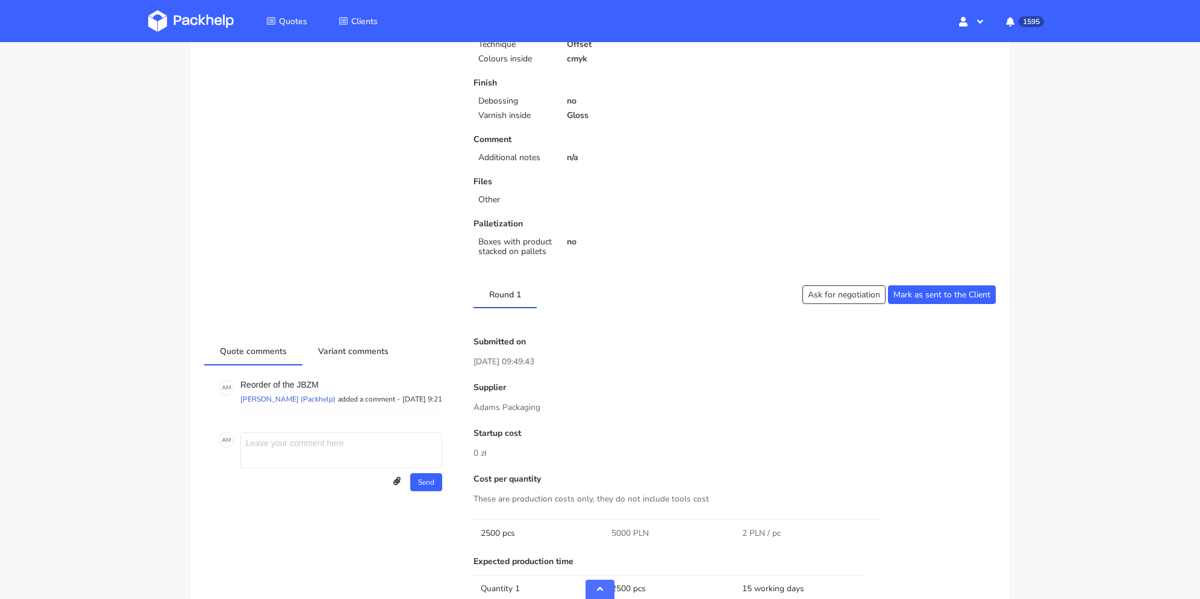
scroll to position [542, 0]
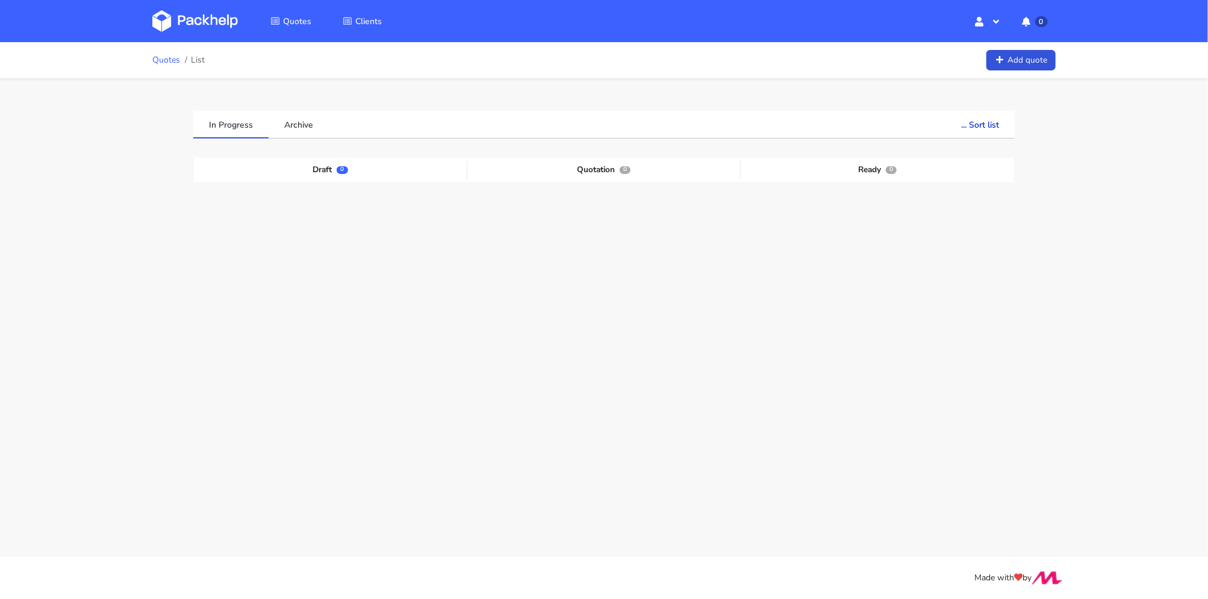
click at [172, 61] on link "Quotes" at bounding box center [166, 60] width 28 height 10
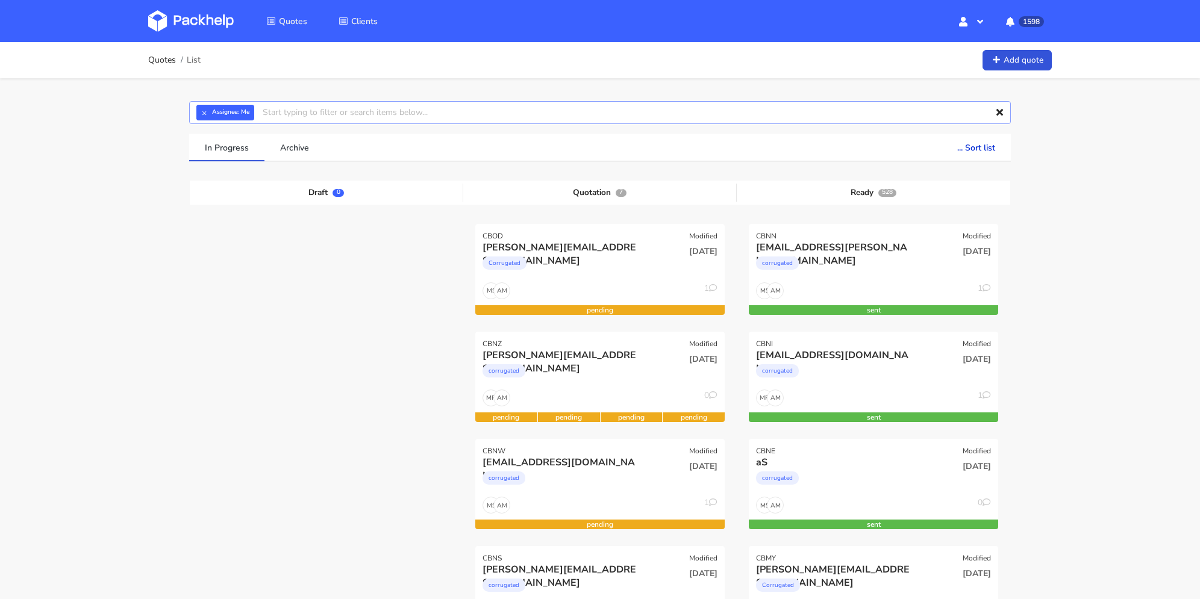
click at [352, 104] on input "text" at bounding box center [600, 112] width 822 height 23
type input "cbkn"
click at [335, 151] on link "cbkn" at bounding box center [330, 158] width 112 height 22
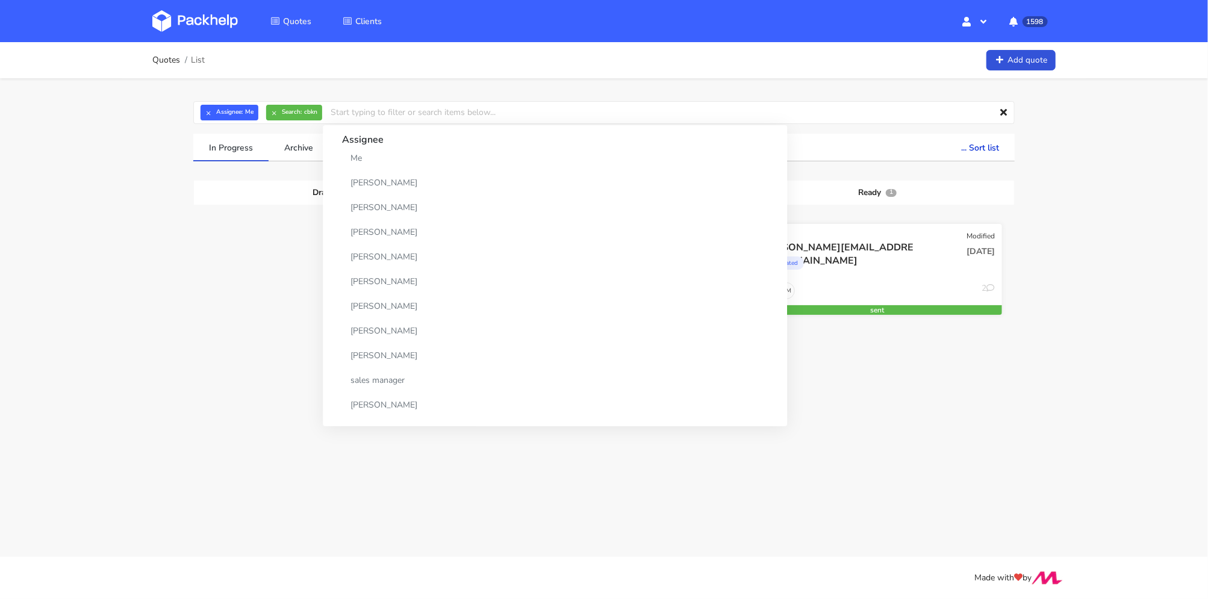
click at [932, 269] on div "15 Sep 2025" at bounding box center [962, 261] width 84 height 41
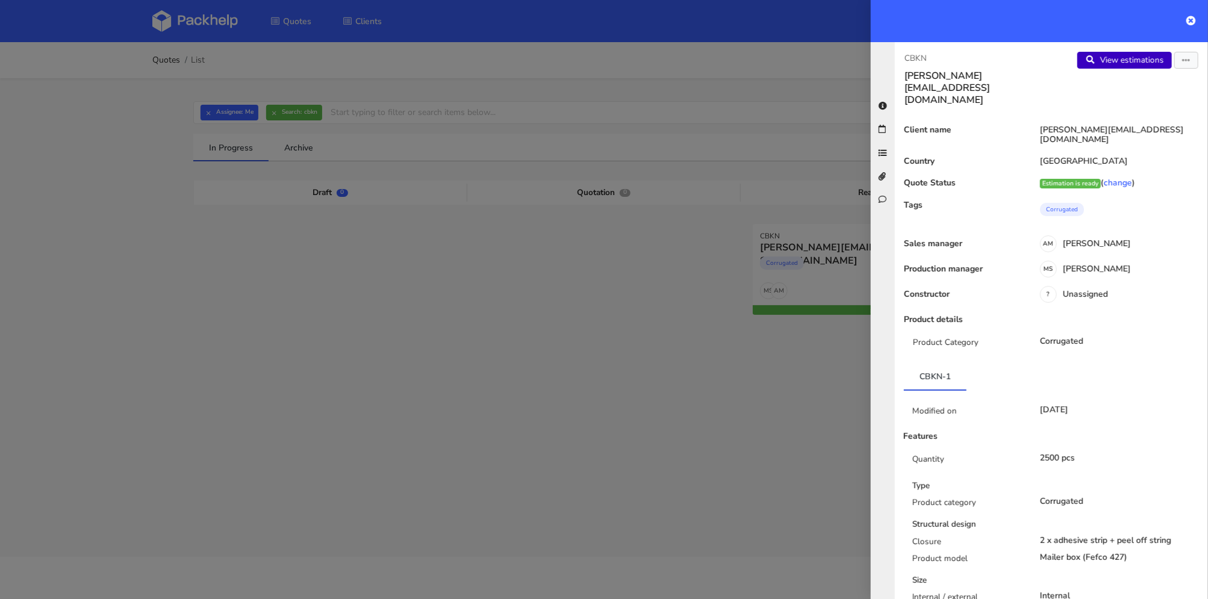
click at [1149, 64] on link "View estimations" at bounding box center [1125, 60] width 95 height 17
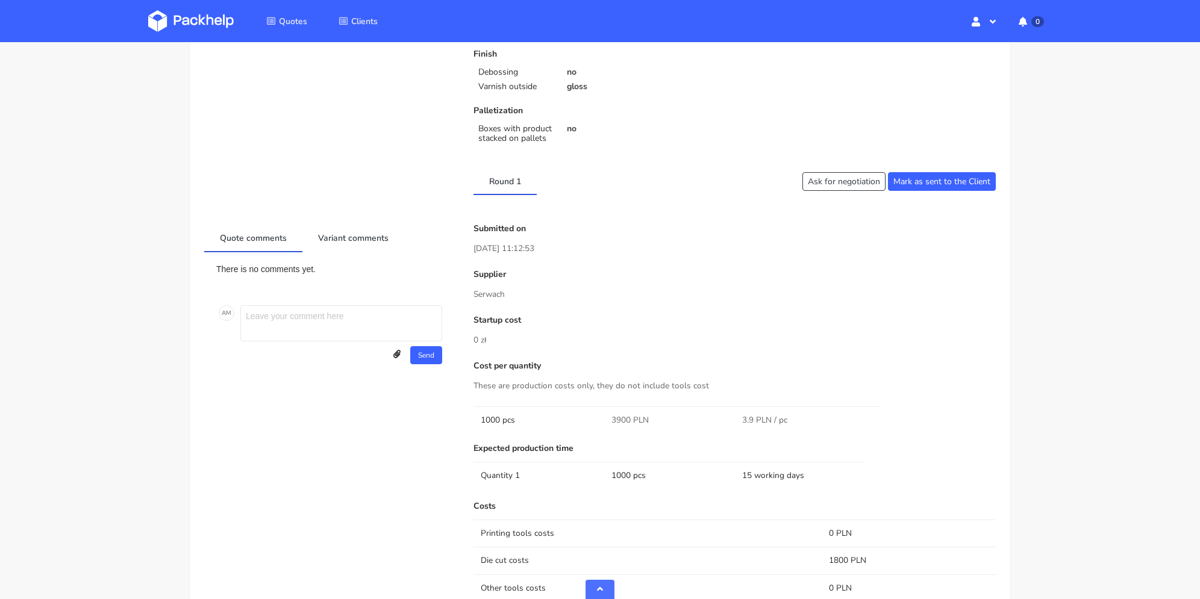
scroll to position [482, 0]
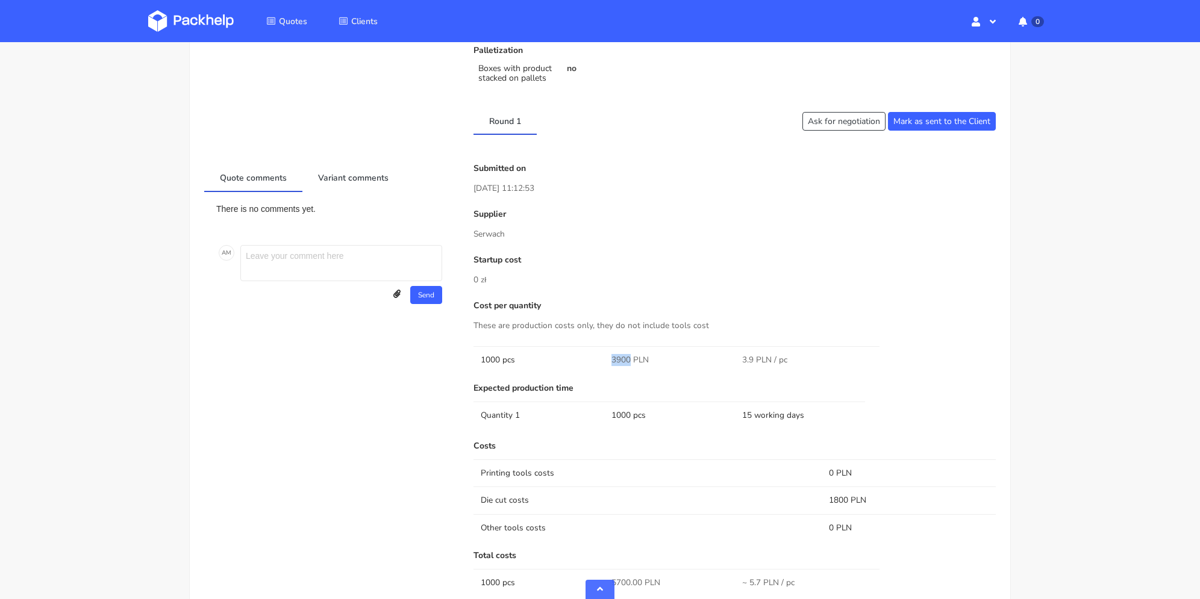
click at [630, 361] on td "3900 PLN" at bounding box center [669, 359] width 131 height 27
copy span "3900"
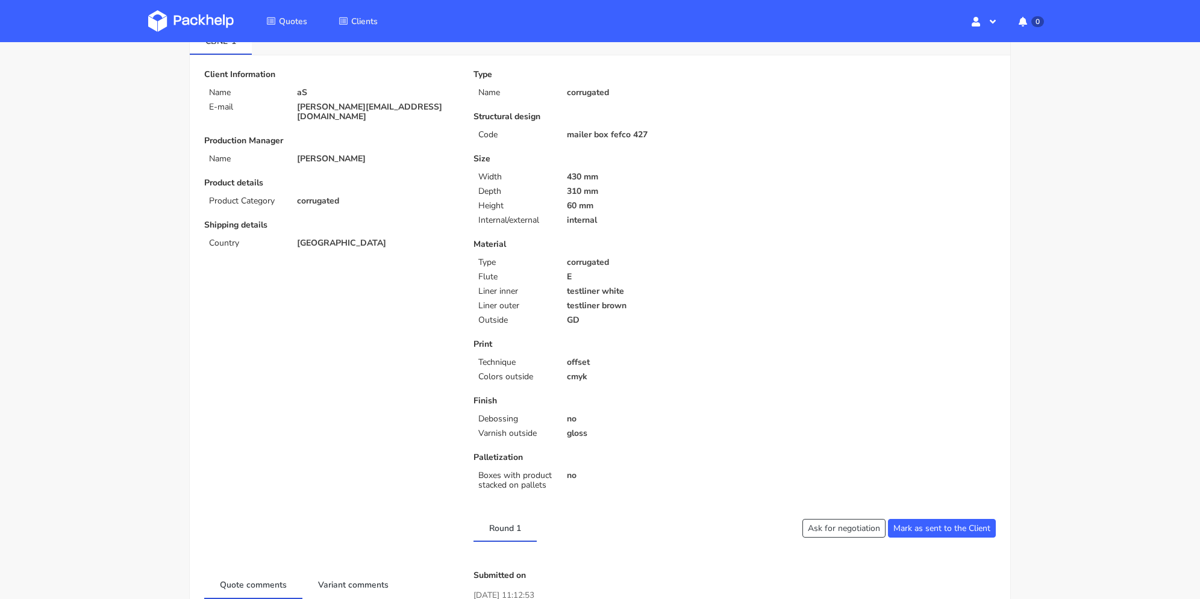
scroll to position [0, 0]
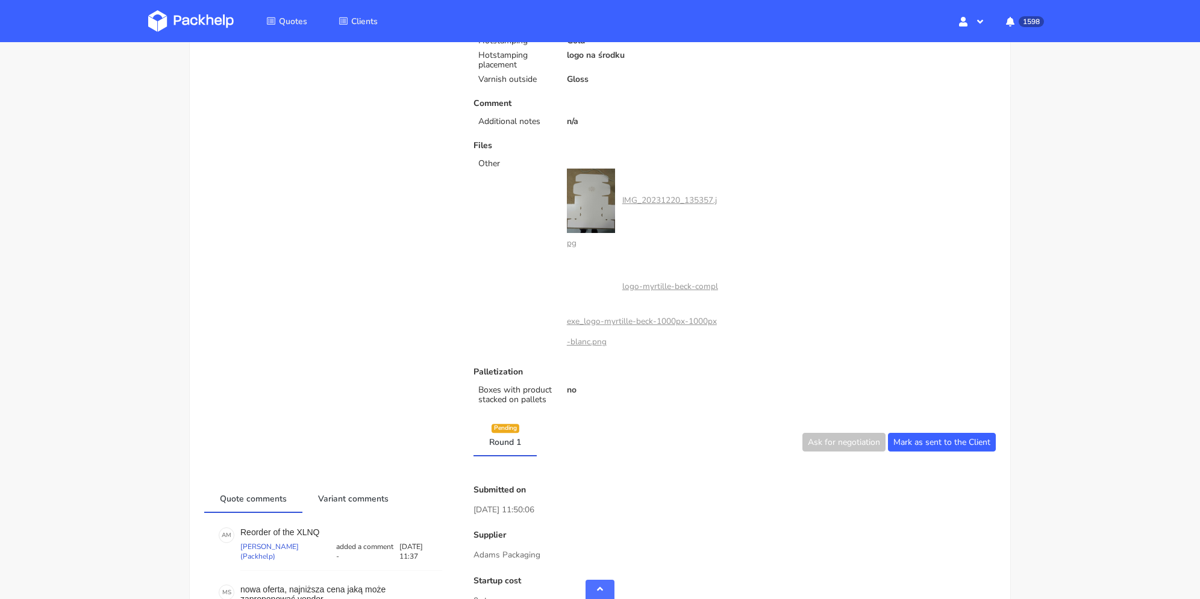
scroll to position [843, 0]
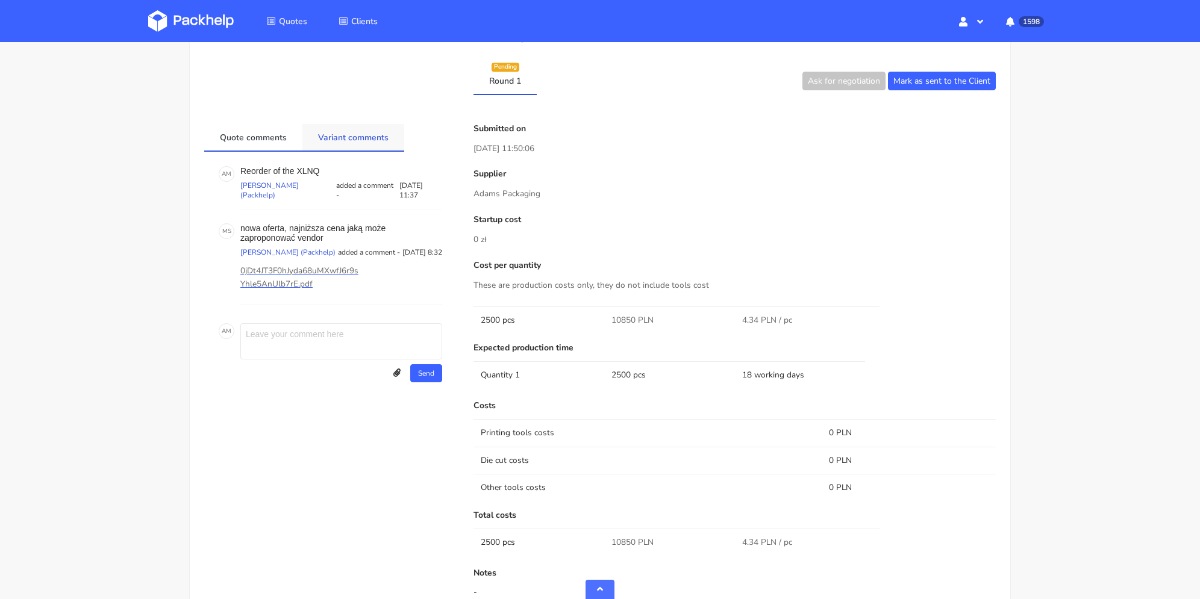
click at [370, 139] on link "Variant comments" at bounding box center [353, 137] width 102 height 27
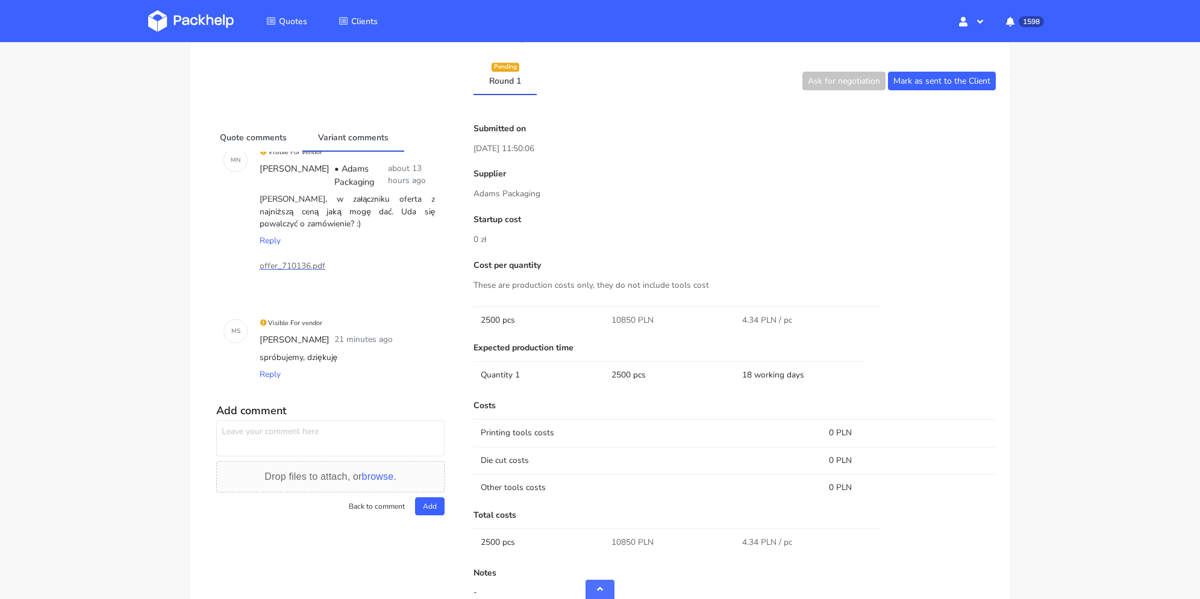
scroll to position [783, 0]
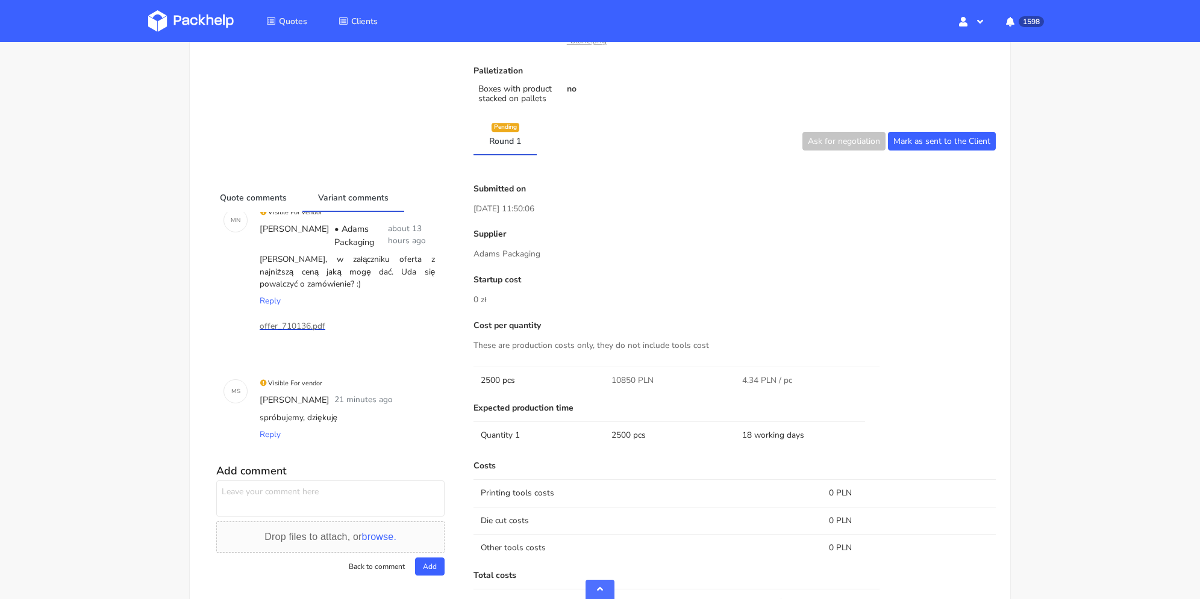
click at [319, 324] on p "offer_710136.pdf" at bounding box center [320, 326] width 120 height 13
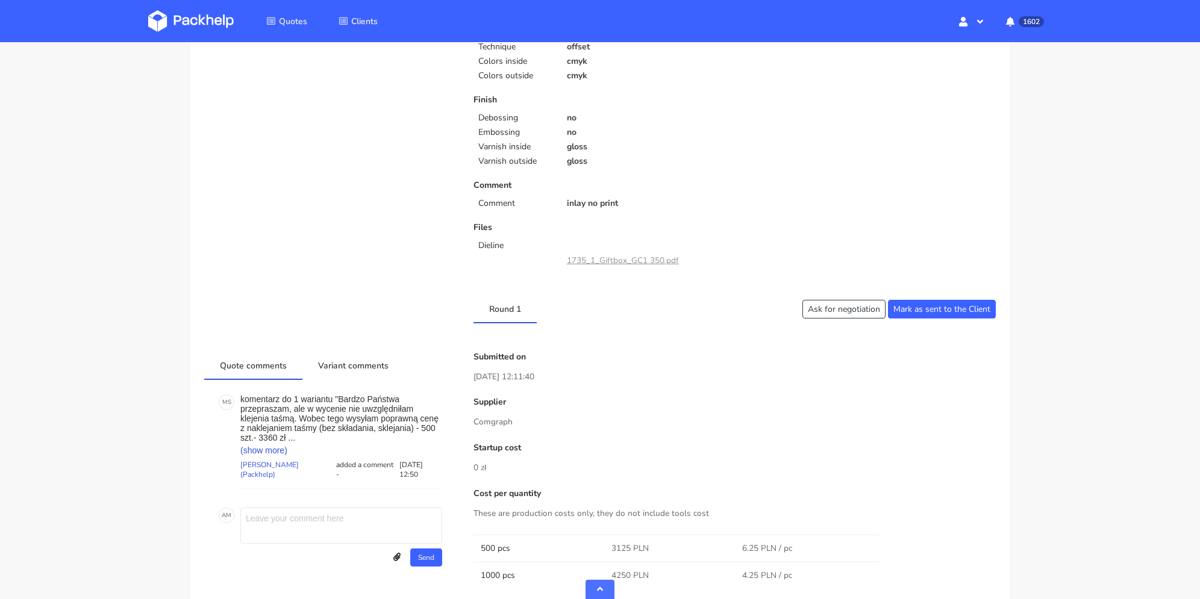
scroll to position [602, 0]
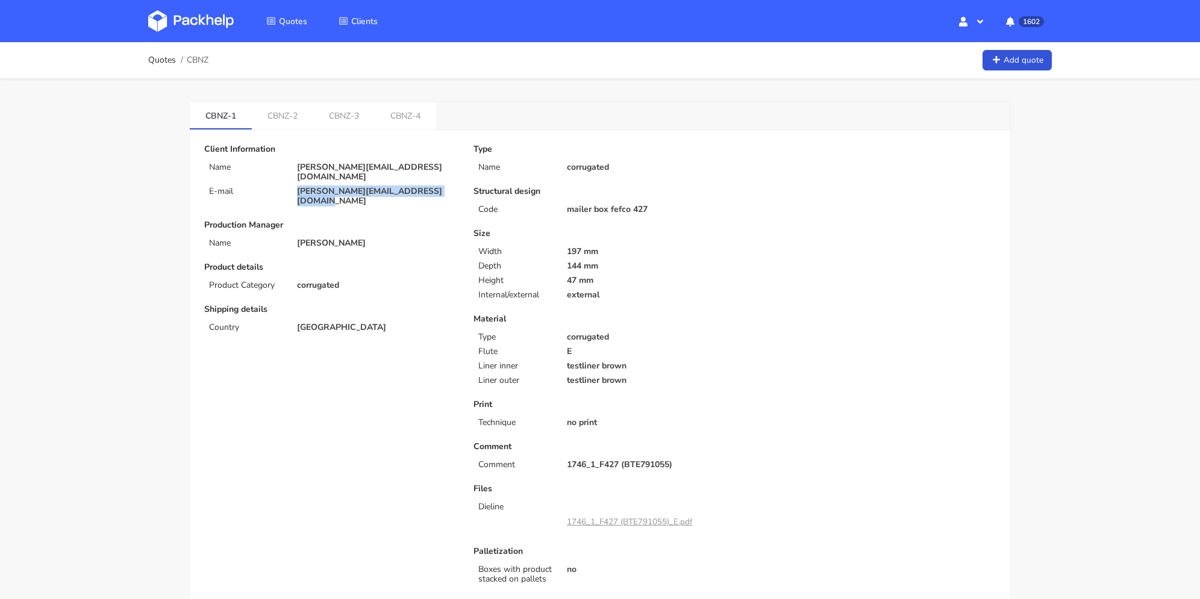
drag, startPoint x: 450, startPoint y: 179, endPoint x: 296, endPoint y: 181, distance: 153.6
click at [296, 187] on div "[PERSON_NAME][EMAIL_ADDRESS][DOMAIN_NAME]" at bounding box center [377, 196] width 176 height 19
copy p "[PERSON_NAME][EMAIL_ADDRESS][DOMAIN_NAME]"
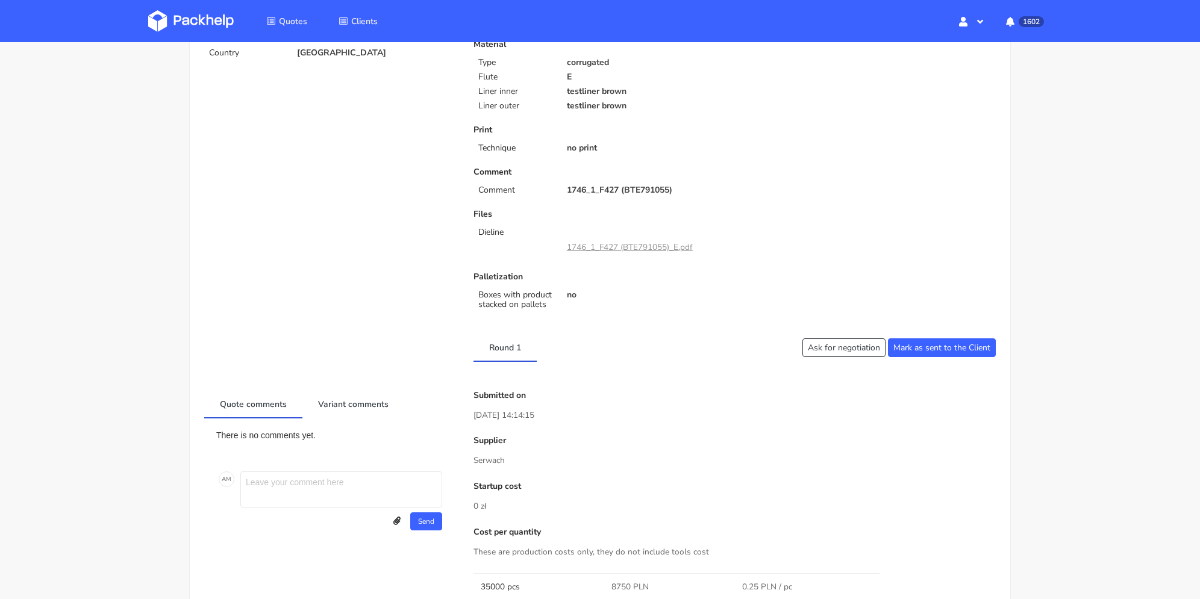
scroll to position [94, 0]
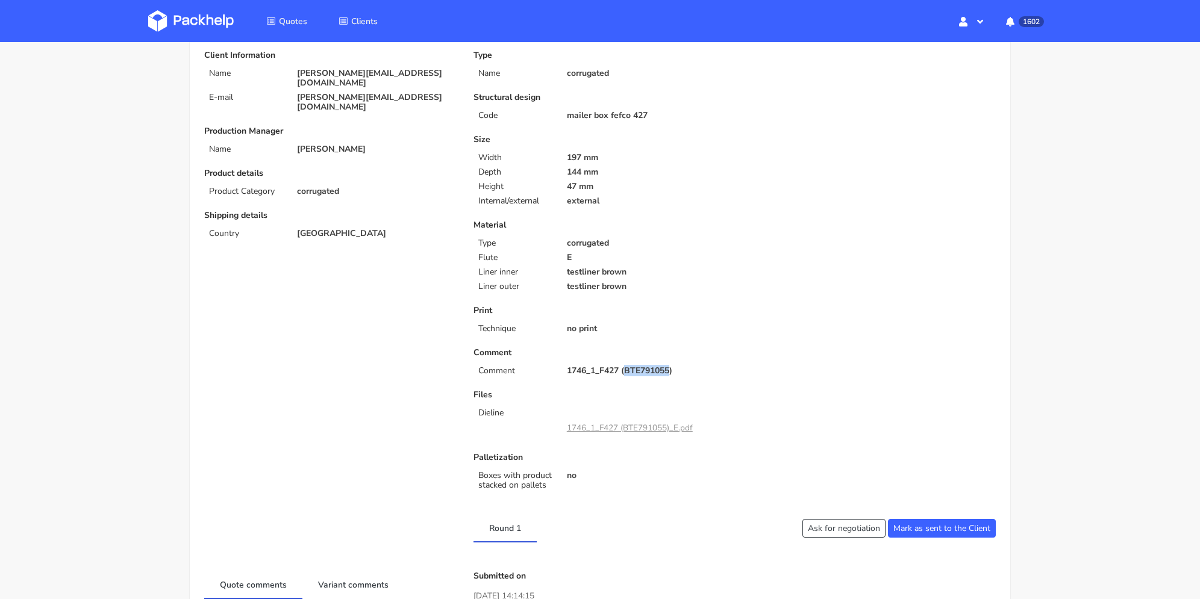
drag, startPoint x: 626, startPoint y: 372, endPoint x: 671, endPoint y: 373, distance: 45.2
click at [671, 373] on p "1746_1_F427 (BTE791055)" at bounding box center [647, 371] width 160 height 10
copy p "BTE791055"
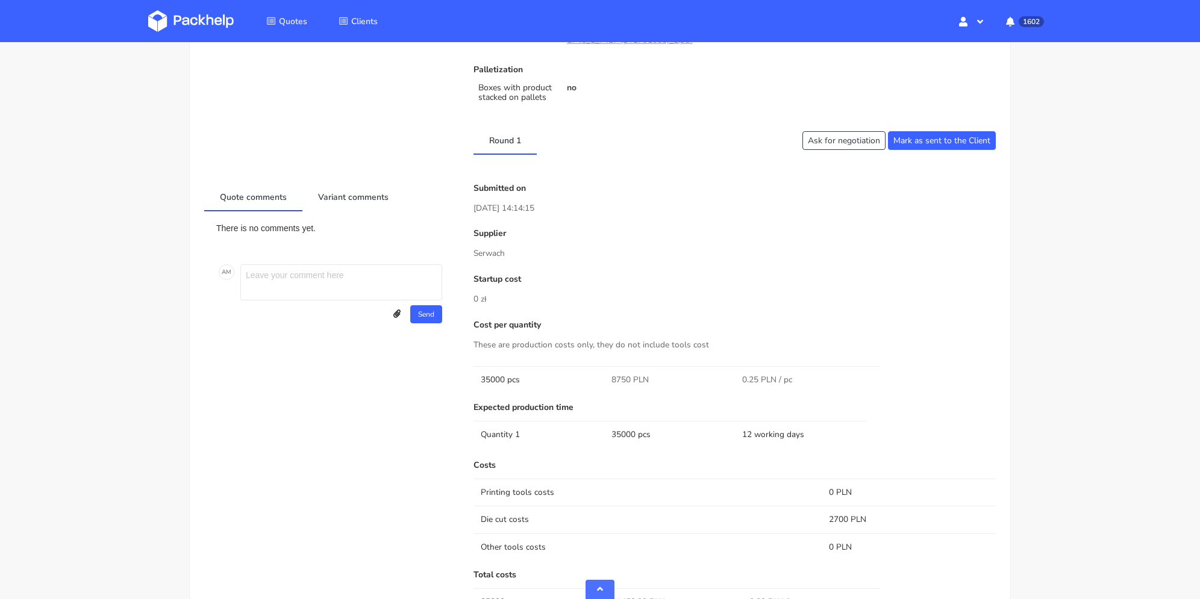
scroll to position [542, 0]
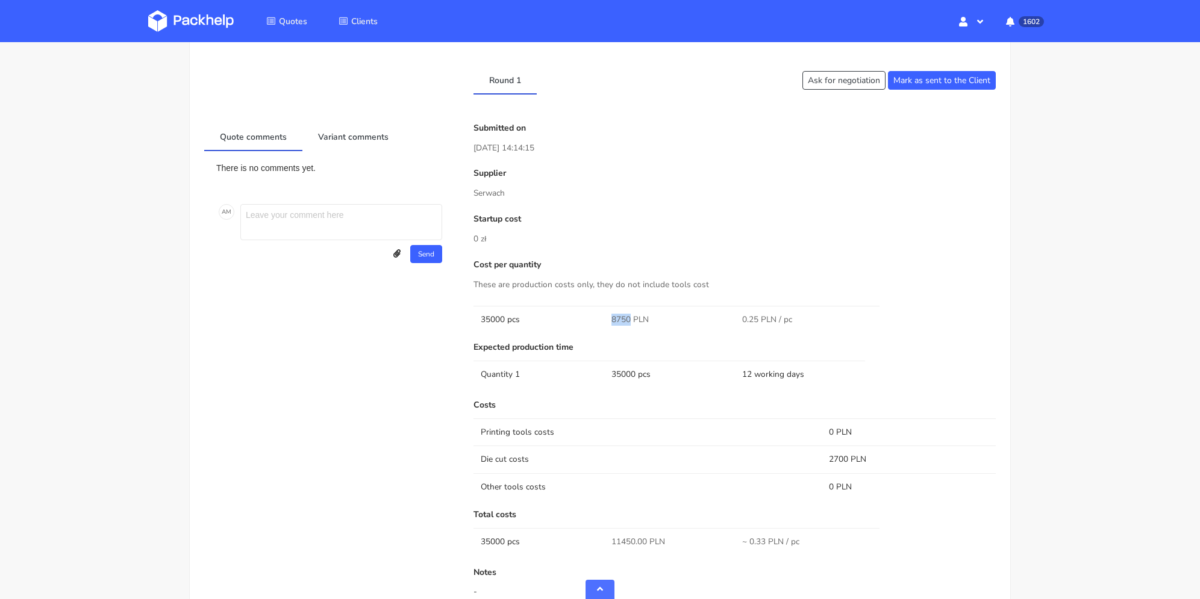
drag, startPoint x: 613, startPoint y: 320, endPoint x: 629, endPoint y: 319, distance: 16.4
click at [629, 319] on td "8750 PLN" at bounding box center [669, 319] width 131 height 27
copy span "8750"
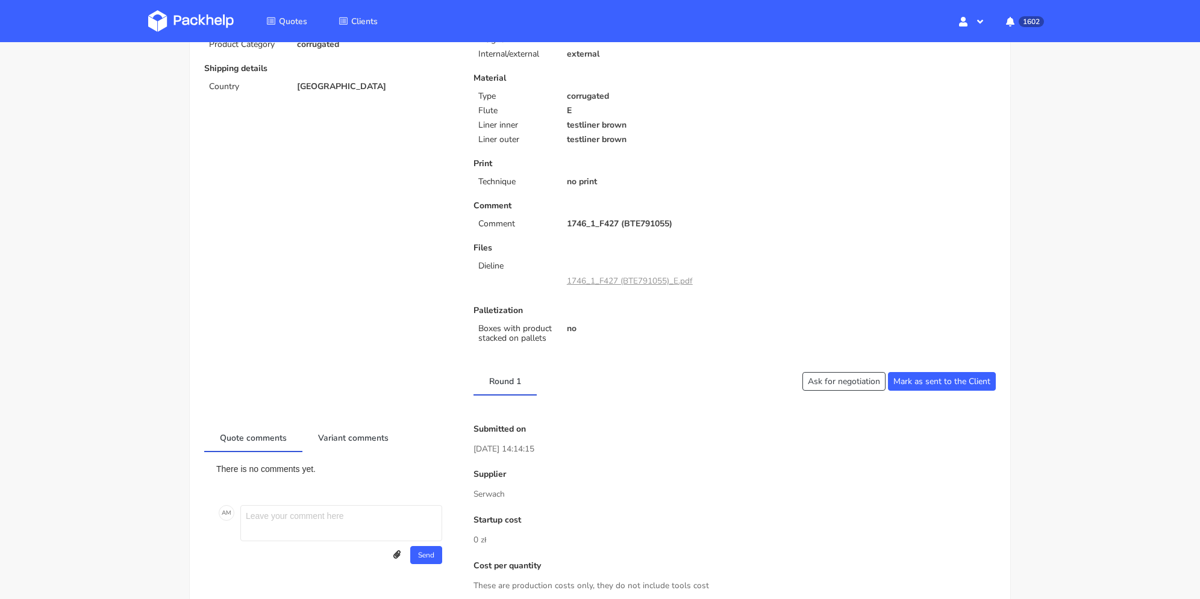
scroll to position [0, 0]
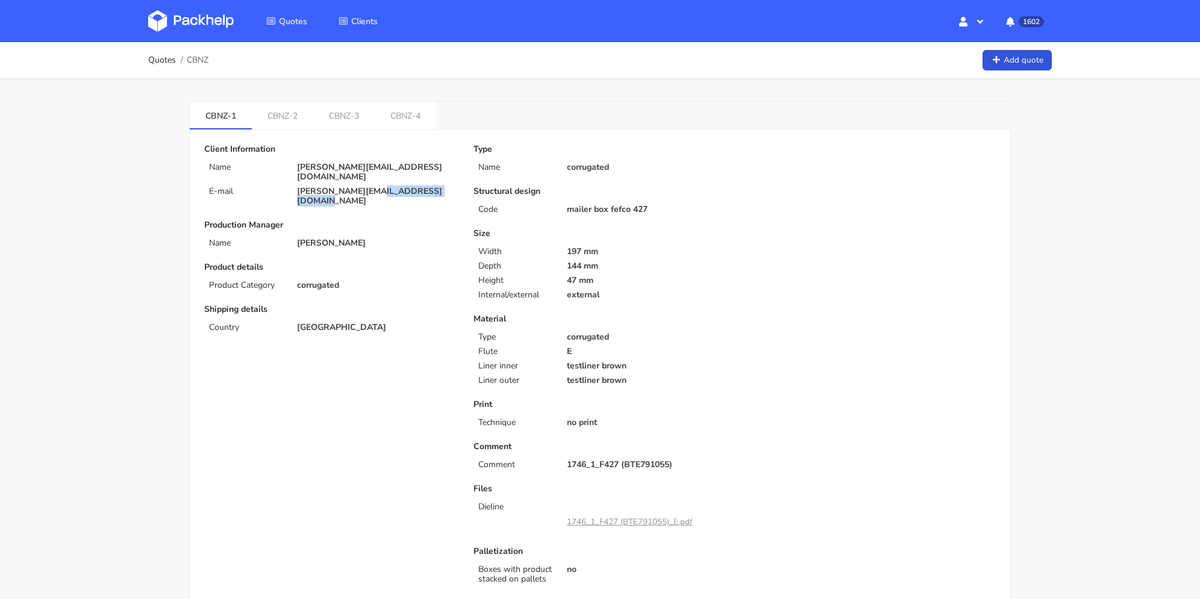
drag, startPoint x: 433, startPoint y: 184, endPoint x: 372, endPoint y: 182, distance: 60.9
click at [372, 187] on div "[PERSON_NAME][EMAIL_ADDRESS][DOMAIN_NAME]" at bounding box center [377, 196] width 176 height 19
copy p "[DOMAIN_NAME]"
drag, startPoint x: 264, startPoint y: 118, endPoint x: 293, endPoint y: 140, distance: 36.1
click at [264, 118] on link "CBNZ-2" at bounding box center [282, 115] width 61 height 27
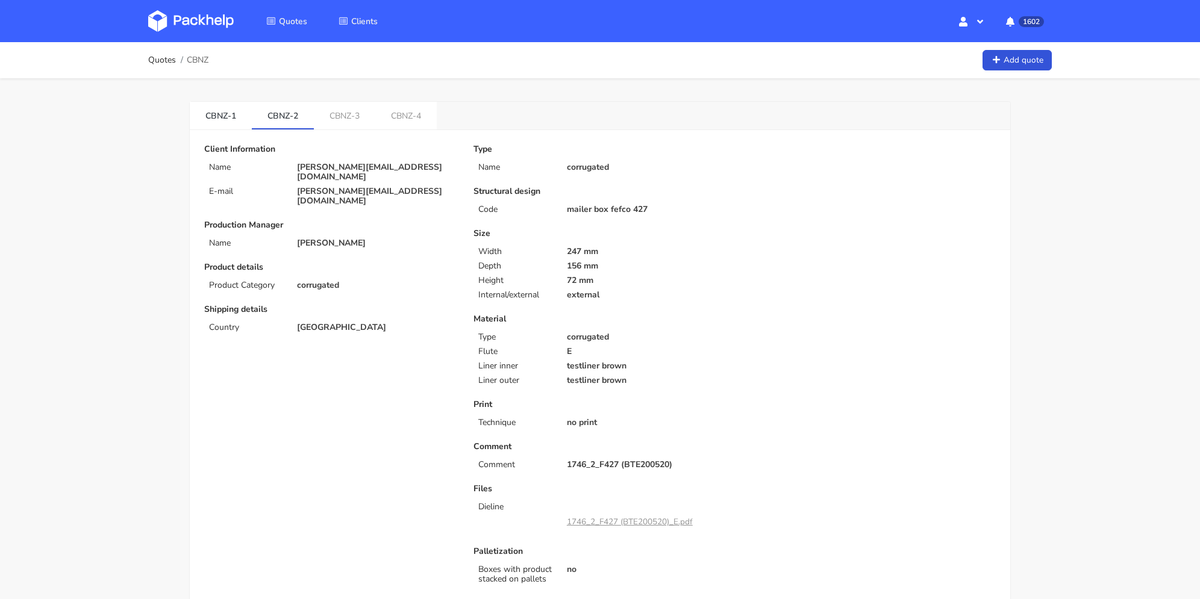
scroll to position [482, 0]
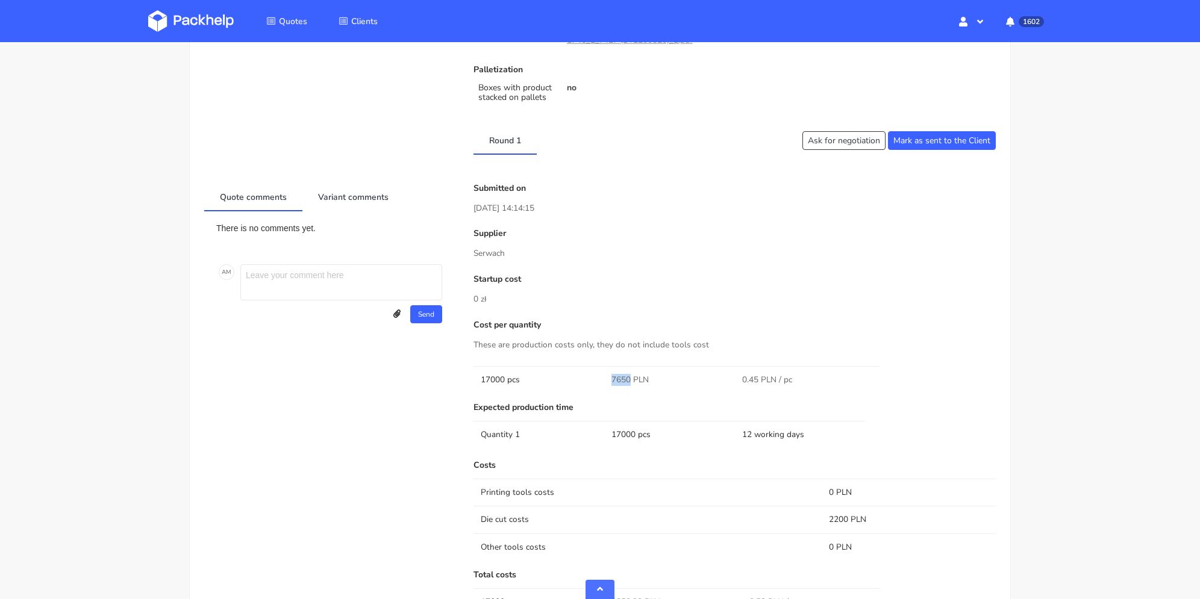
drag, startPoint x: 608, startPoint y: 380, endPoint x: 629, endPoint y: 382, distance: 21.2
click at [629, 382] on td "7650 PLN" at bounding box center [669, 379] width 131 height 27
copy span "7650"
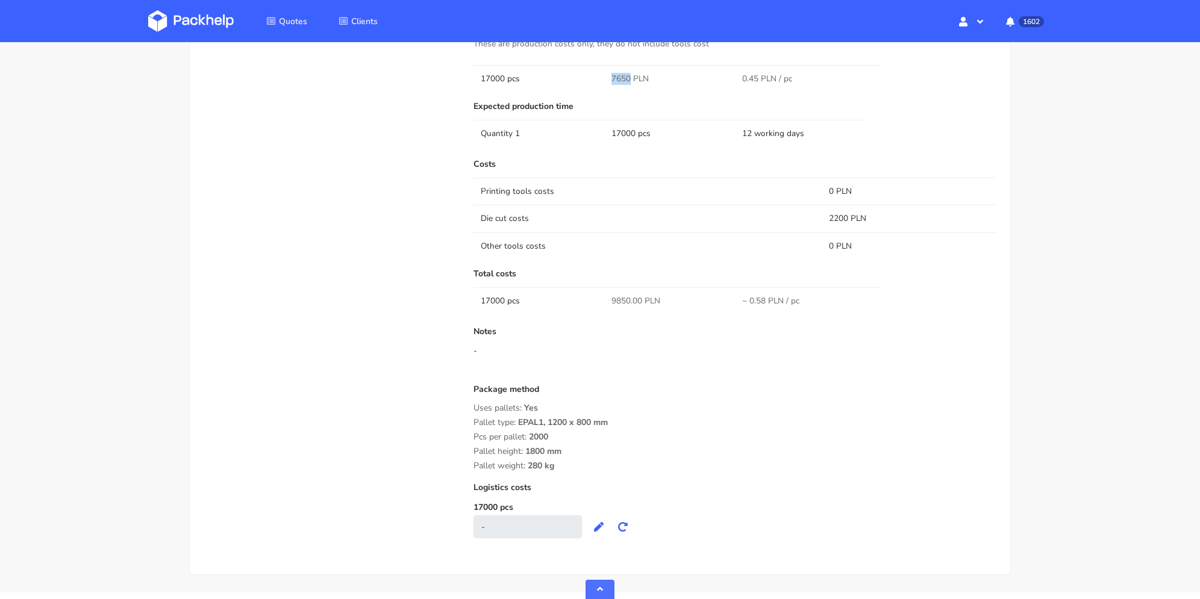
scroll to position [723, 0]
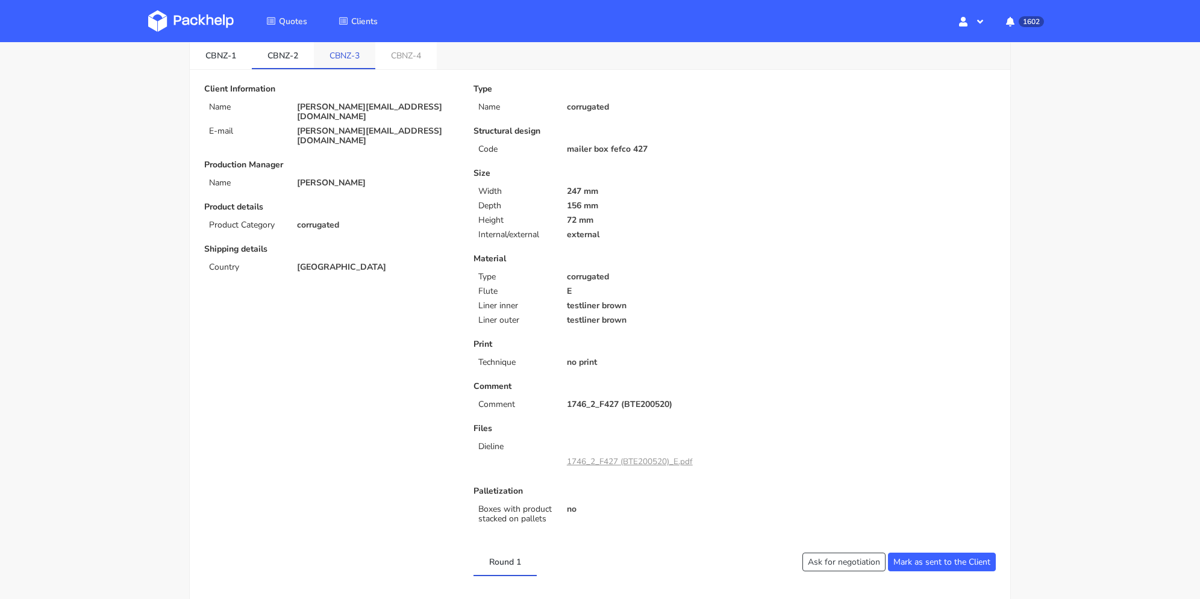
click at [335, 60] on link "CBNZ-3" at bounding box center [344, 55] width 61 height 27
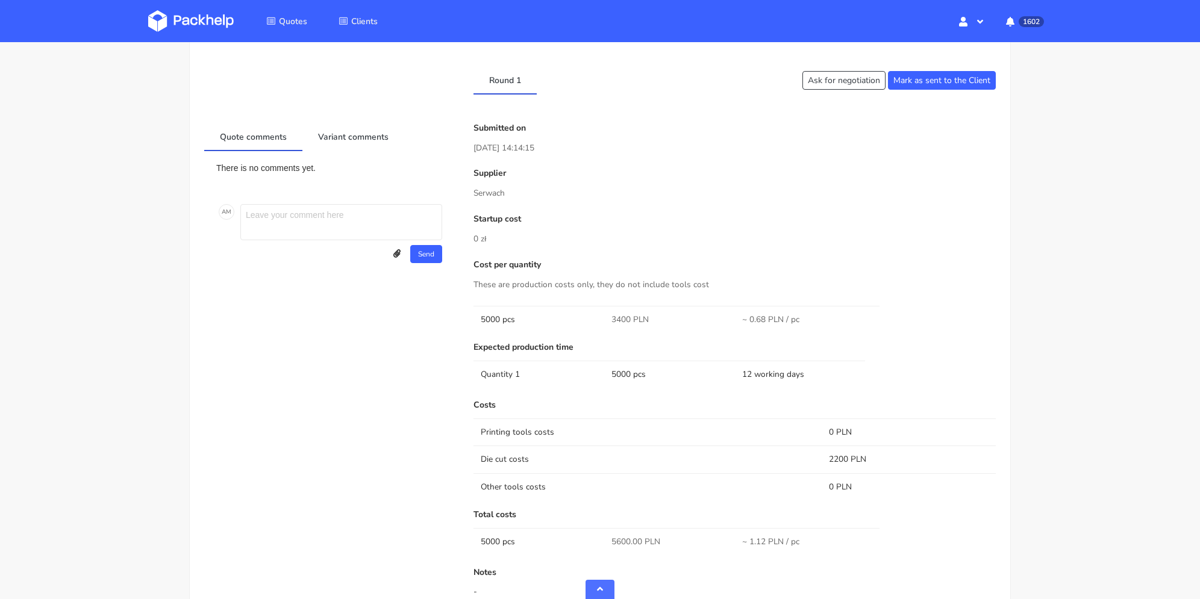
scroll to position [602, 0]
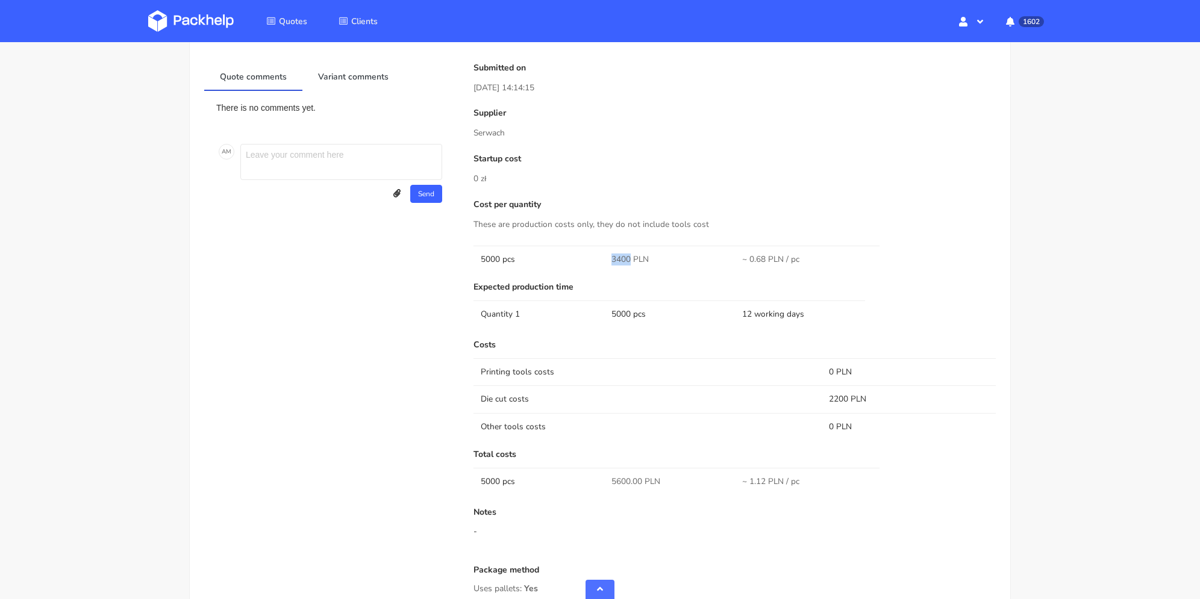
drag, startPoint x: 607, startPoint y: 249, endPoint x: 629, endPoint y: 259, distance: 25.1
click at [629, 259] on td "3400 PLN" at bounding box center [669, 259] width 131 height 27
copy span "3400"
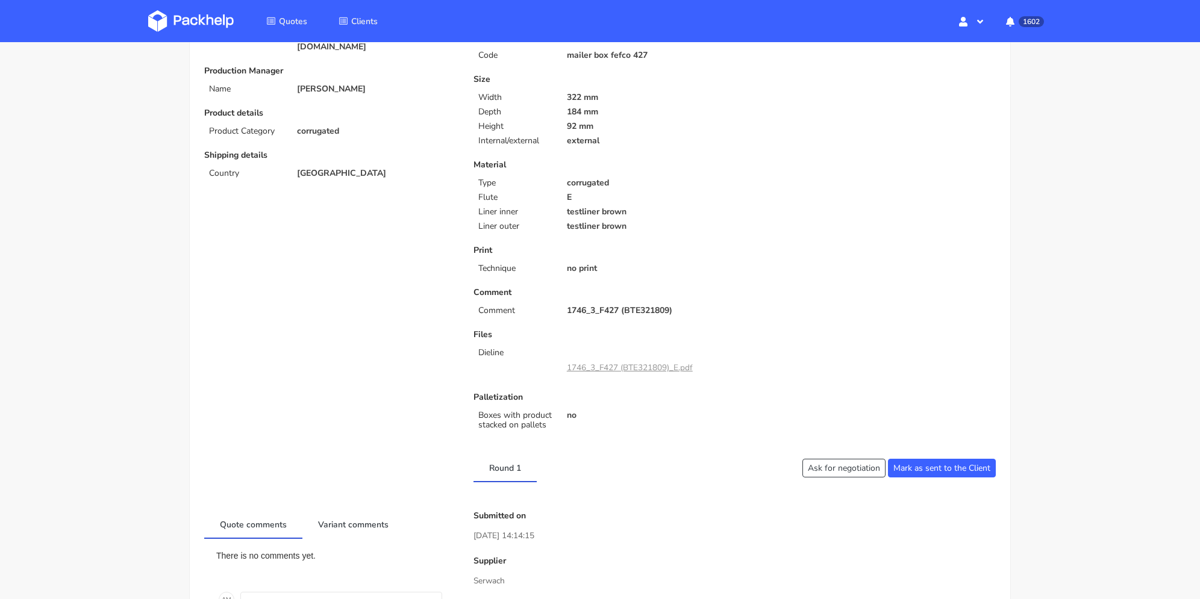
scroll to position [0, 0]
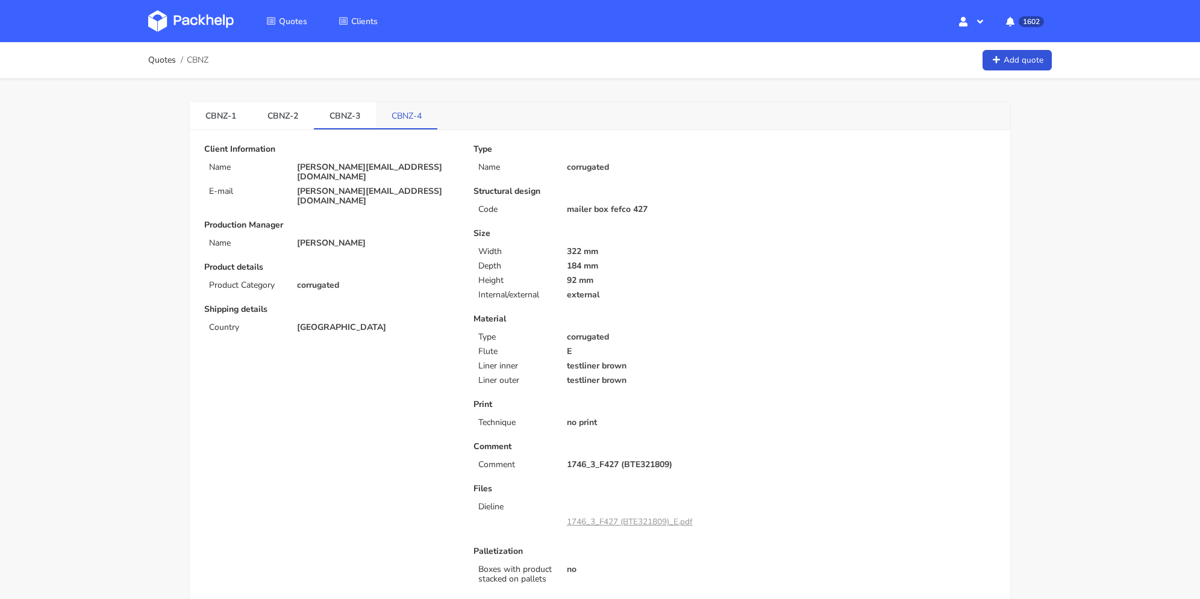
click at [395, 113] on link "CBNZ-4" at bounding box center [406, 115] width 61 height 27
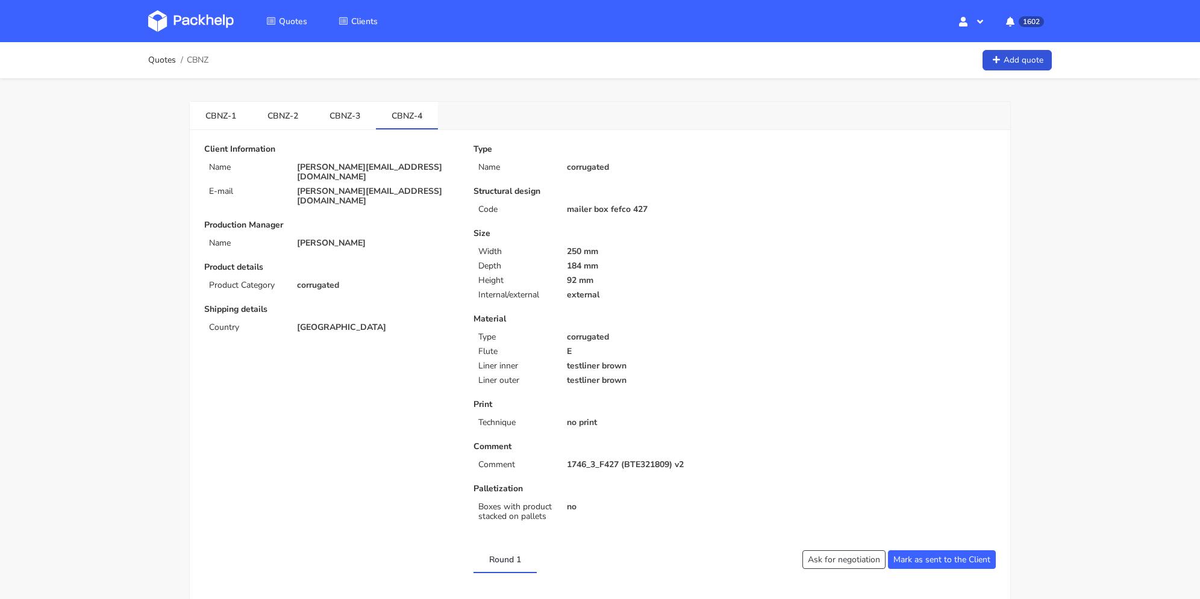
scroll to position [422, 0]
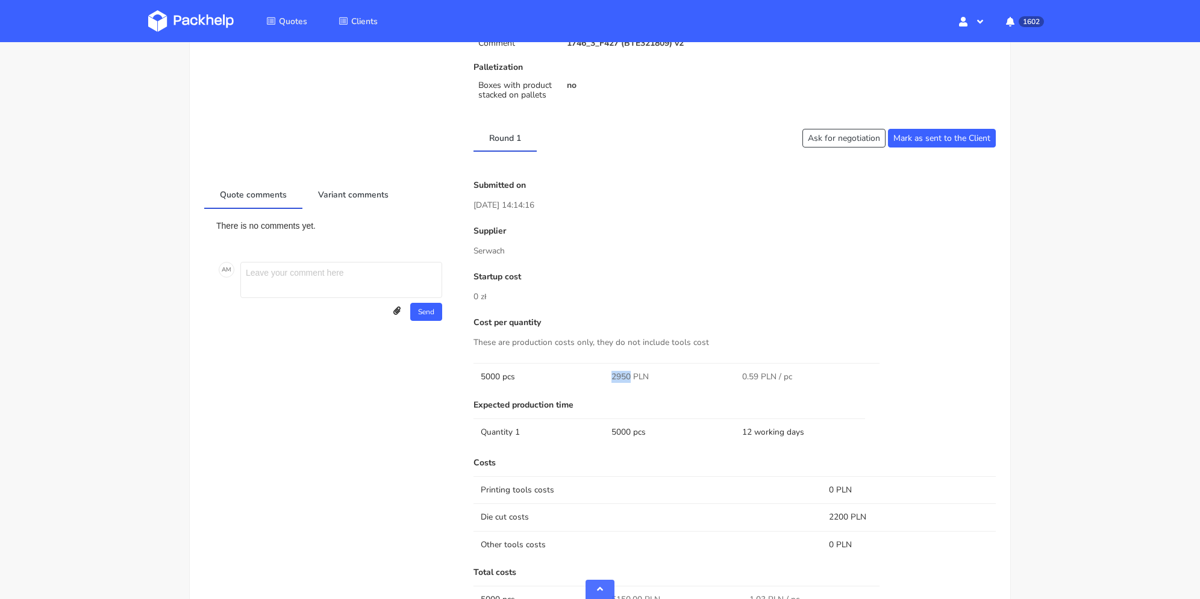
drag, startPoint x: 608, startPoint y: 373, endPoint x: 630, endPoint y: 380, distance: 23.4
click at [630, 380] on td "2950 PLN" at bounding box center [669, 376] width 131 height 27
copy span "2950"
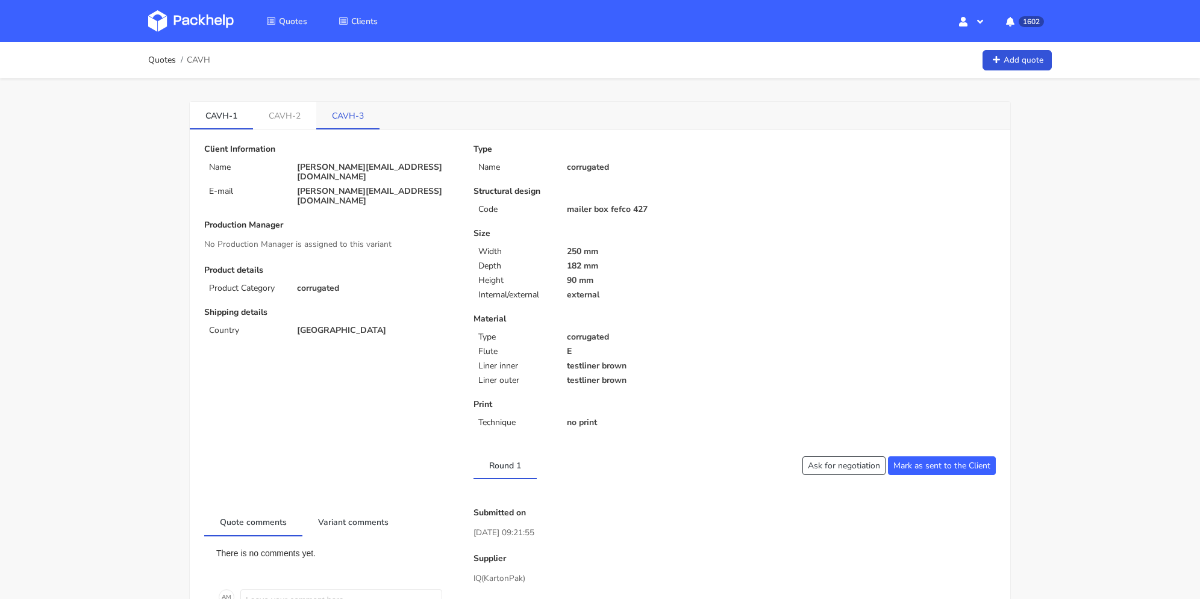
click at [342, 119] on link "CAVH-3" at bounding box center [347, 115] width 63 height 27
click at [296, 125] on link "CAVH-2" at bounding box center [284, 115] width 63 height 27
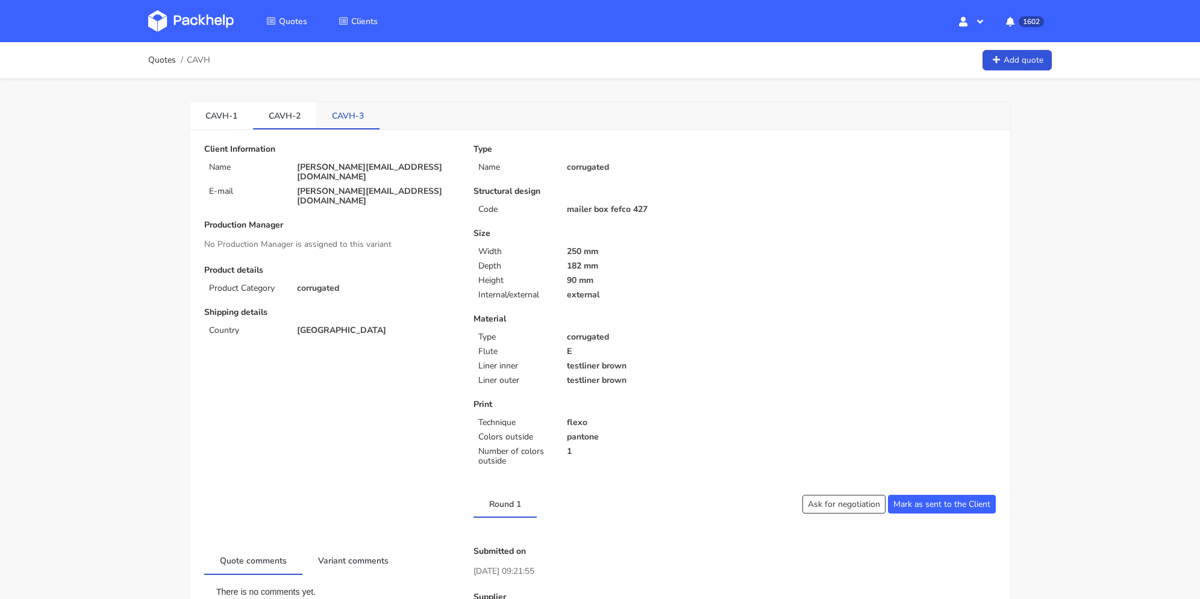
click at [328, 120] on link "CAVH-3" at bounding box center [347, 115] width 63 height 27
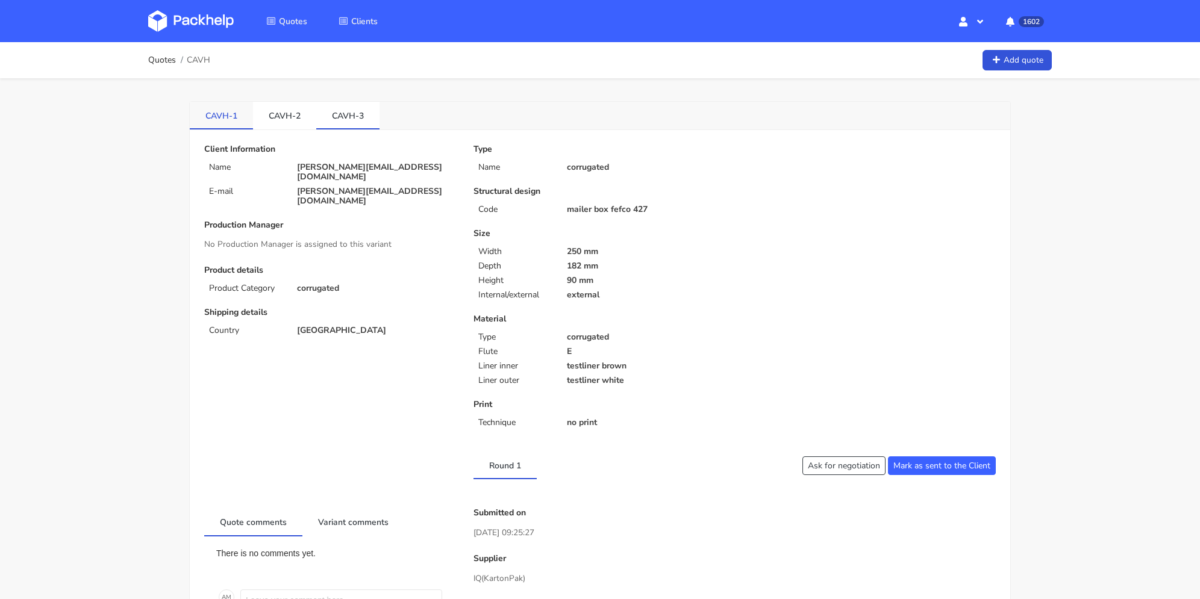
click at [224, 119] on link "CAVH-1" at bounding box center [221, 115] width 63 height 27
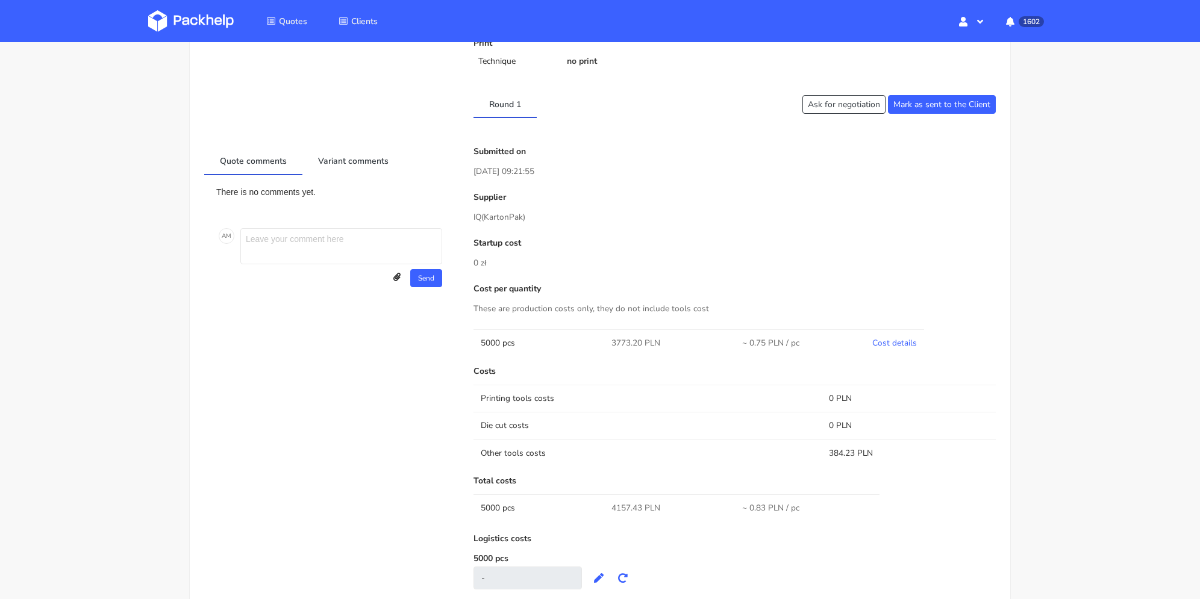
scroll to position [422, 0]
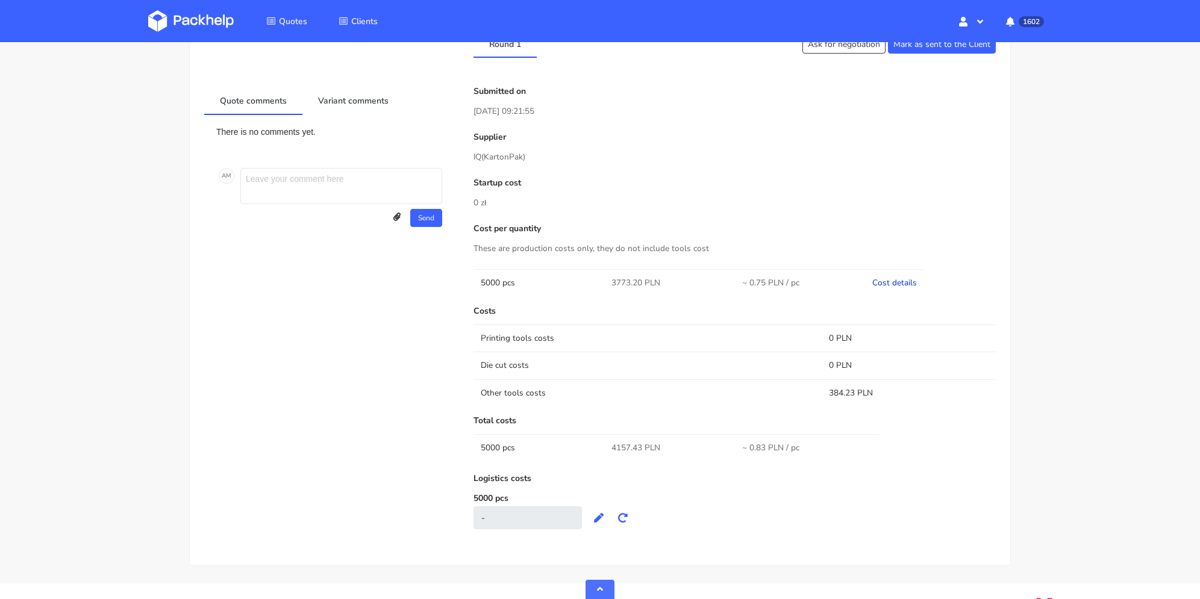
click at [902, 284] on link "Cost details" at bounding box center [894, 282] width 45 height 11
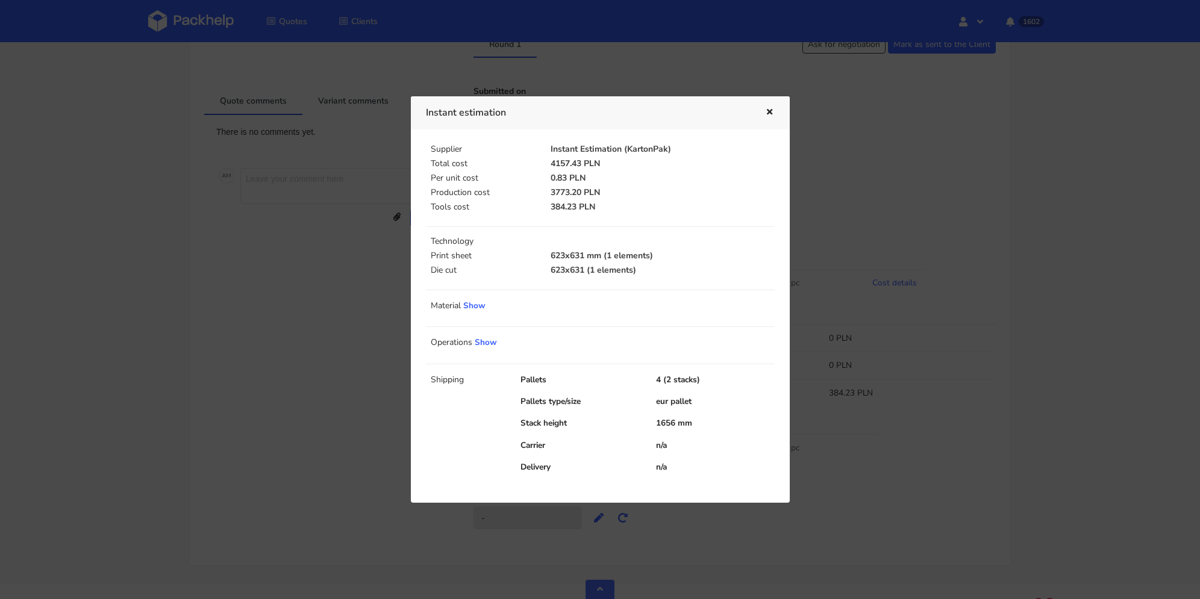
click at [770, 113] on icon "button" at bounding box center [769, 112] width 10 height 8
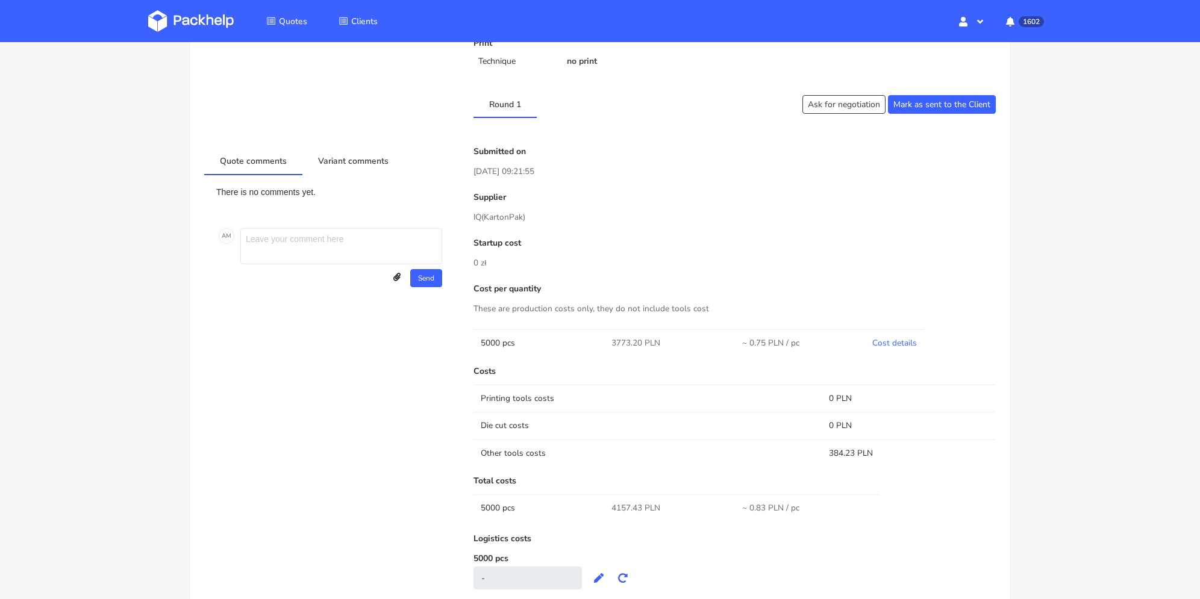
scroll to position [301, 0]
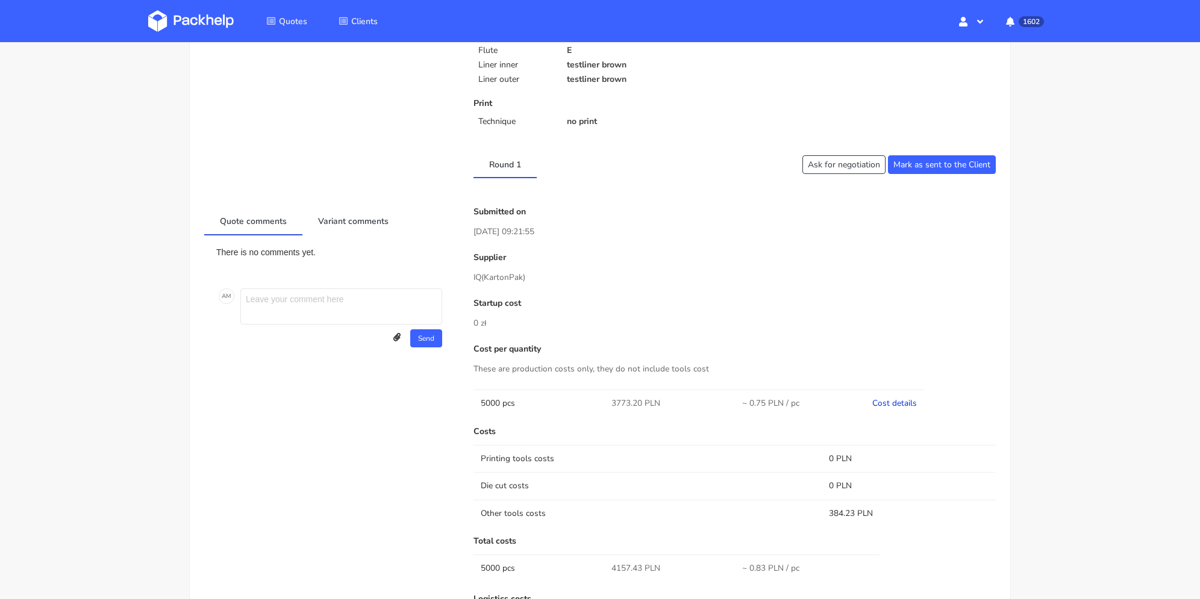
click at [900, 405] on link "Cost details" at bounding box center [894, 403] width 45 height 11
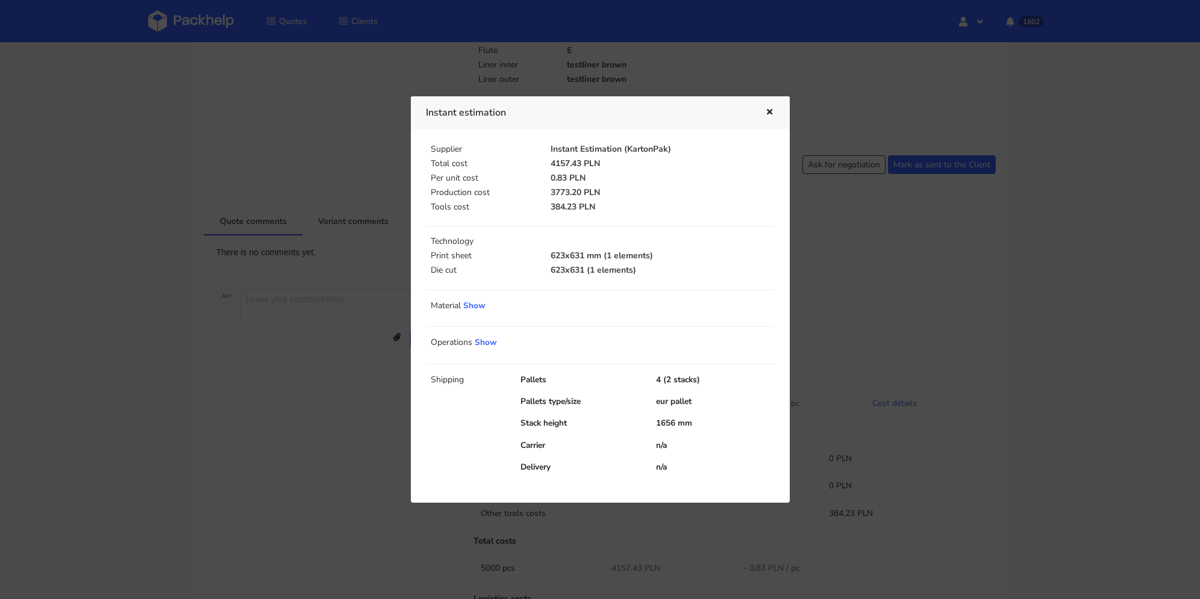
click at [771, 114] on icon "button" at bounding box center [769, 112] width 10 height 8
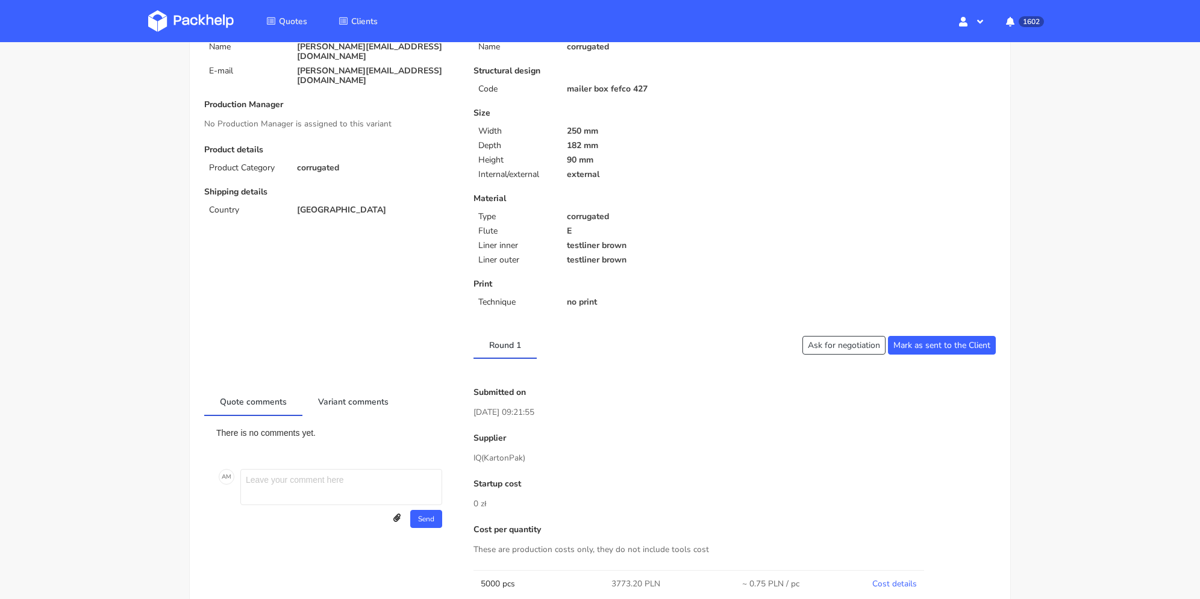
scroll to position [0, 0]
